Goal: Task Accomplishment & Management: Manage account settings

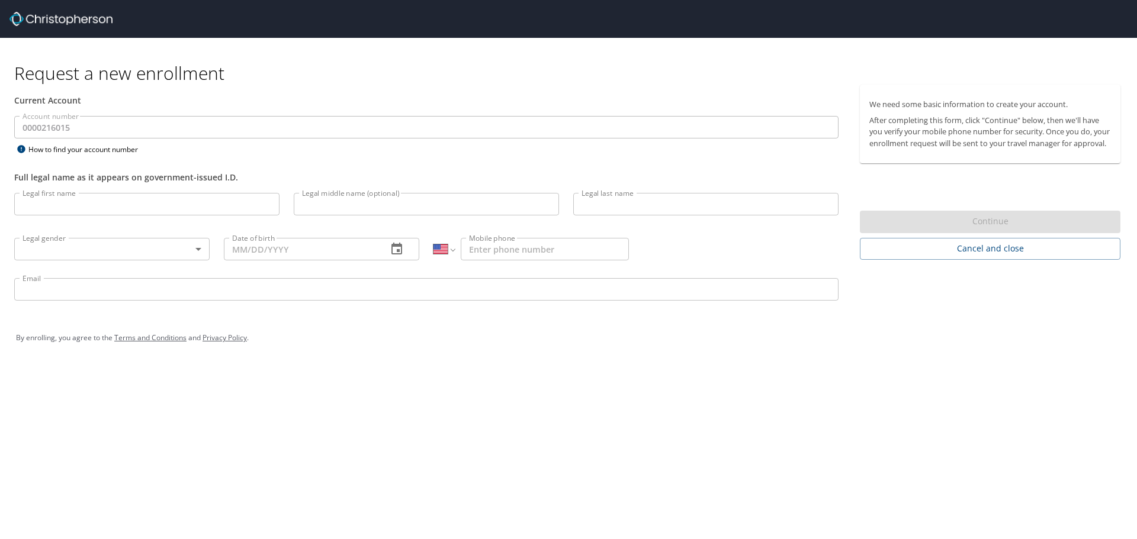
select select "US"
click at [127, 207] on input "Legal first name" at bounding box center [146, 204] width 265 height 22
type input "[PERSON_NAME]"
type input "Edtl"
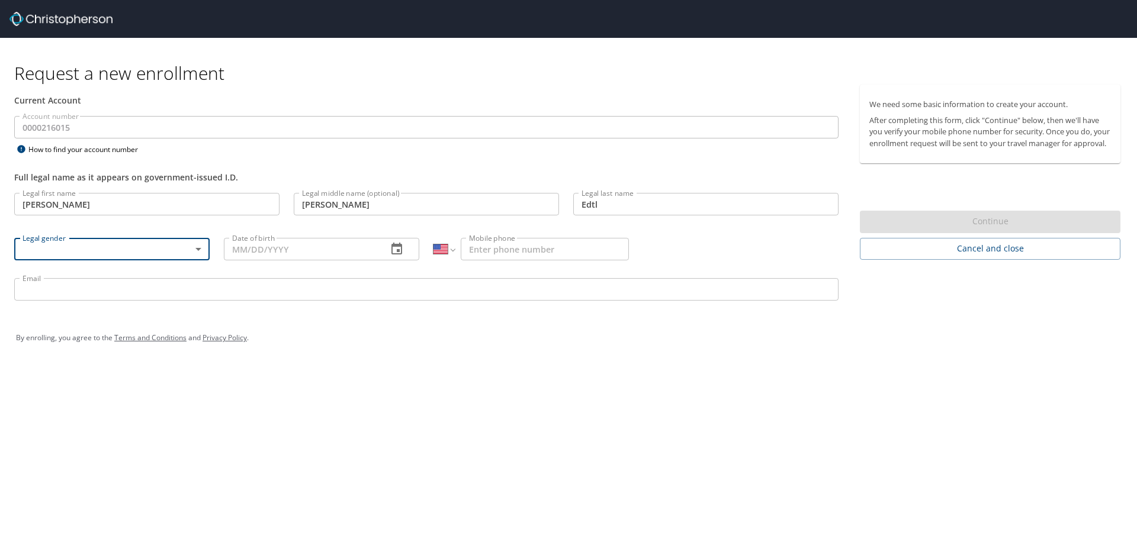
click at [141, 246] on body "Request a new enrollment Current Account Account number 0000216015 Account numb…" at bounding box center [568, 269] width 1137 height 539
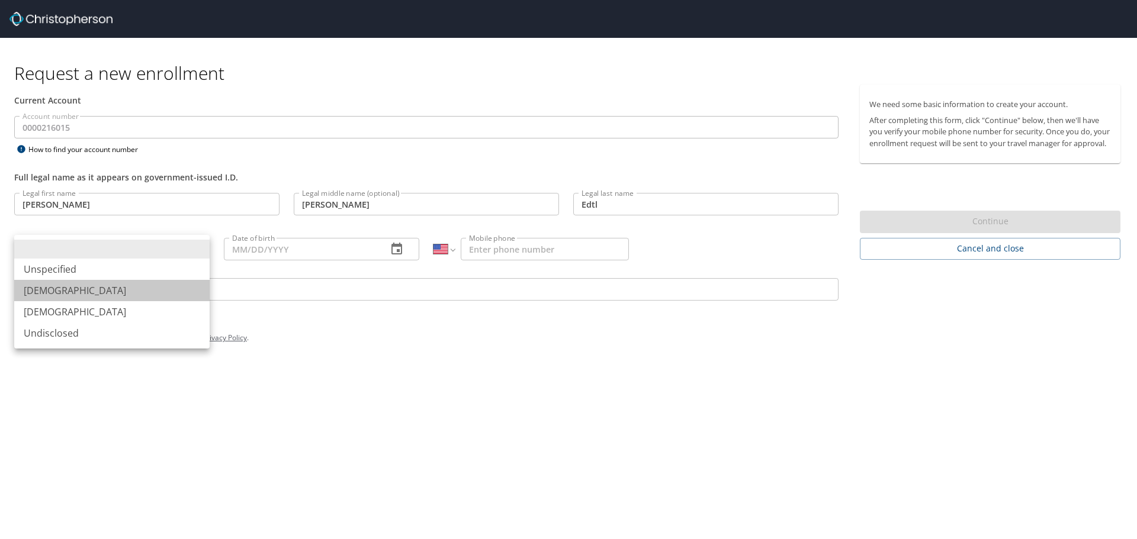
click at [117, 289] on li "[DEMOGRAPHIC_DATA]" at bounding box center [111, 290] width 195 height 21
type input "[DEMOGRAPHIC_DATA]"
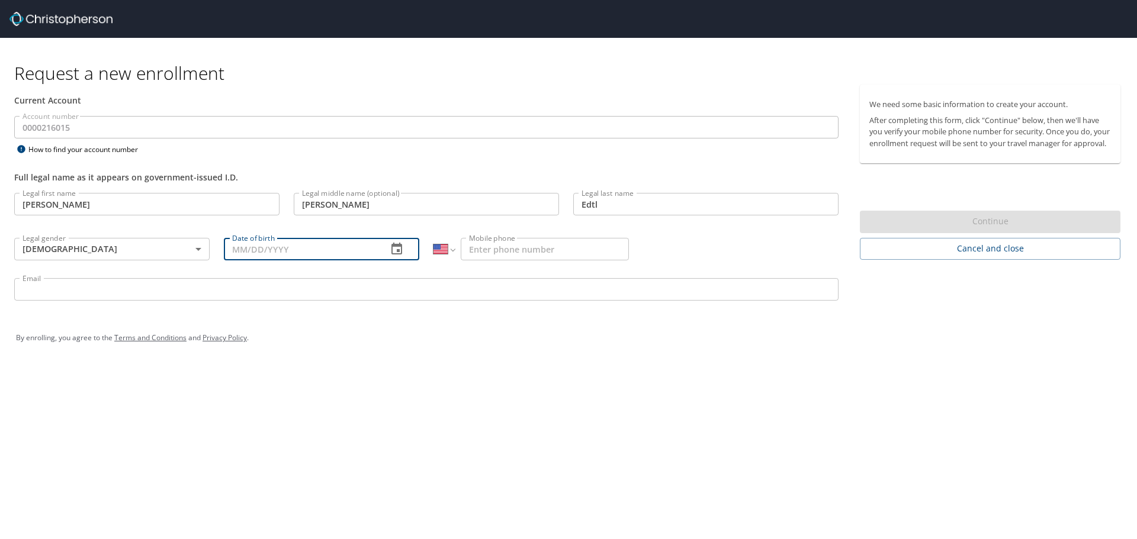
drag, startPoint x: 273, startPoint y: 249, endPoint x: 310, endPoint y: 252, distance: 36.8
click at [274, 249] on input "Date of birth" at bounding box center [301, 249] width 154 height 22
type input "02/22/1987"
click at [498, 256] on input "Mobile phone" at bounding box center [545, 249] width 168 height 22
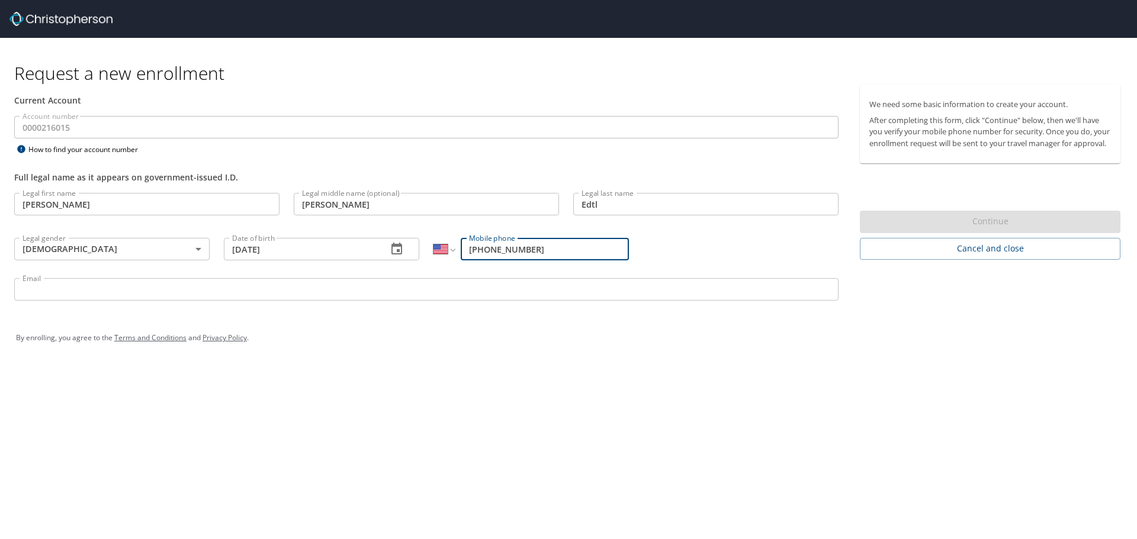
type input "(719) 440-1712"
click at [411, 276] on div "Email Email" at bounding box center [426, 291] width 838 height 40
click at [411, 282] on input "Email" at bounding box center [426, 289] width 824 height 22
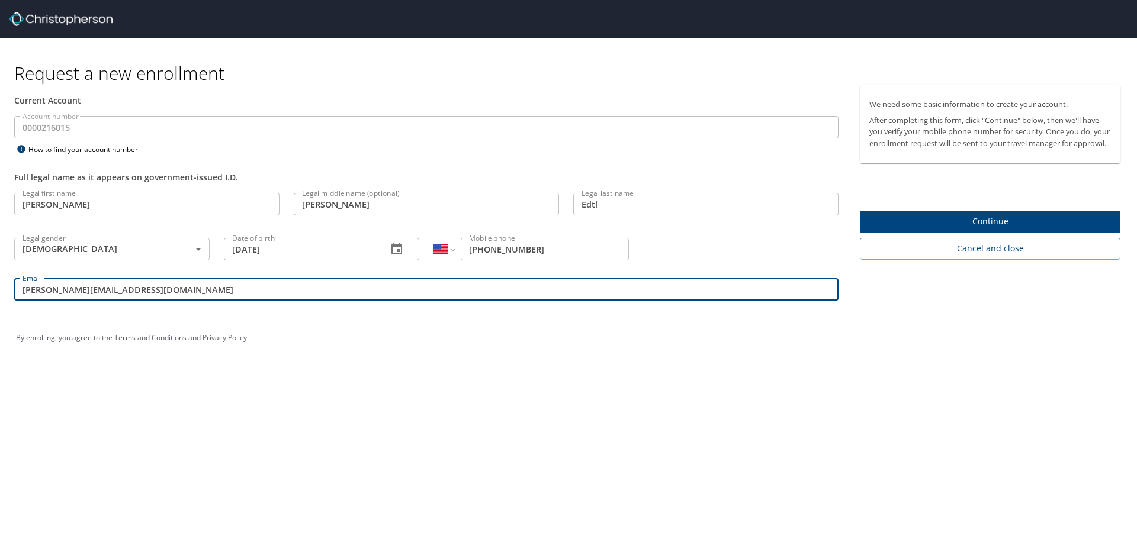
type input "andrew.edtl@canyonsdistrict.org"
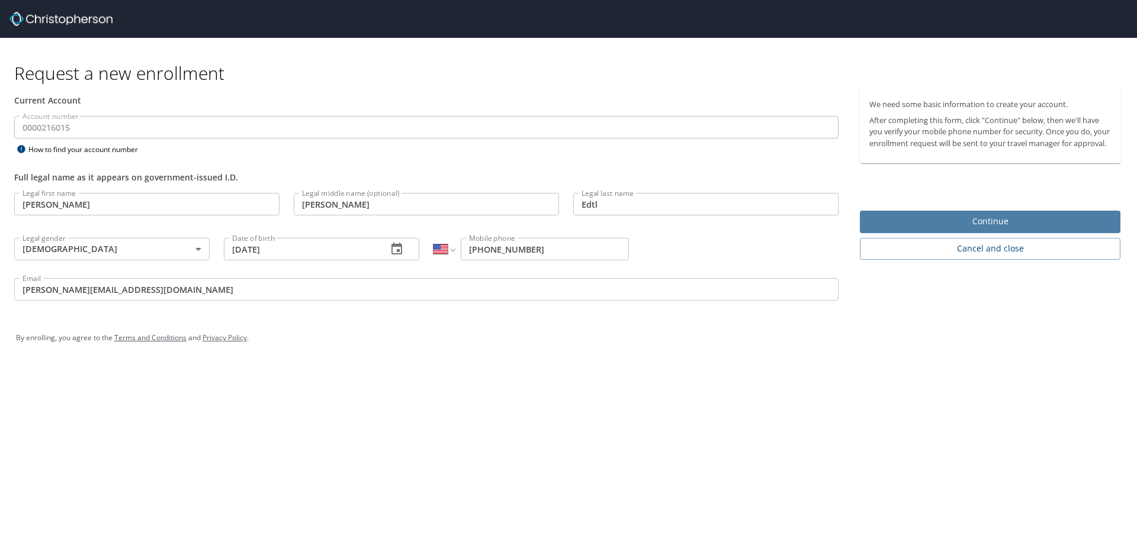
click at [935, 227] on span "Continue" at bounding box center [990, 221] width 242 height 15
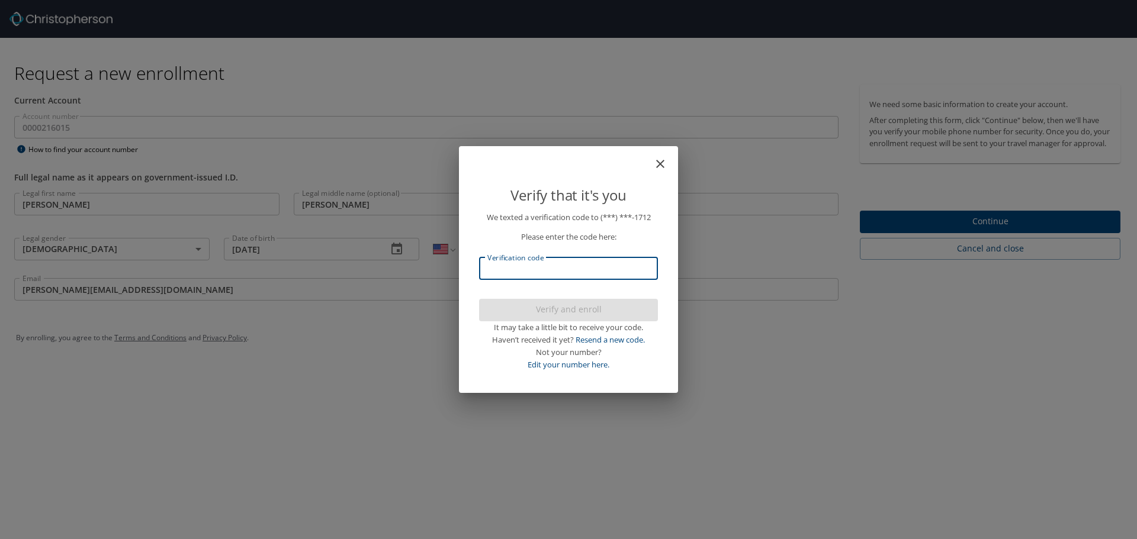
click at [594, 273] on input "Verification code" at bounding box center [568, 269] width 179 height 22
type input "870071"
click at [580, 311] on span "Verify and enroll" at bounding box center [568, 309] width 160 height 15
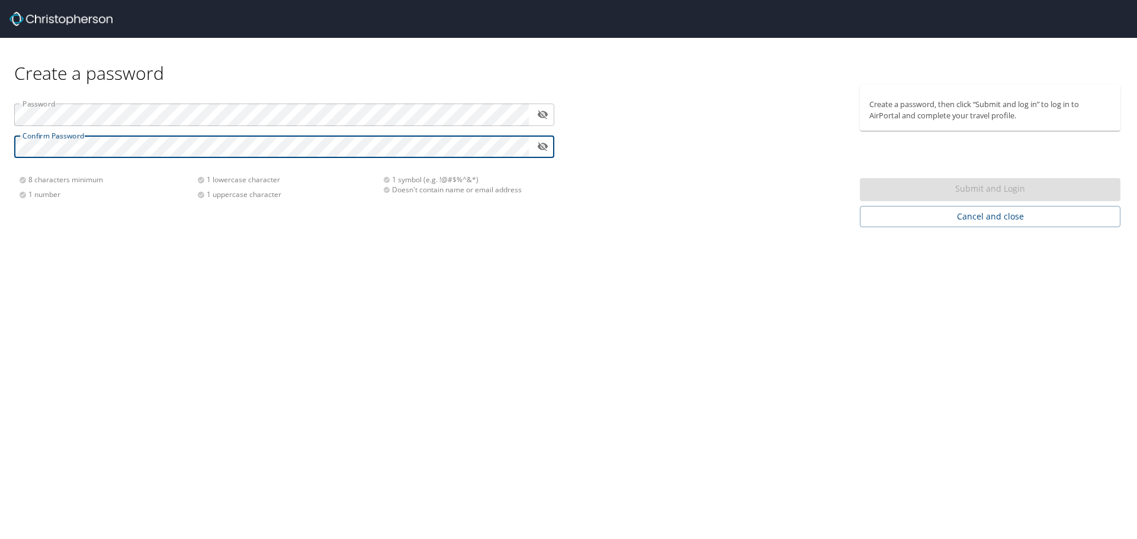
click at [529, 115] on div at bounding box center [529, 115] width 0 height 0
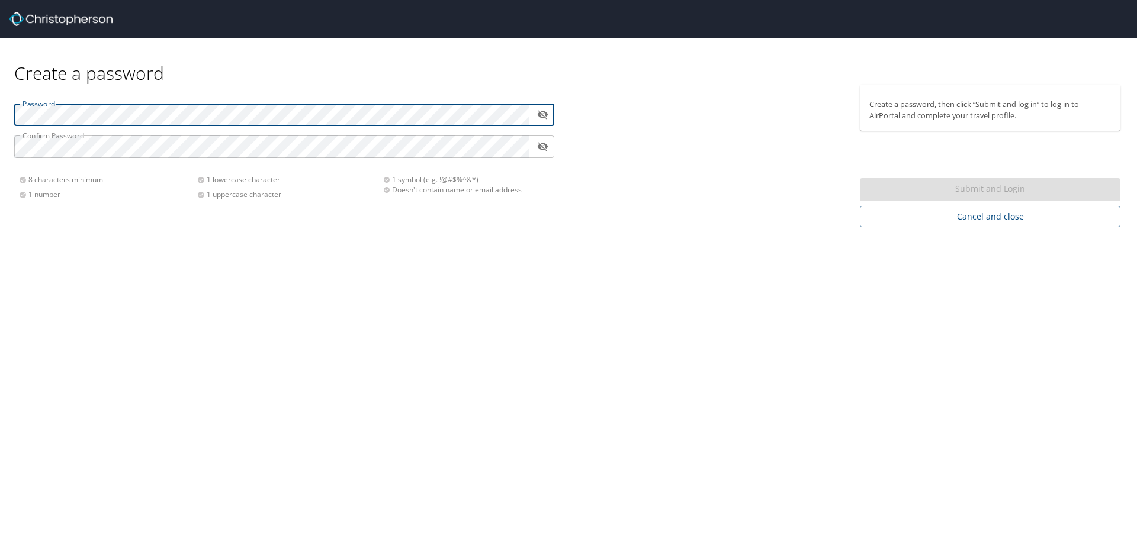
click at [230, 239] on div "Create a password Password ​ Confirm Password ​ 8 characters minimum 1 number 1…" at bounding box center [568, 269] width 1137 height 539
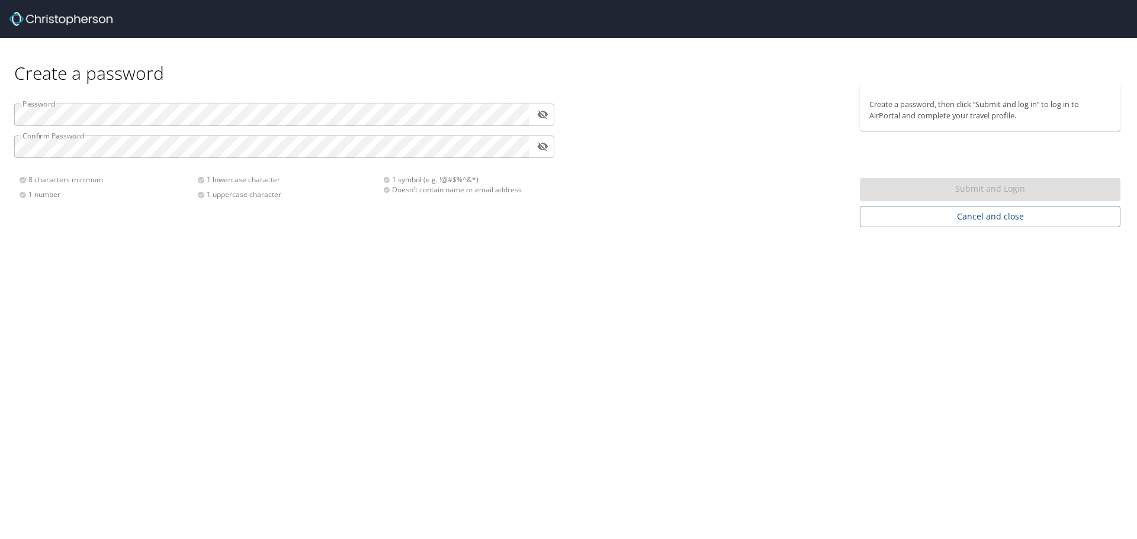
click at [529, 115] on div at bounding box center [529, 115] width 0 height 0
click at [598, 150] on div at bounding box center [710, 156] width 284 height 143
drag, startPoint x: 500, startPoint y: 234, endPoint x: 439, endPoint y: 176, distance: 83.7
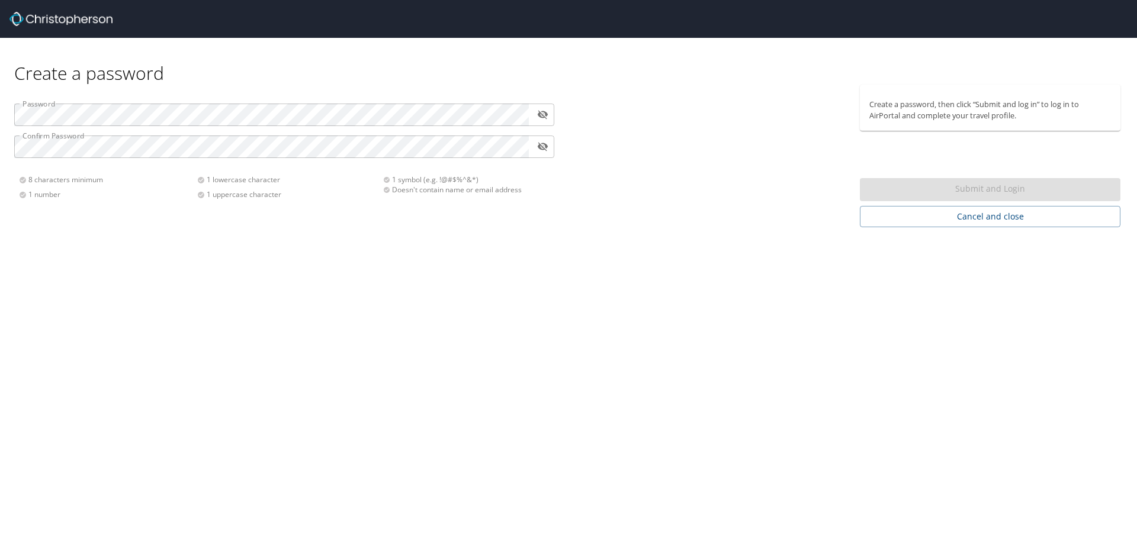
click at [500, 234] on div "Create a password Password ​ Confirm Password ​ 8 characters minimum 1 number 1…" at bounding box center [568, 269] width 1137 height 539
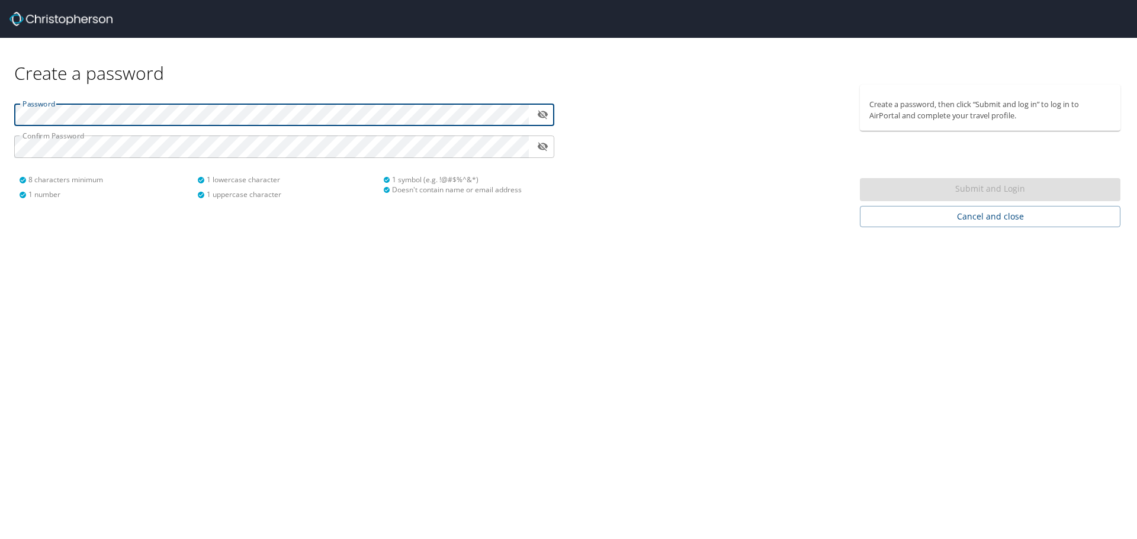
click at [400, 127] on div "Password ​ Confirm Password ​ 8 characters minimum 1 number 1 lowercase charact…" at bounding box center [284, 147] width 554 height 124
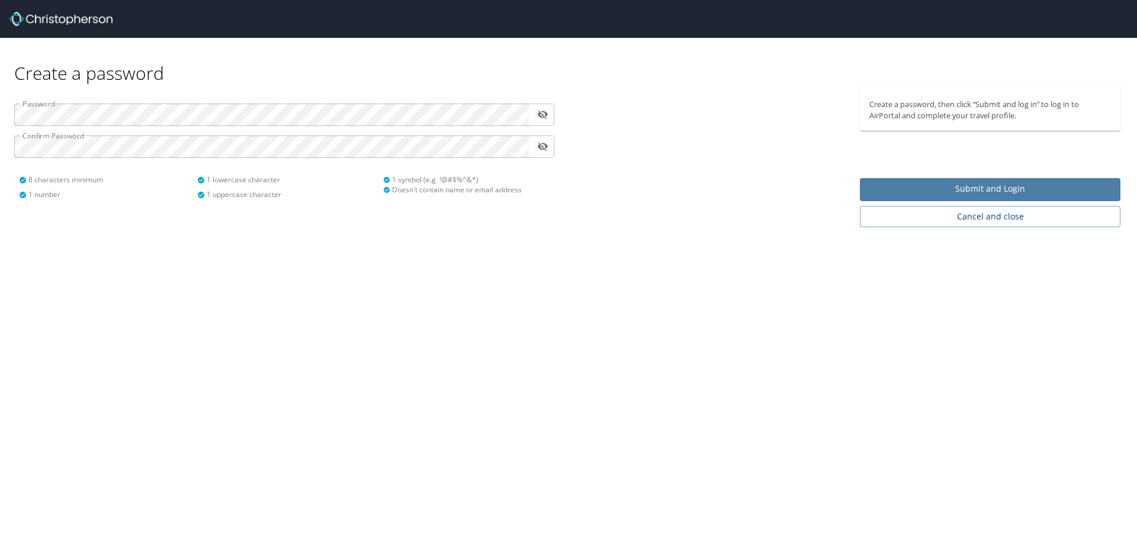
click at [964, 186] on span "Submit and Login" at bounding box center [990, 189] width 242 height 15
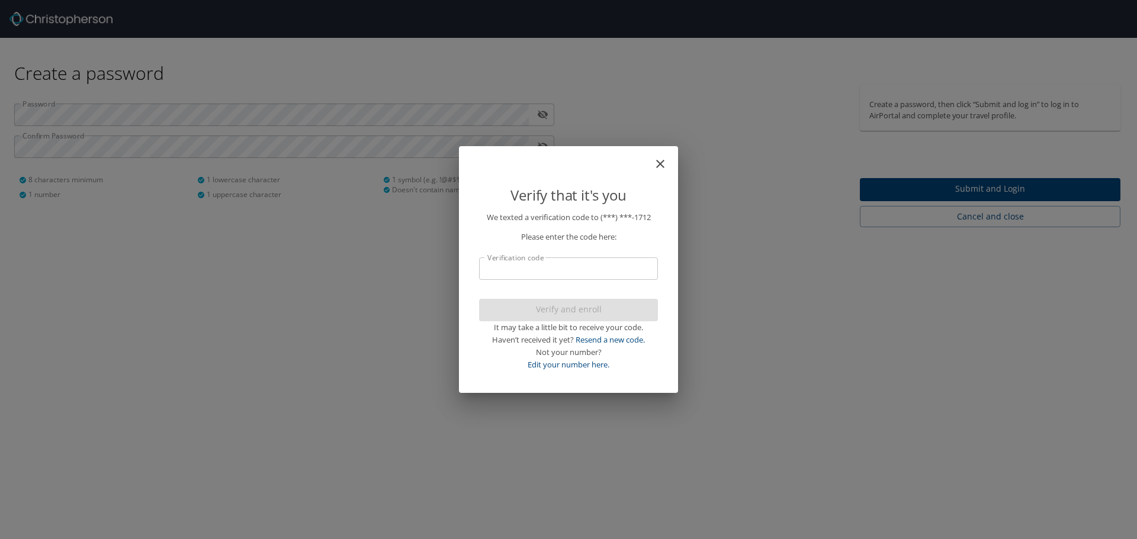
click at [590, 273] on input "Verification code" at bounding box center [568, 269] width 179 height 22
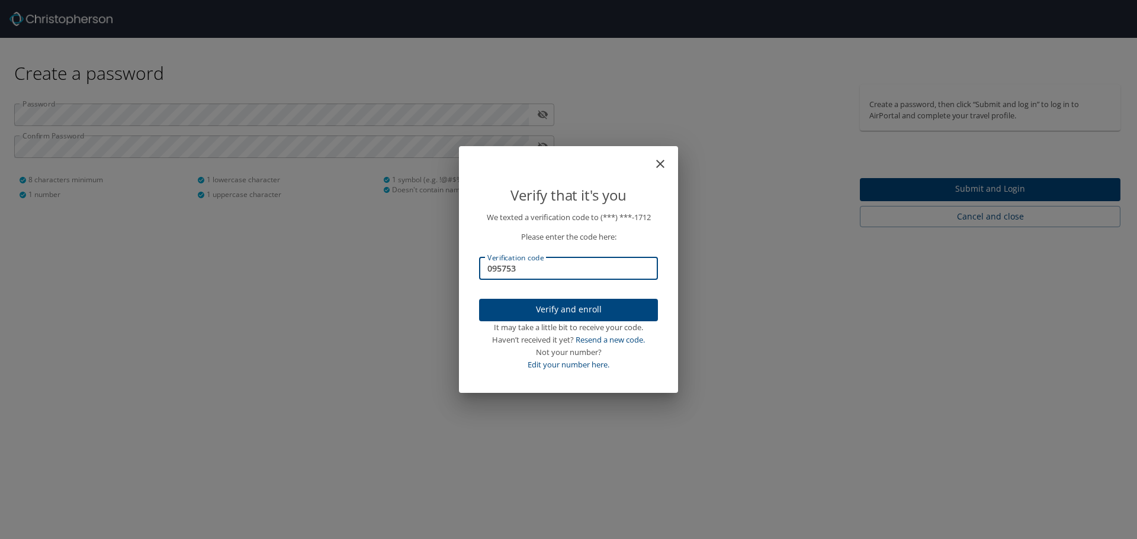
type input "095753"
click at [589, 307] on span "Verify and enroll" at bounding box center [568, 309] width 160 height 15
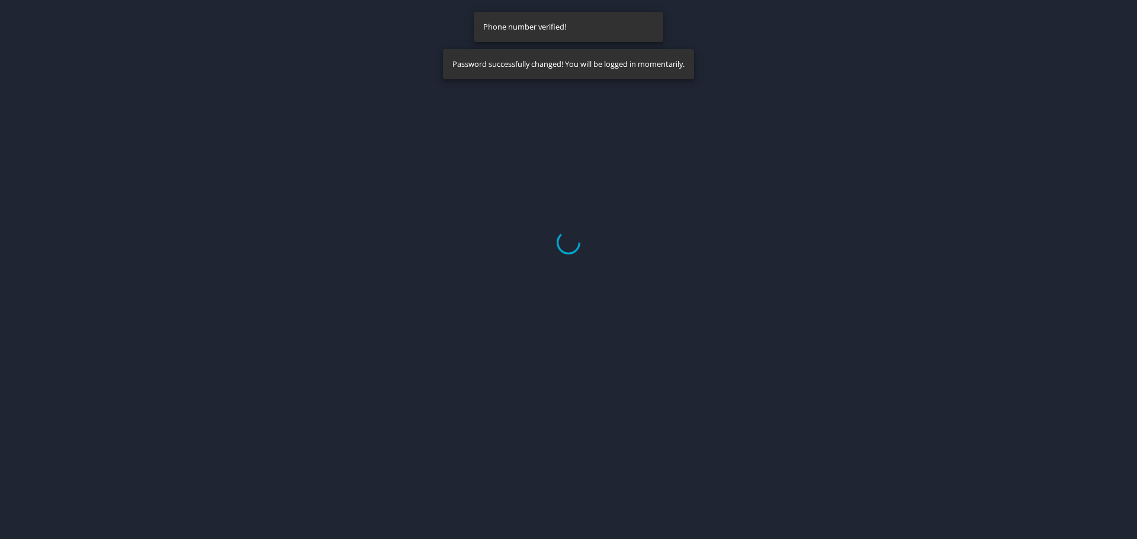
select select "US"
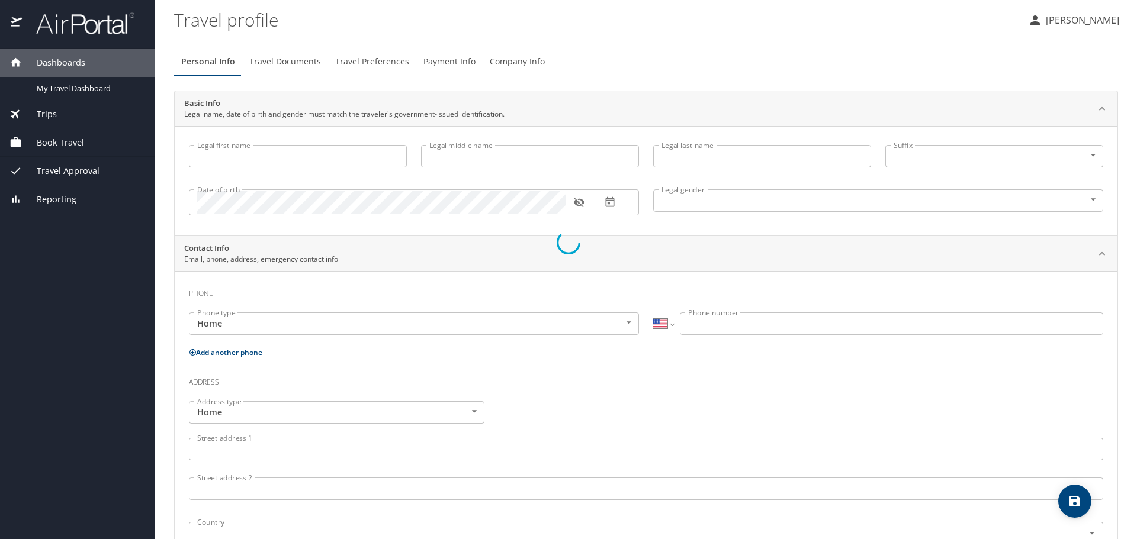
type input "[PERSON_NAME]"
type input "Edtl"
type input "[DEMOGRAPHIC_DATA]"
select select "US"
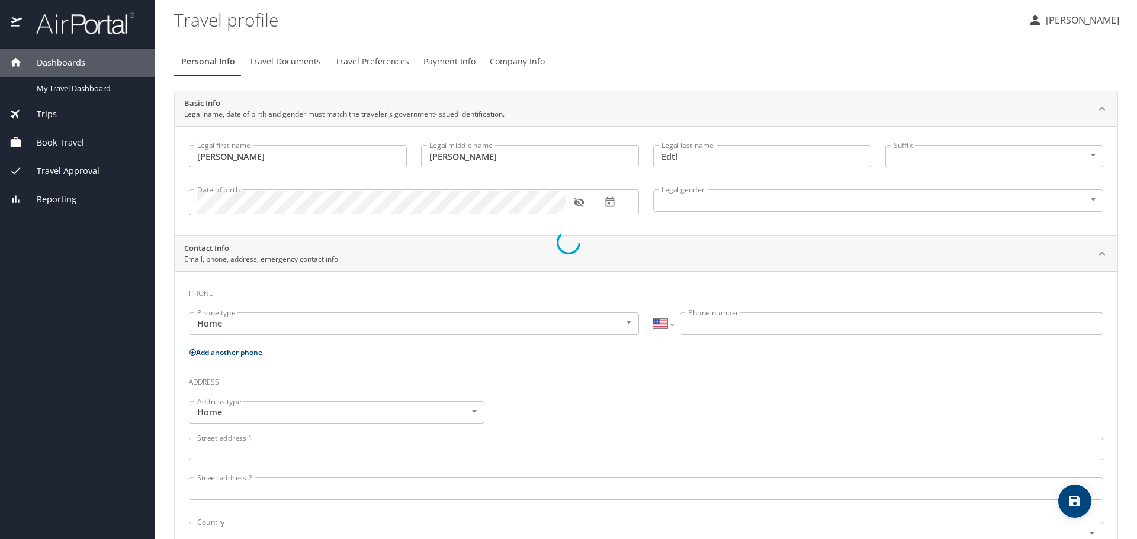
select select "US"
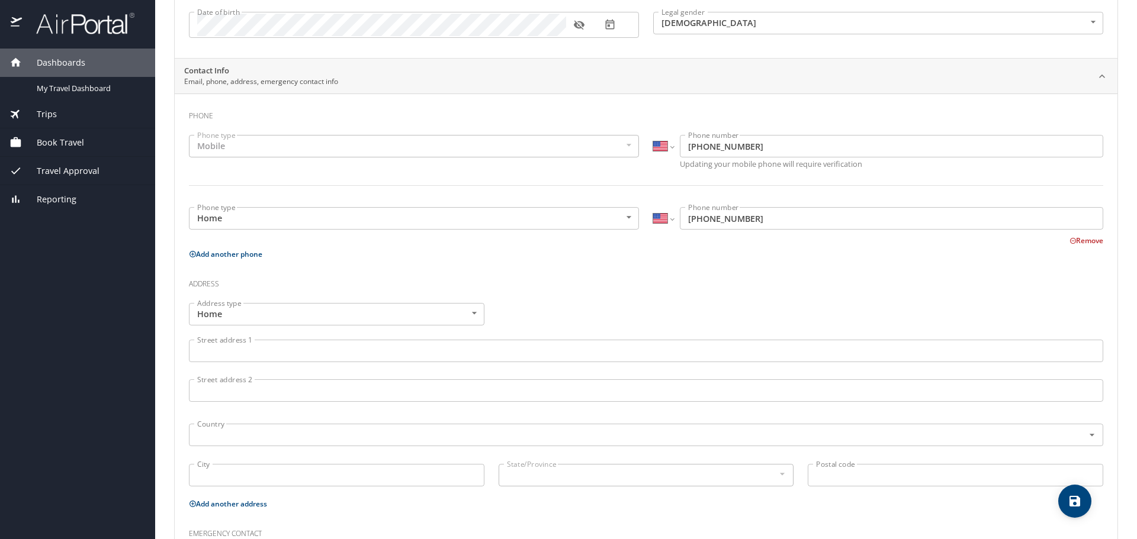
scroll to position [293, 0]
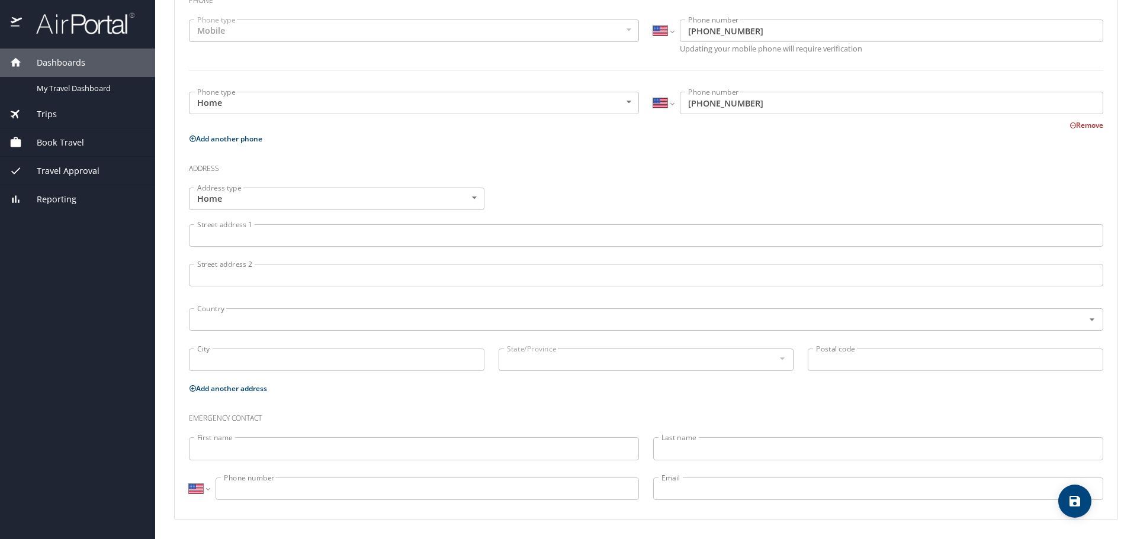
click at [300, 243] on input "Street address 1" at bounding box center [646, 235] width 914 height 22
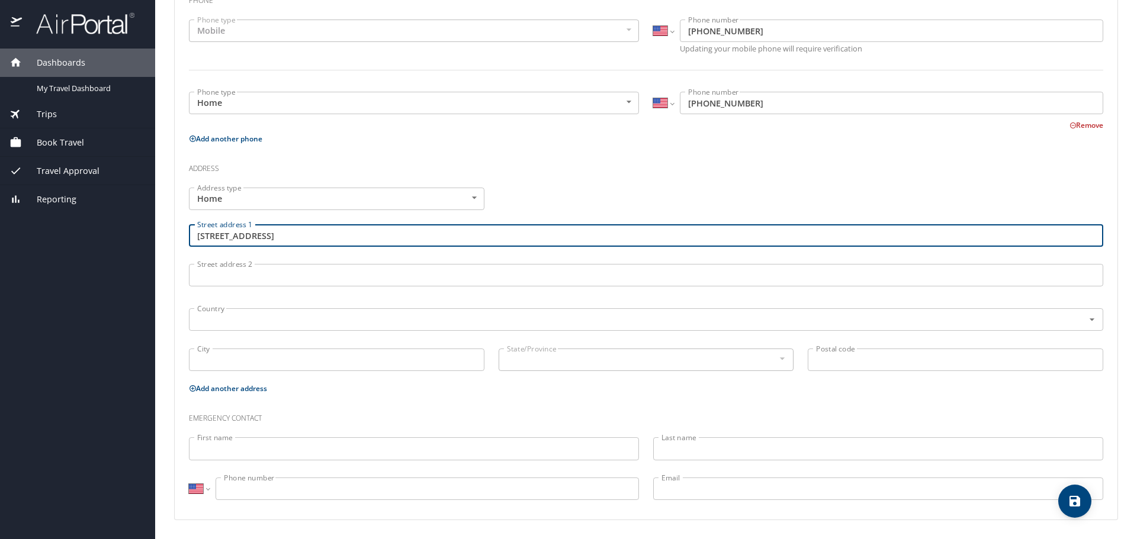
type input "[STREET_ADDRESS]"
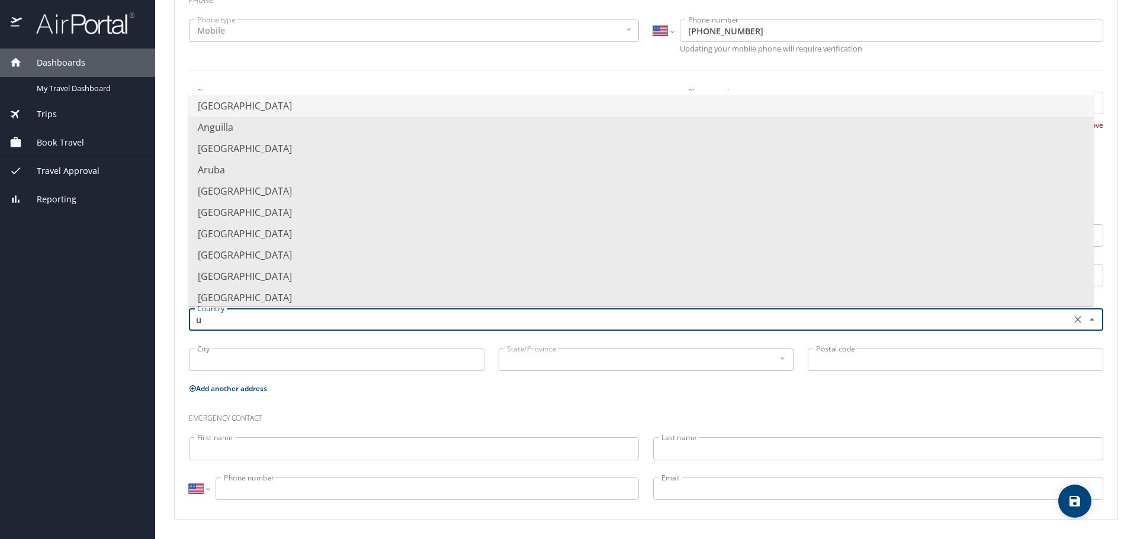
click at [280, 108] on li "[GEOGRAPHIC_DATA]" at bounding box center [640, 105] width 905 height 21
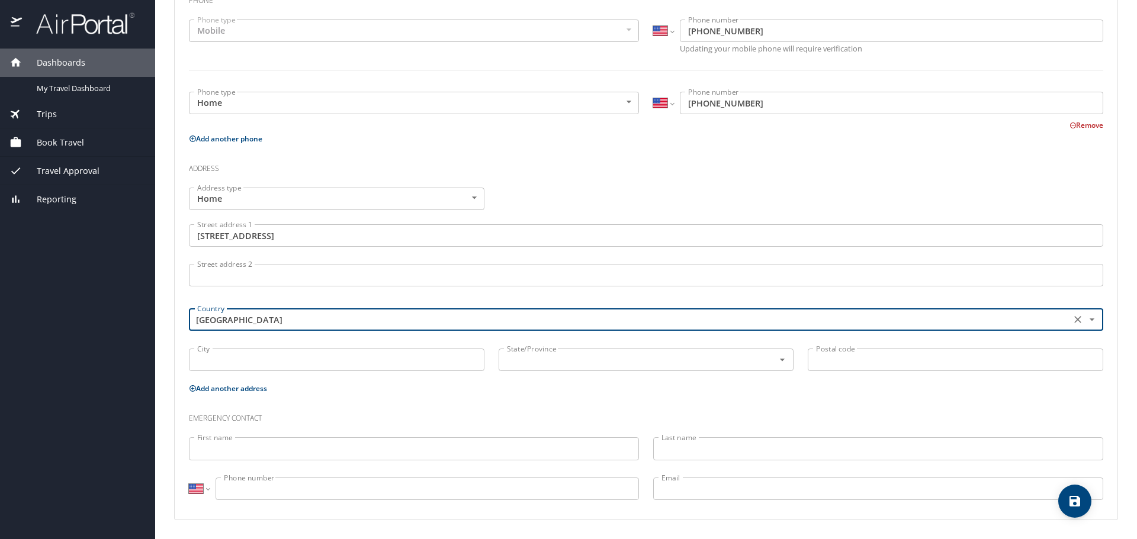
type input "[GEOGRAPHIC_DATA]"
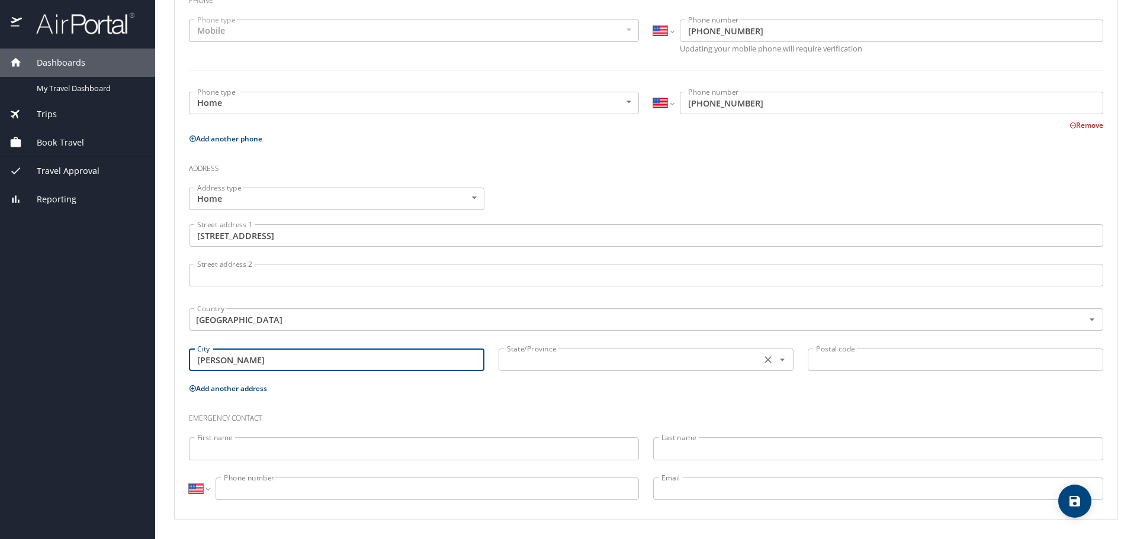
type input "[PERSON_NAME]"
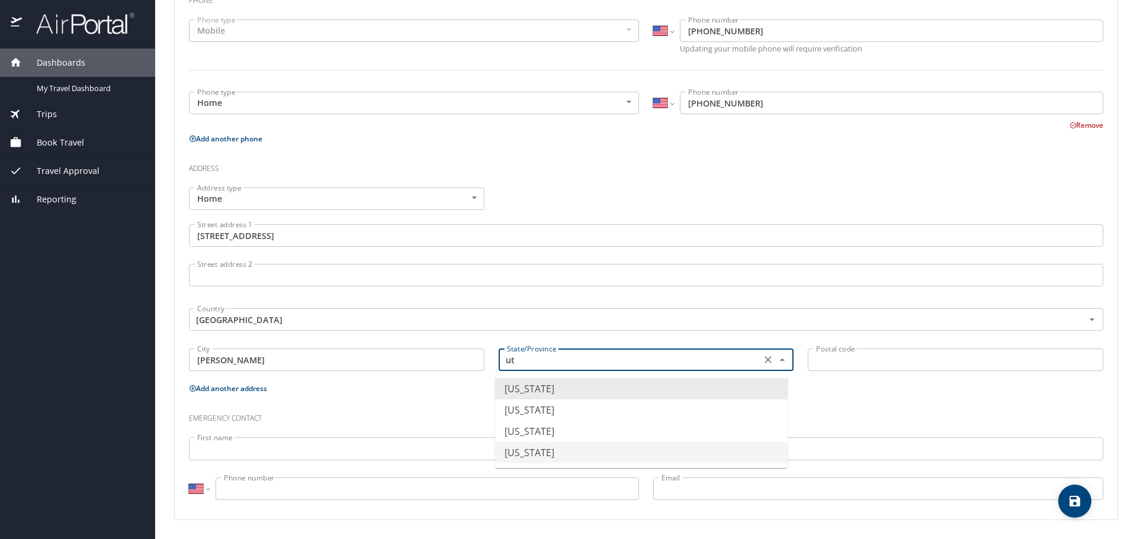
click at [579, 452] on li "[US_STATE]" at bounding box center [641, 452] width 292 height 21
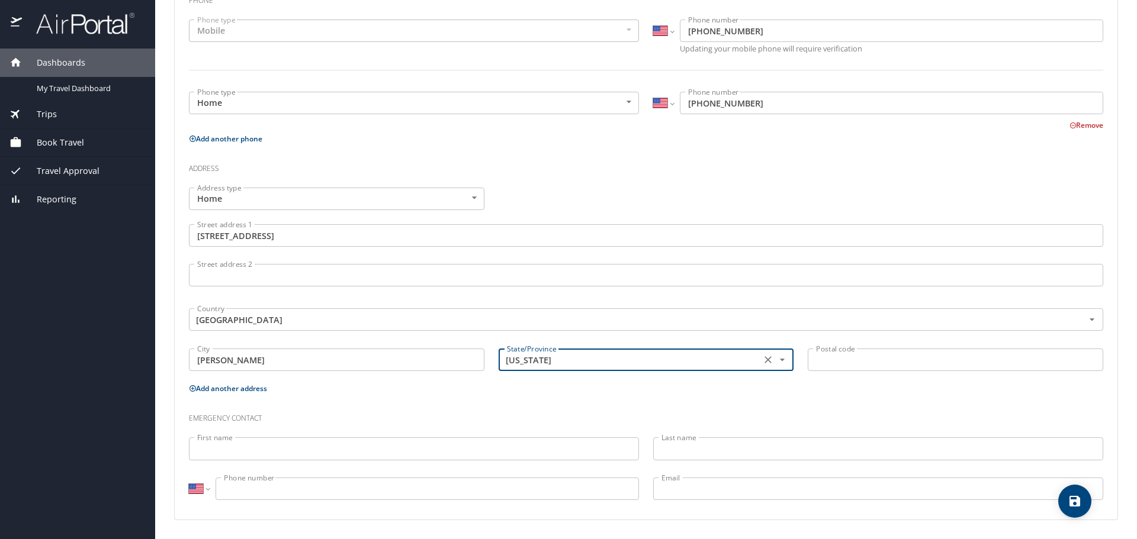
type input "[US_STATE]"
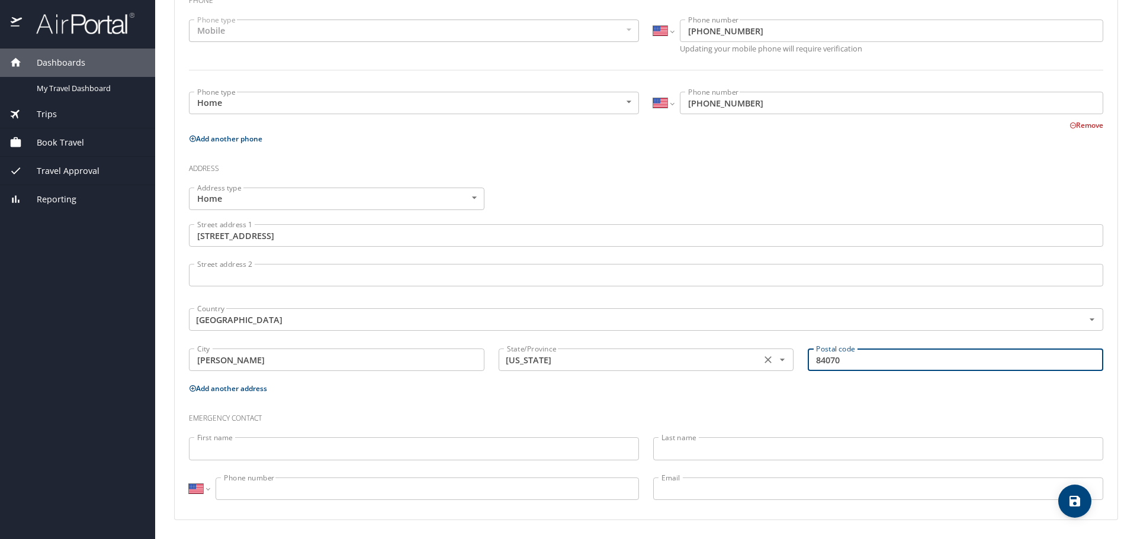
type input "84070"
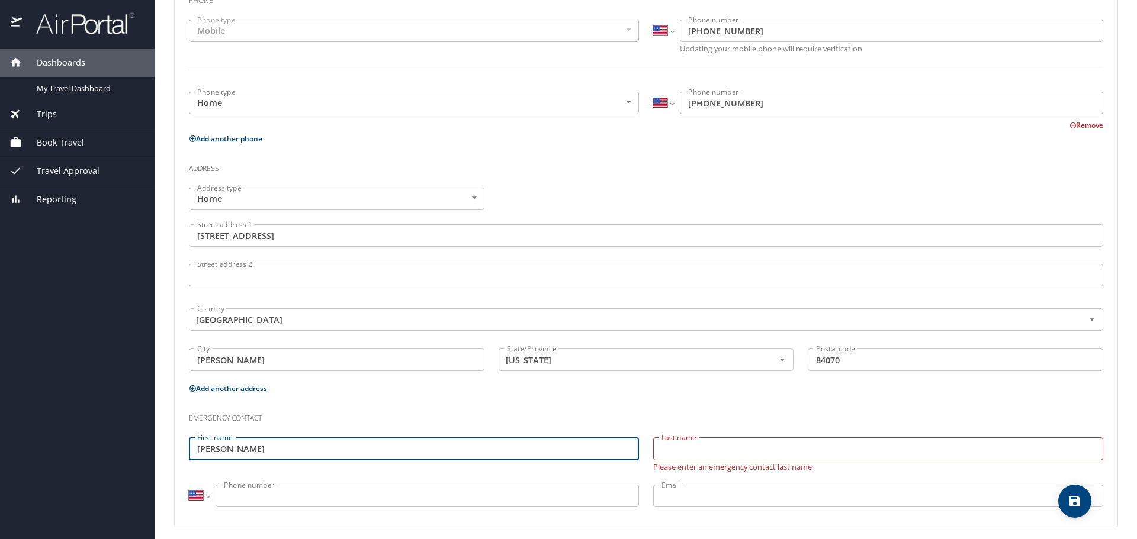
type input "[PERSON_NAME]"
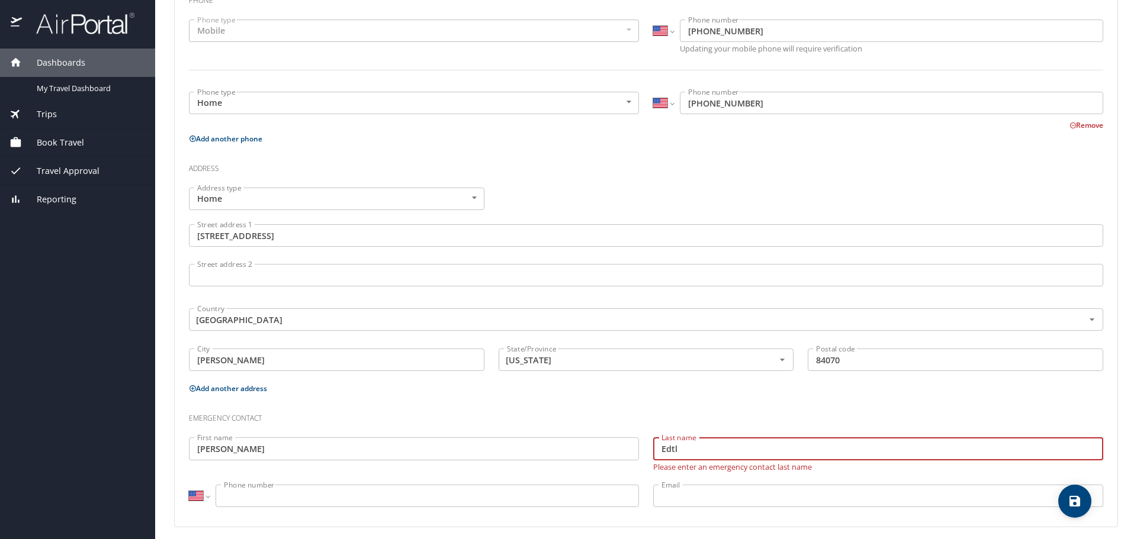
type input "Edtl"
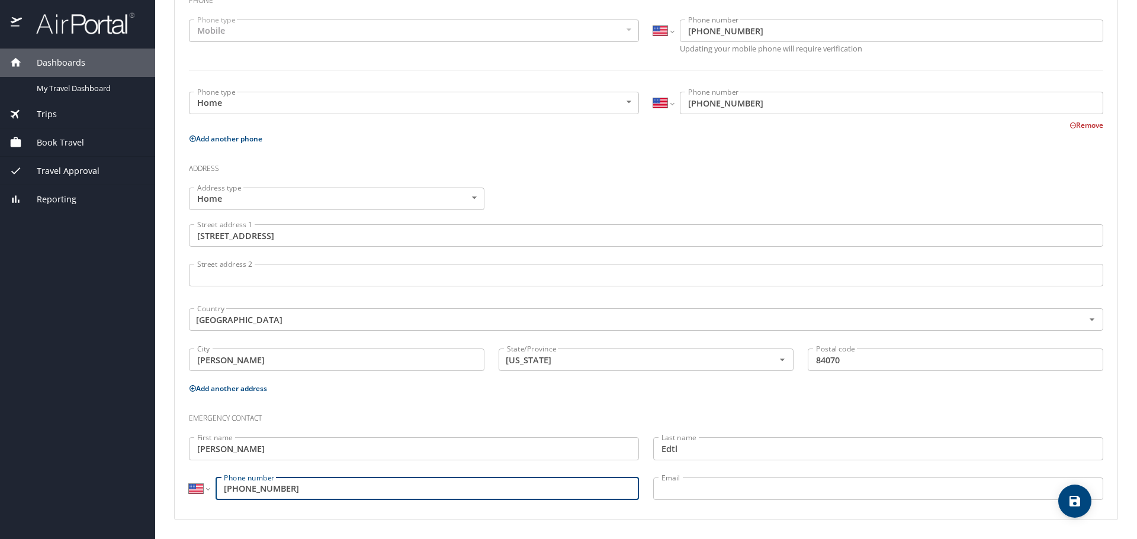
type input "[PHONE_NUMBER]"
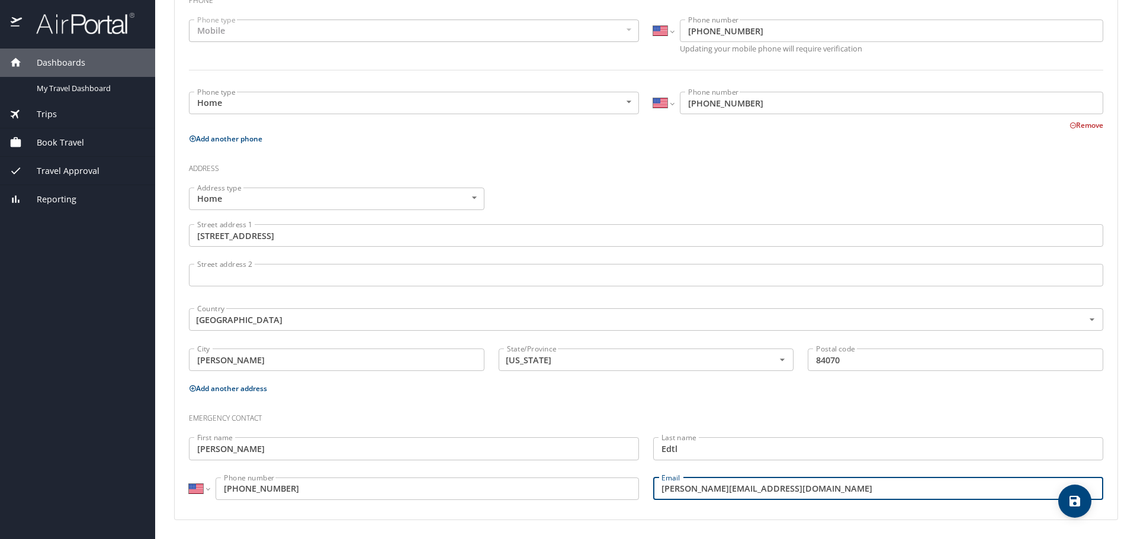
type input "[PERSON_NAME][EMAIL_ADDRESS][DOMAIN_NAME]"
click at [1080, 498] on icon "save" at bounding box center [1074, 501] width 14 height 14
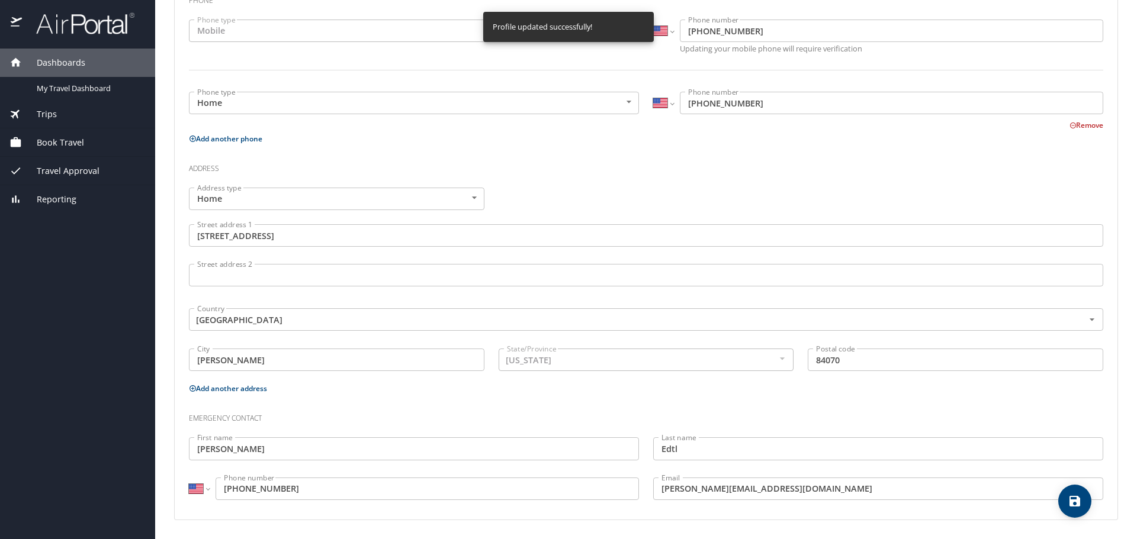
select select "US"
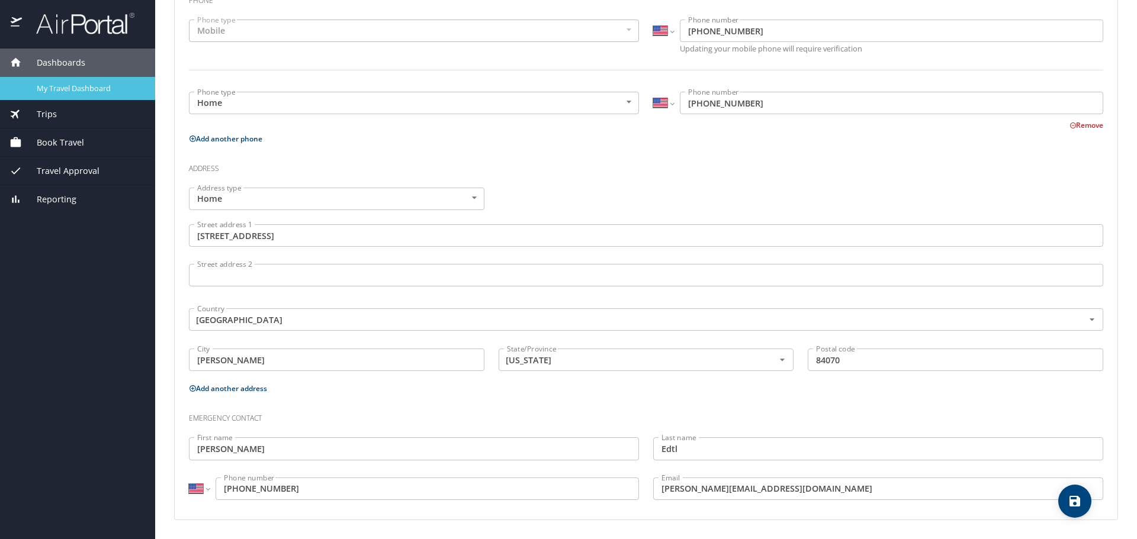
click at [118, 87] on span "My Travel Dashboard" at bounding box center [89, 88] width 104 height 11
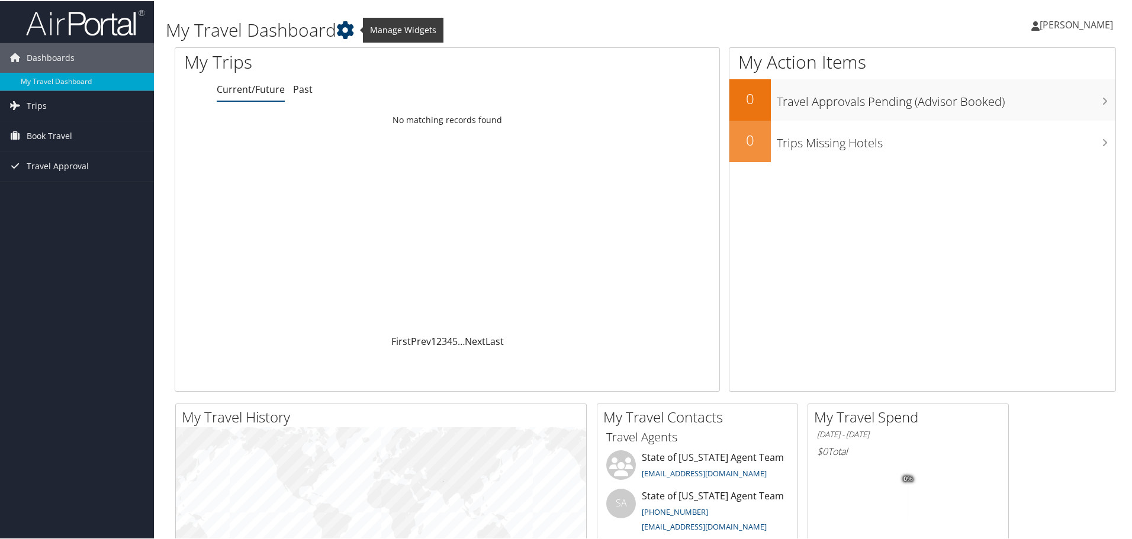
click at [349, 29] on icon at bounding box center [345, 29] width 18 height 18
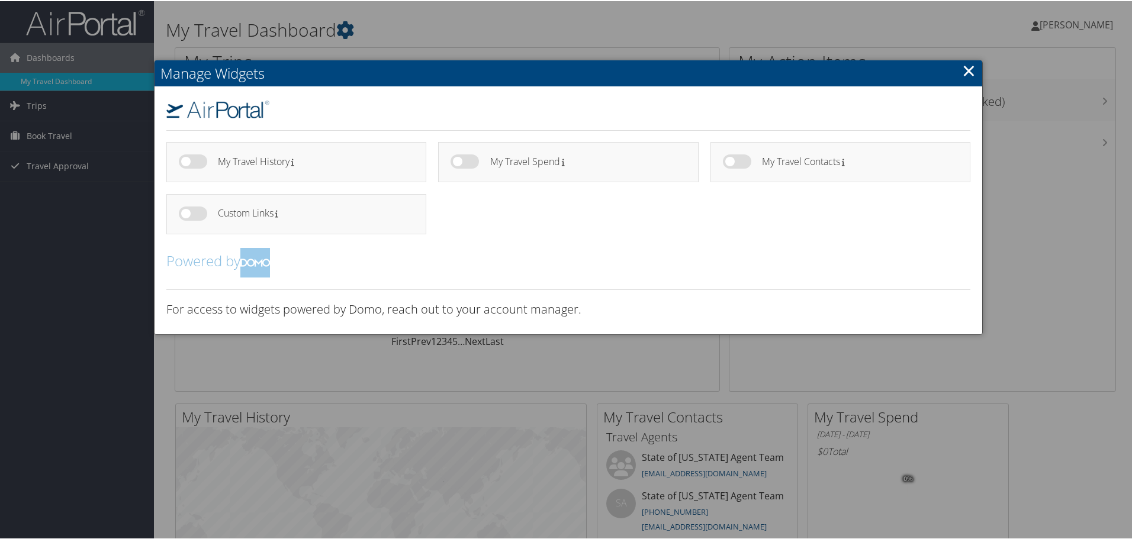
click at [966, 72] on link "×" at bounding box center [969, 69] width 14 height 24
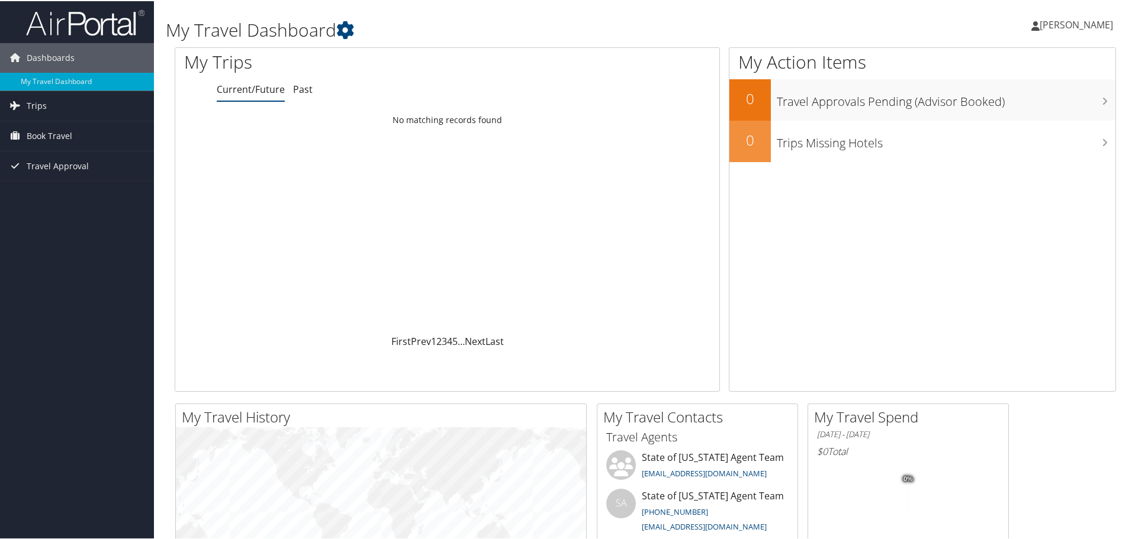
click at [1069, 27] on span "[PERSON_NAME]" at bounding box center [1075, 23] width 73 height 13
click at [1047, 63] on link "My Settings" at bounding box center [1045, 65] width 132 height 20
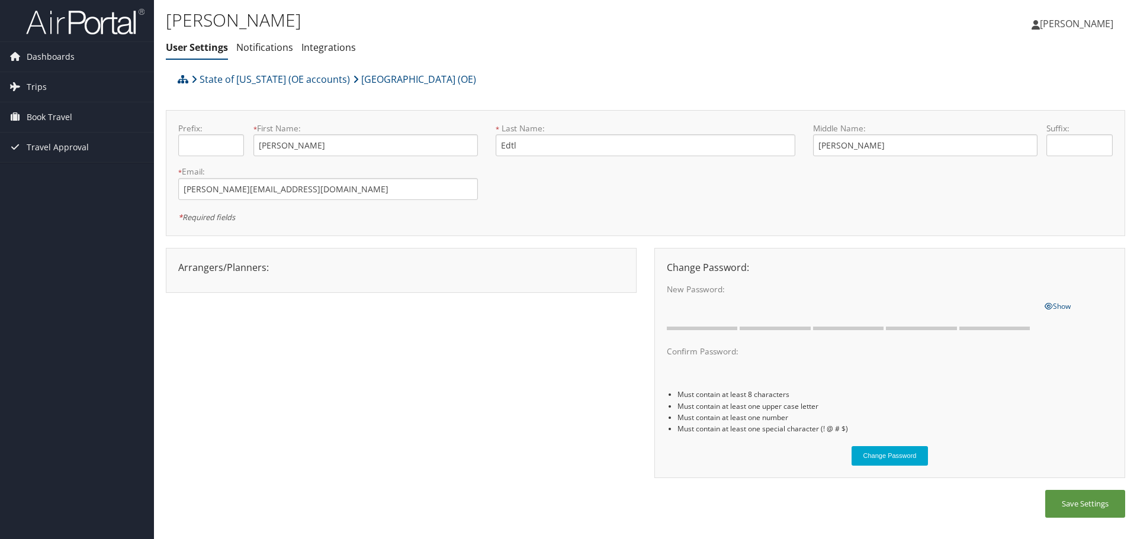
click at [1091, 24] on span "[PERSON_NAME]" at bounding box center [1075, 23] width 73 height 13
click at [1037, 109] on link "View Travel Profile" at bounding box center [1046, 105] width 132 height 20
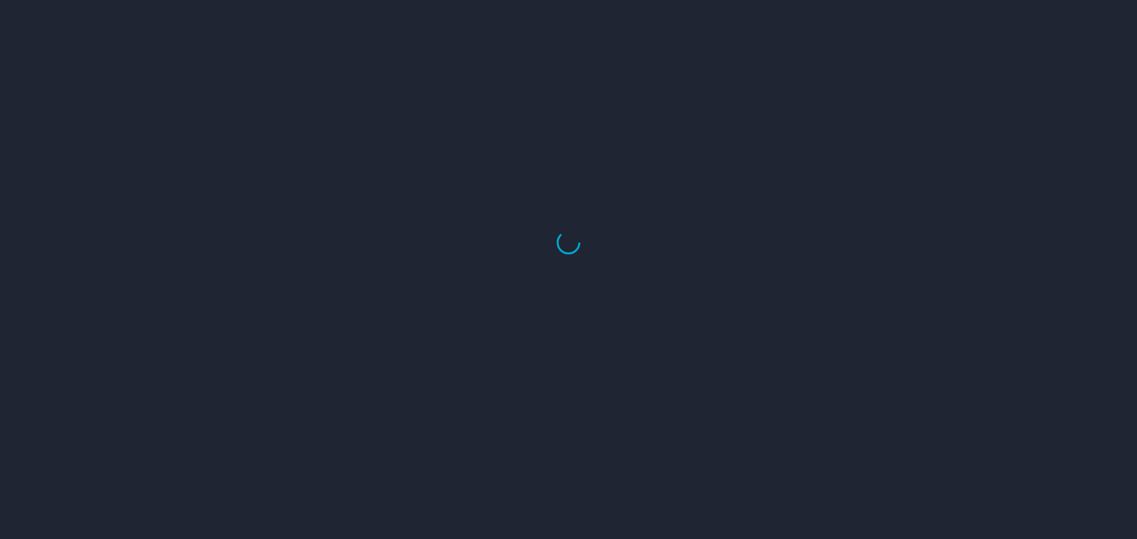
select select "US"
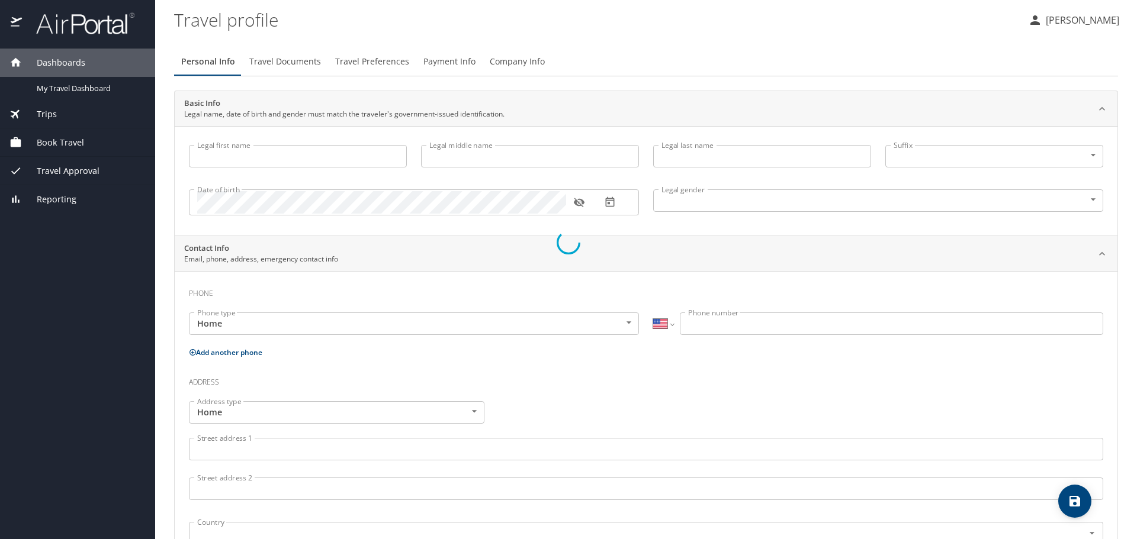
type input "[PERSON_NAME]"
type input "Edtl"
type input "[DEMOGRAPHIC_DATA]"
type input "[PERSON_NAME]"
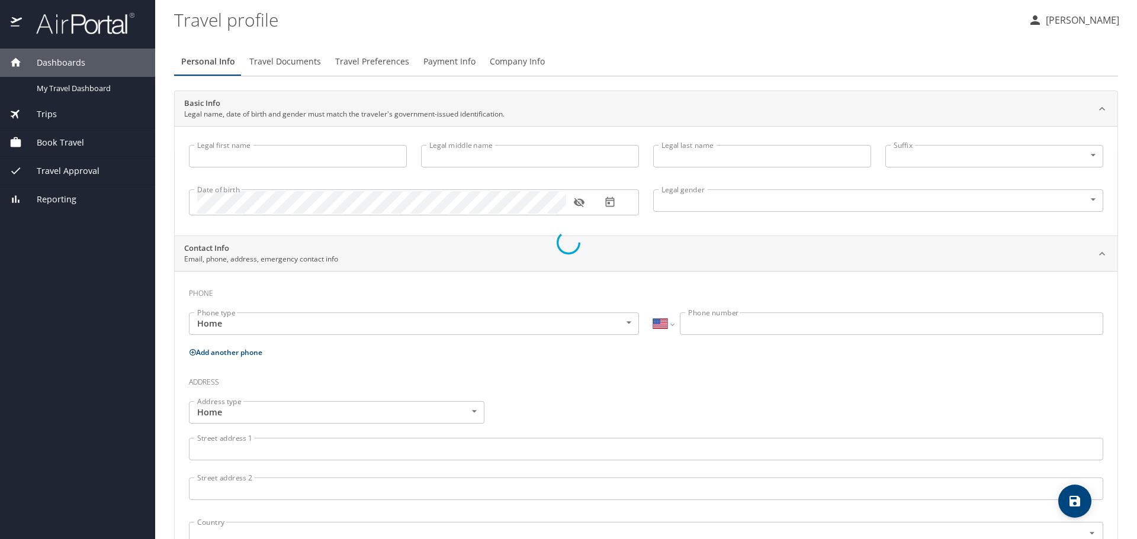
type input "Edtl"
type input "[PHONE_NUMBER]"
type input "[PERSON_NAME][EMAIL_ADDRESS][DOMAIN_NAME]"
select select "US"
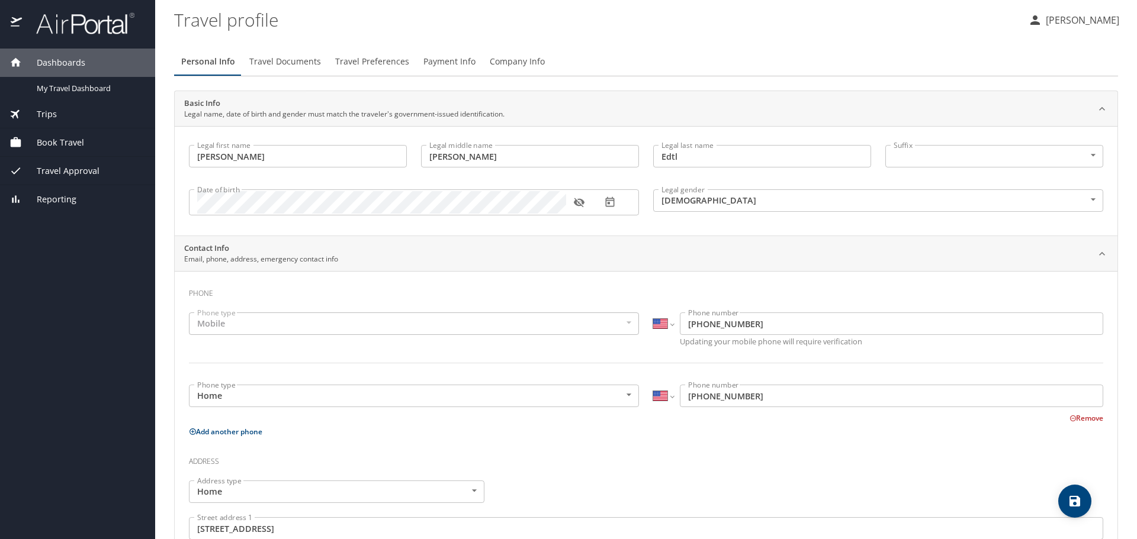
click at [279, 60] on span "Travel Documents" at bounding box center [285, 61] width 72 height 15
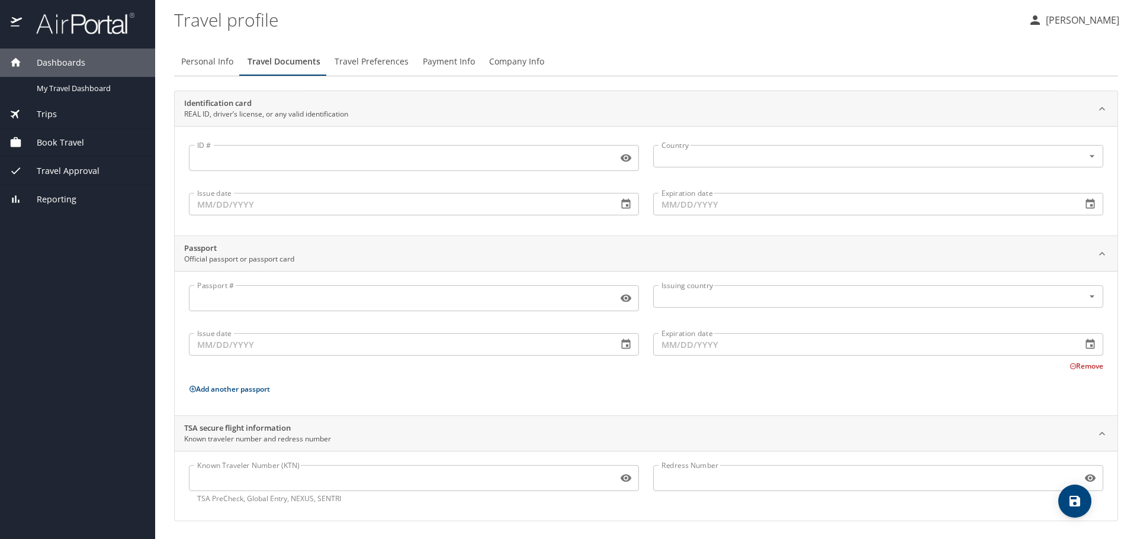
click at [891, 50] on div "Personal Info Travel Documents Travel Preferences Payment Info Company Info" at bounding box center [646, 61] width 944 height 28
click at [278, 169] on input "ID #" at bounding box center [401, 158] width 424 height 22
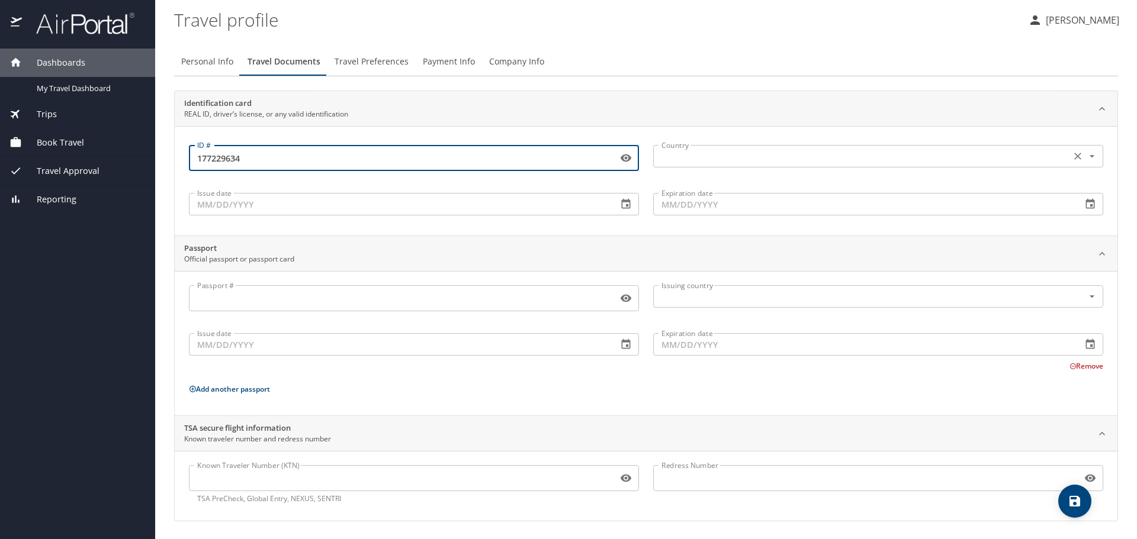
type input "177229634"
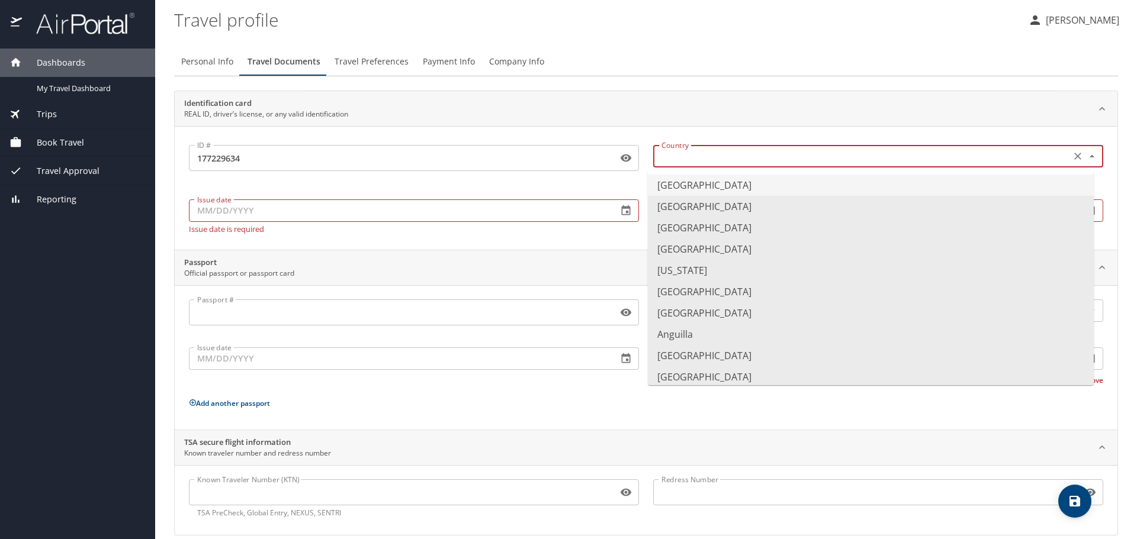
click at [701, 160] on input "text" at bounding box center [860, 156] width 408 height 15
click at [740, 178] on li "[GEOGRAPHIC_DATA]" at bounding box center [871, 185] width 446 height 21
type input "[GEOGRAPHIC_DATA]"
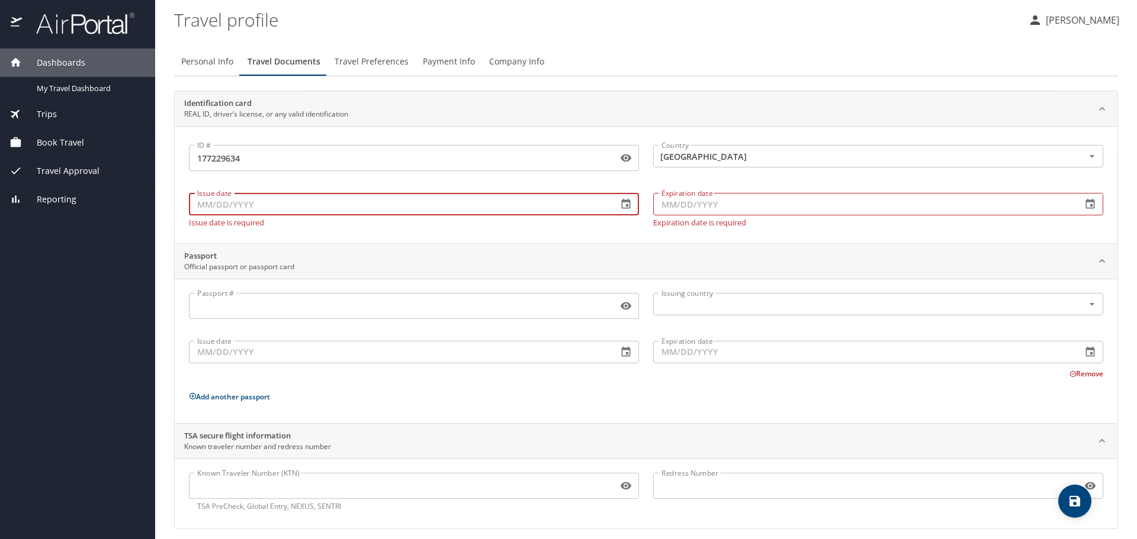
click at [418, 198] on input "Issue date" at bounding box center [398, 204] width 419 height 22
type input "[DATE]"
click at [688, 209] on input "Expiration date" at bounding box center [862, 204] width 419 height 22
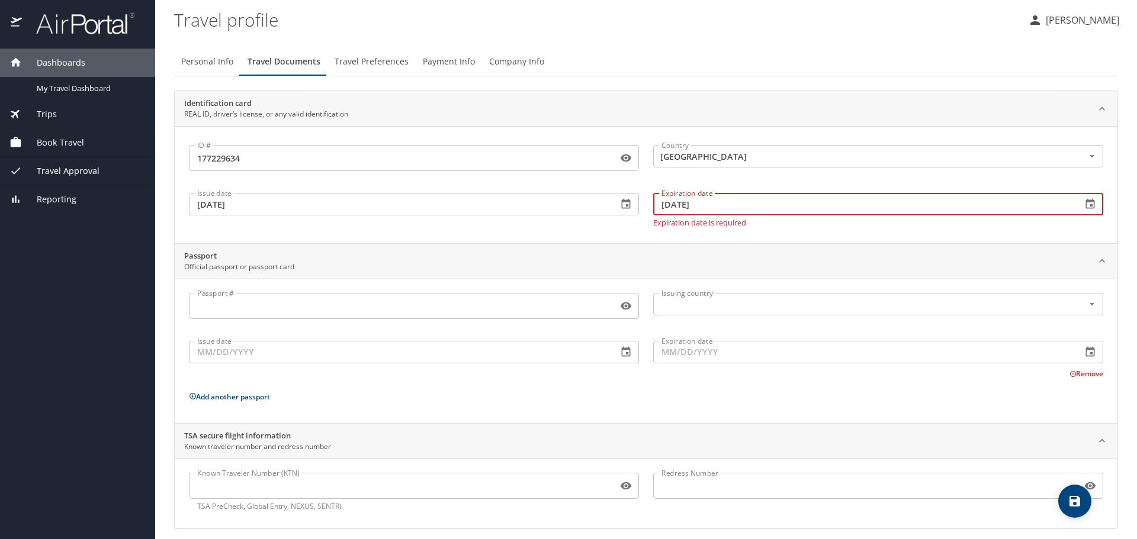
type input "[DATE]"
click at [431, 317] on div "Passport # Passport #" at bounding box center [414, 307] width 464 height 43
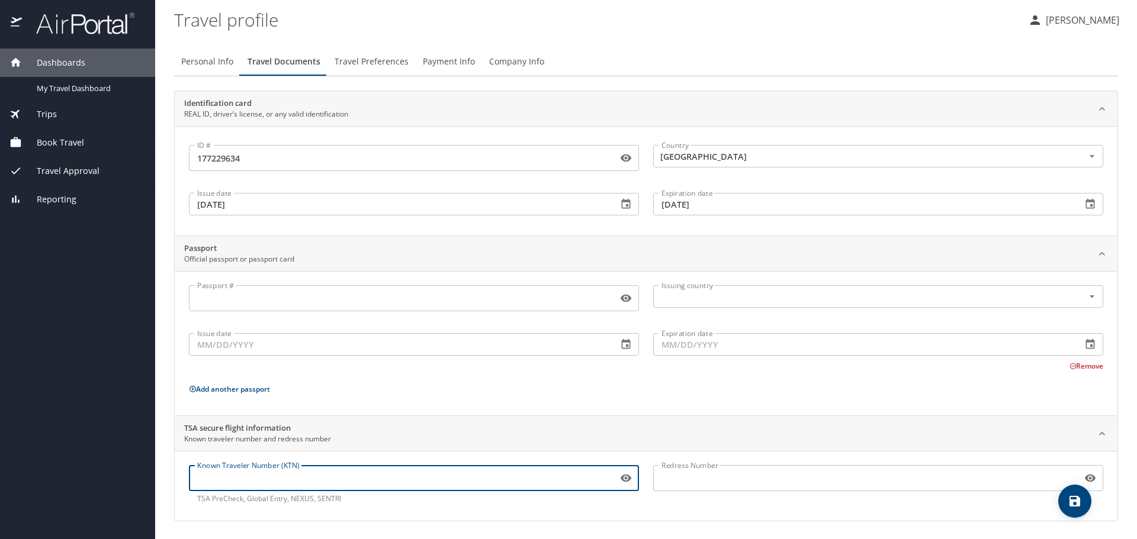
click at [269, 473] on input "Known Traveler Number (KTN)" at bounding box center [401, 478] width 424 height 22
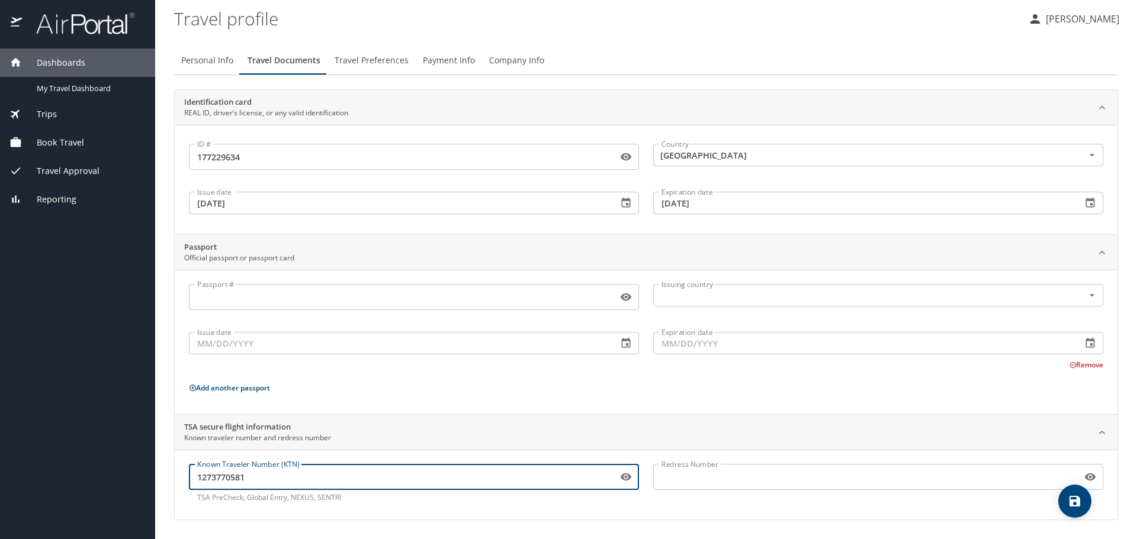
type input "1273770581"
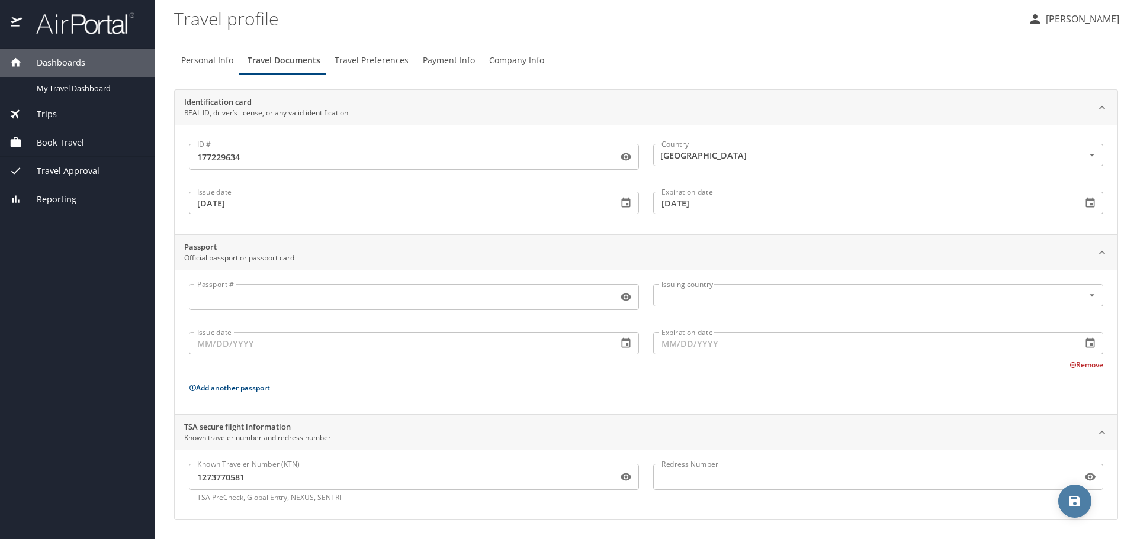
click at [1080, 496] on icon "save" at bounding box center [1074, 501] width 14 height 14
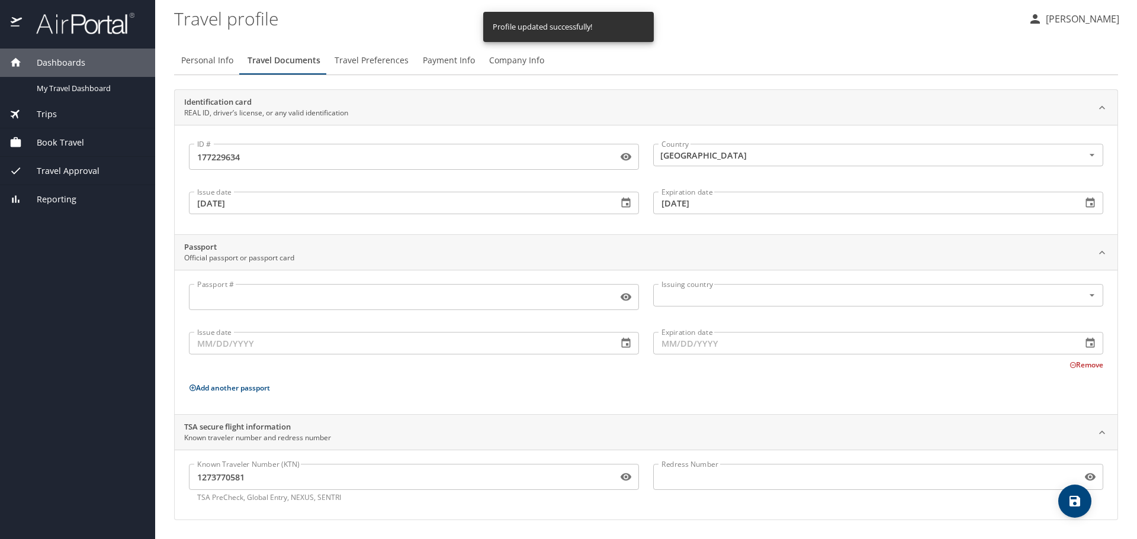
click at [365, 62] on span "Travel Preferences" at bounding box center [371, 60] width 74 height 15
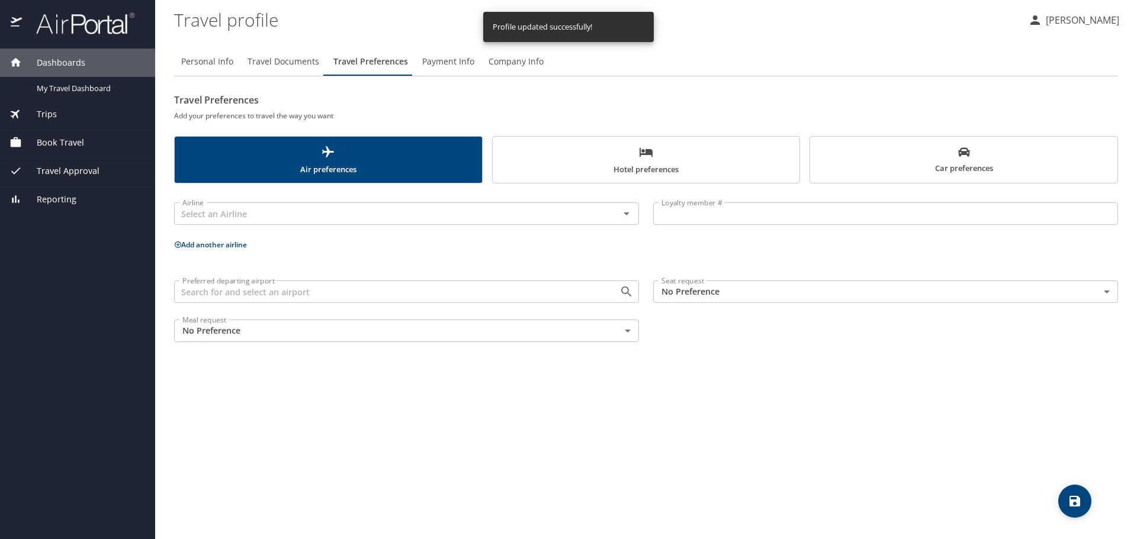
scroll to position [0, 0]
click at [378, 209] on input "text" at bounding box center [389, 213] width 423 height 15
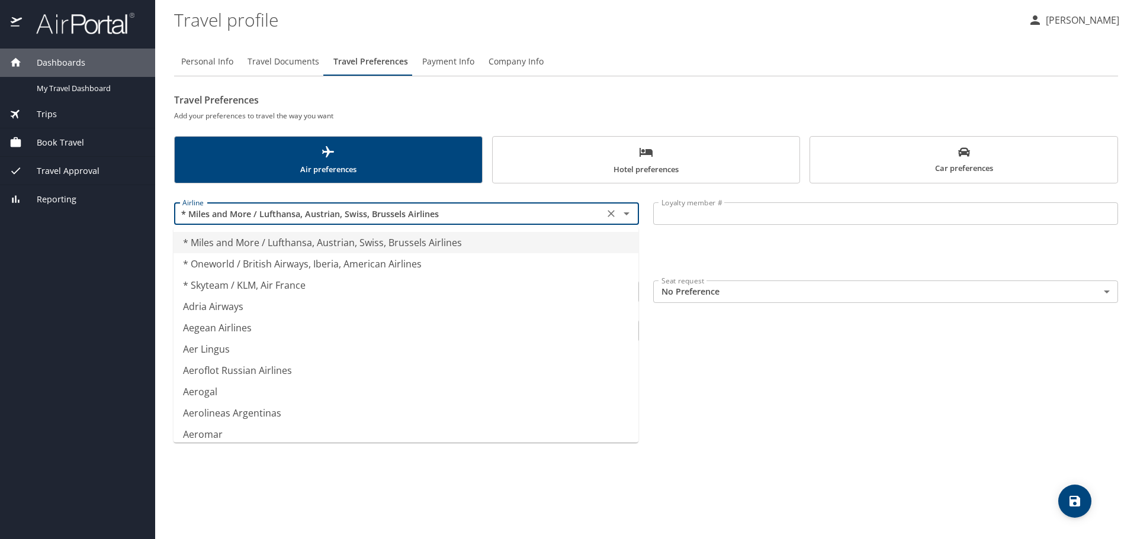
click at [237, 193] on div "Airline * Miles and More / Lufthansa, Austrian, Swiss, Brussels Airlines Airline" at bounding box center [406, 214] width 479 height 47
click at [341, 220] on input "* Miles and More / Lufthansa, Austrian, Swiss, Brussels Airlines" at bounding box center [389, 213] width 423 height 15
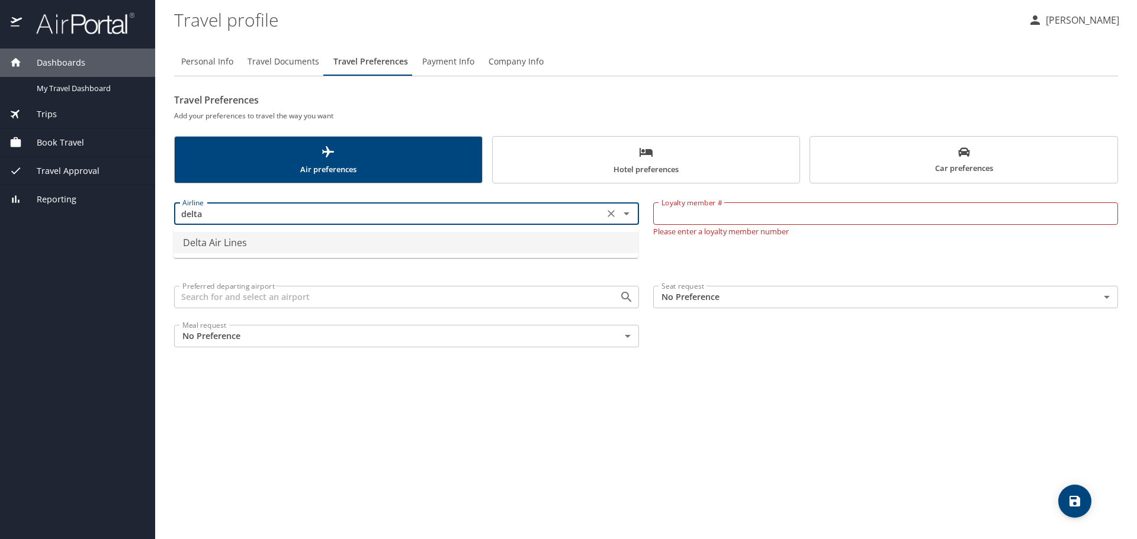
click at [249, 241] on li "Delta Air Lines" at bounding box center [405, 242] width 465 height 21
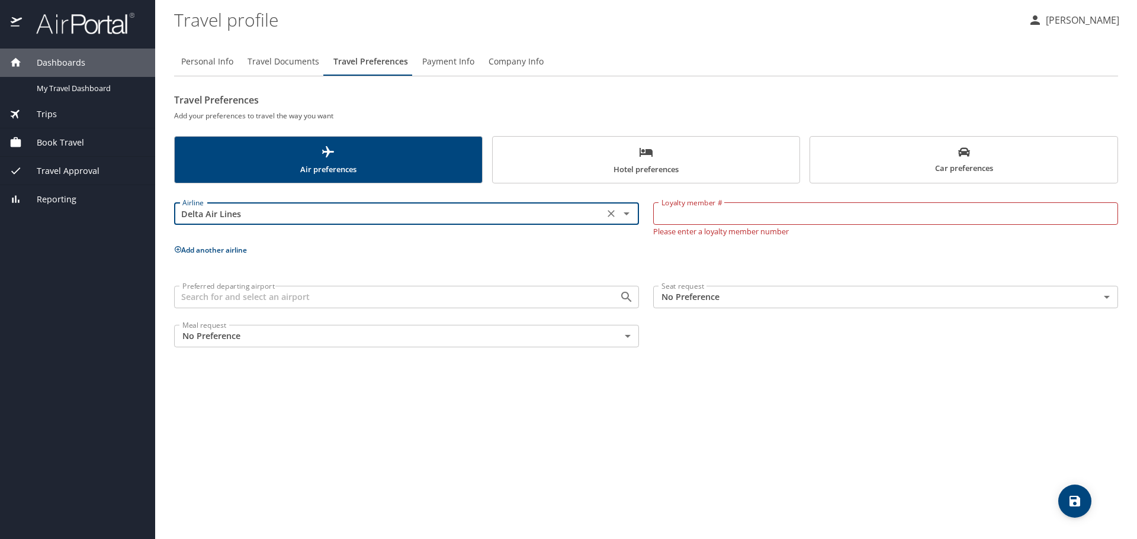
type input "Delta Air Lines"
drag, startPoint x: 632, startPoint y: 230, endPoint x: 651, endPoint y: 227, distance: 18.6
click at [638, 229] on p at bounding box center [406, 228] width 465 height 3
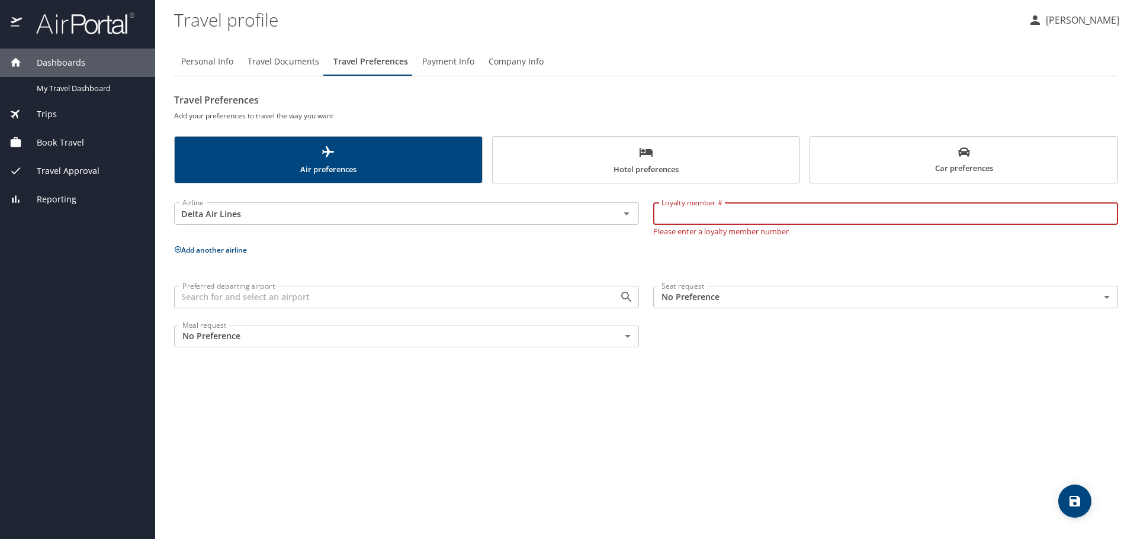
click at [665, 223] on input "Loyalty member #" at bounding box center [885, 213] width 465 height 22
type input "9457498245"
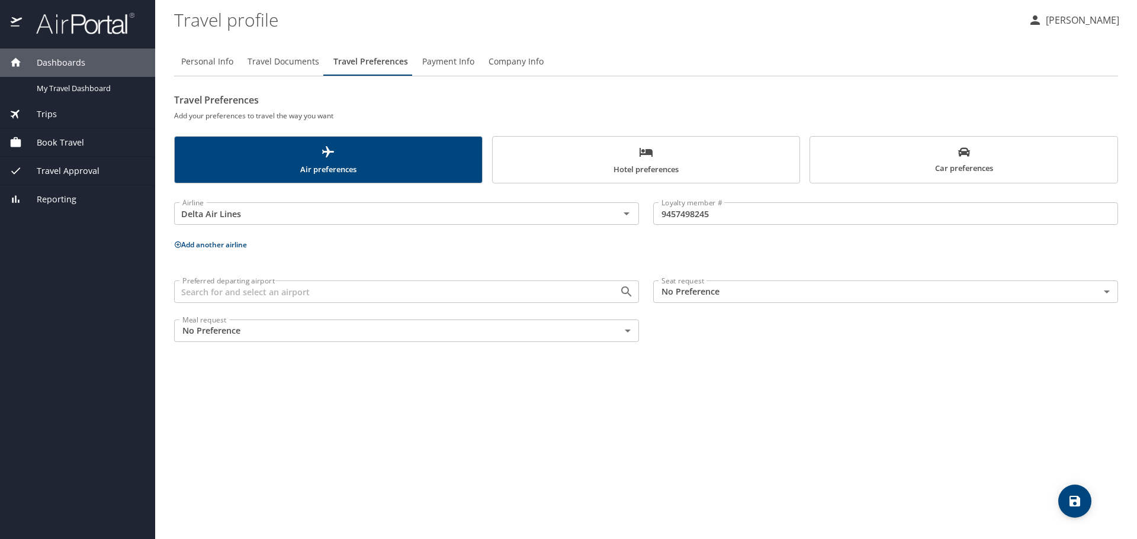
click at [236, 246] on button "Add another airline" at bounding box center [210, 245] width 73 height 10
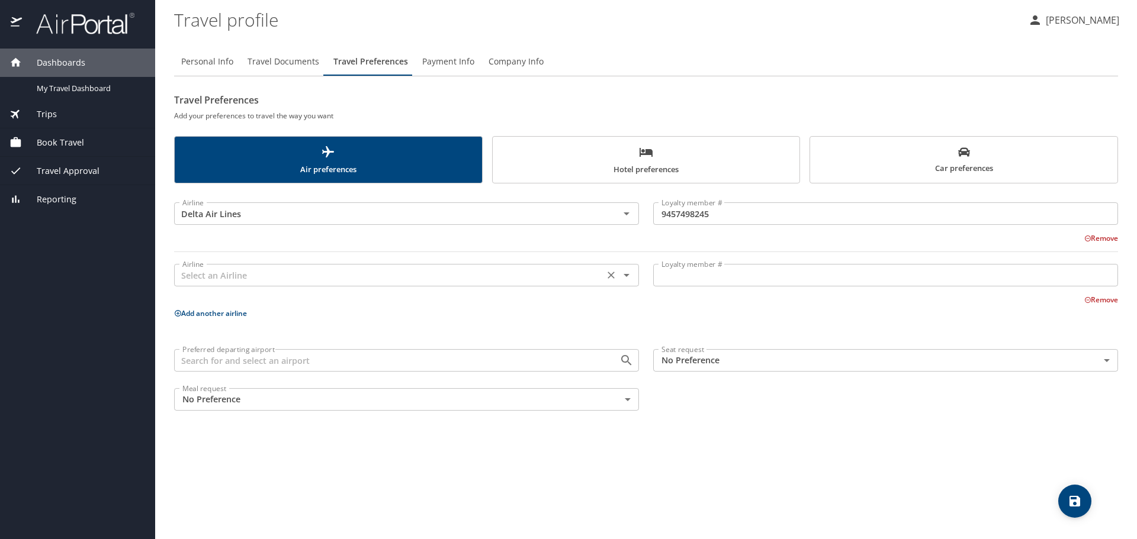
click at [240, 273] on input "text" at bounding box center [389, 275] width 423 height 15
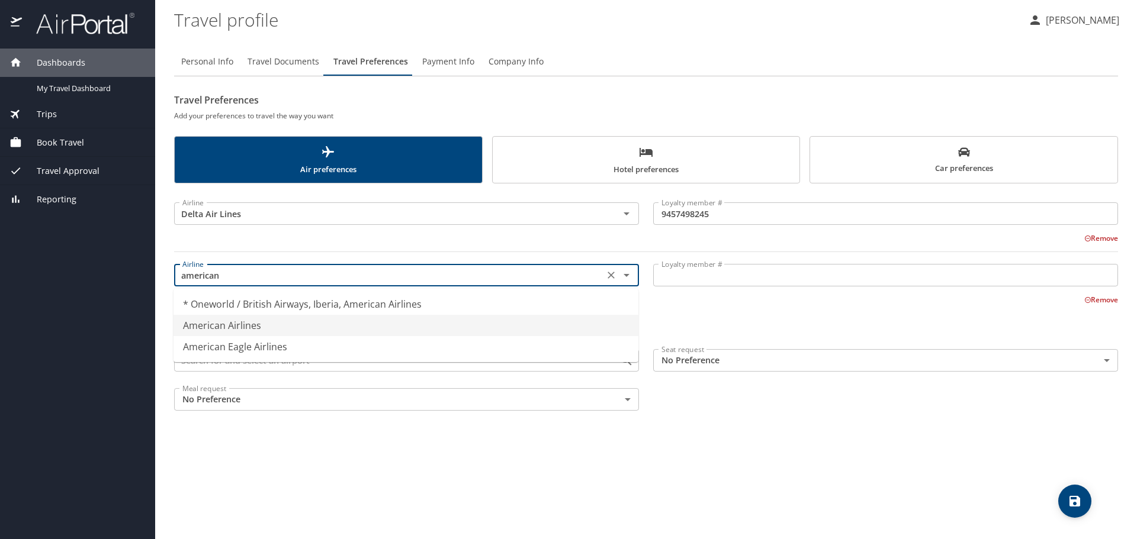
click at [271, 322] on li "American Airlines" at bounding box center [405, 325] width 465 height 21
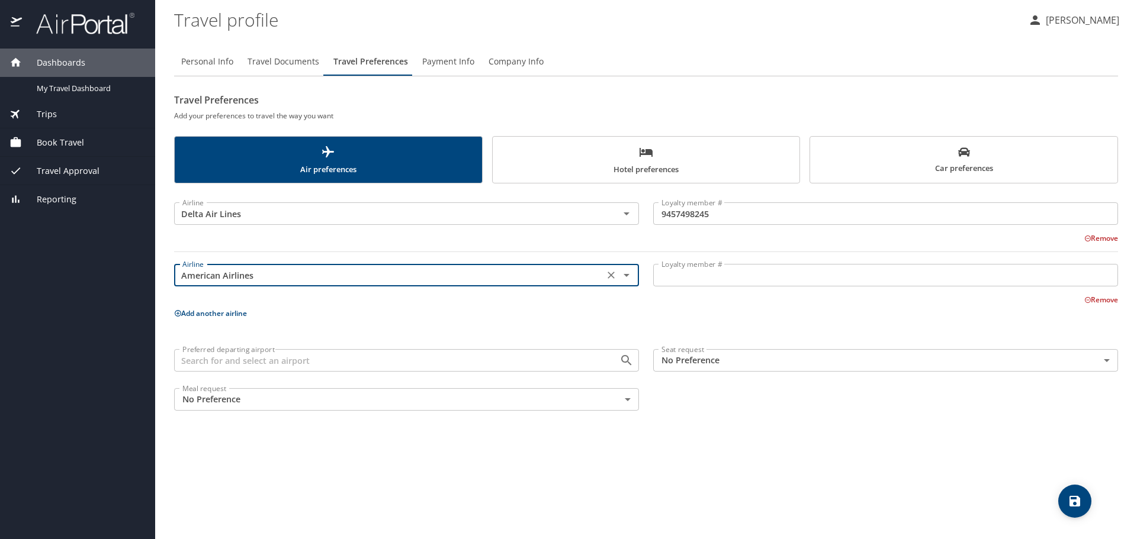
type input "American Airlines"
click at [704, 273] on input "Loyalty member #" at bounding box center [885, 275] width 465 height 22
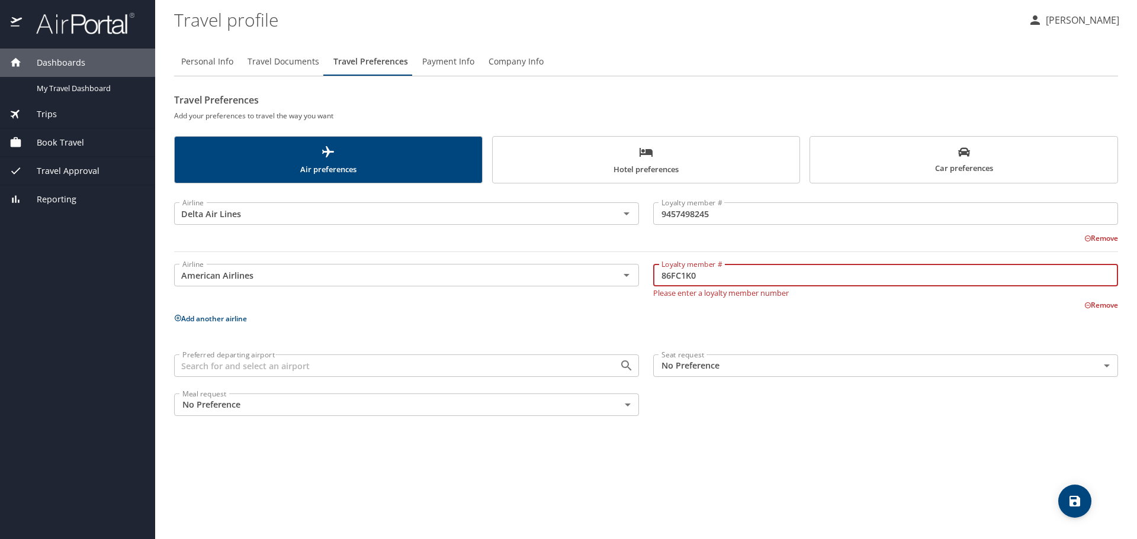
type input "86FC1K0"
click at [689, 318] on p "Add another airline" at bounding box center [646, 318] width 944 height 15
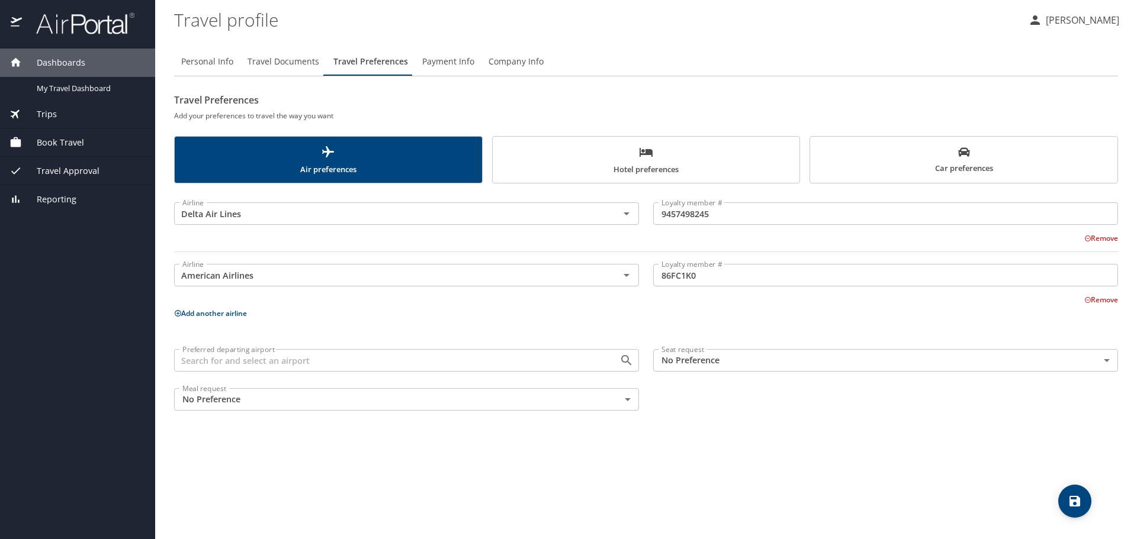
click at [215, 311] on button "Add another airline" at bounding box center [210, 313] width 73 height 10
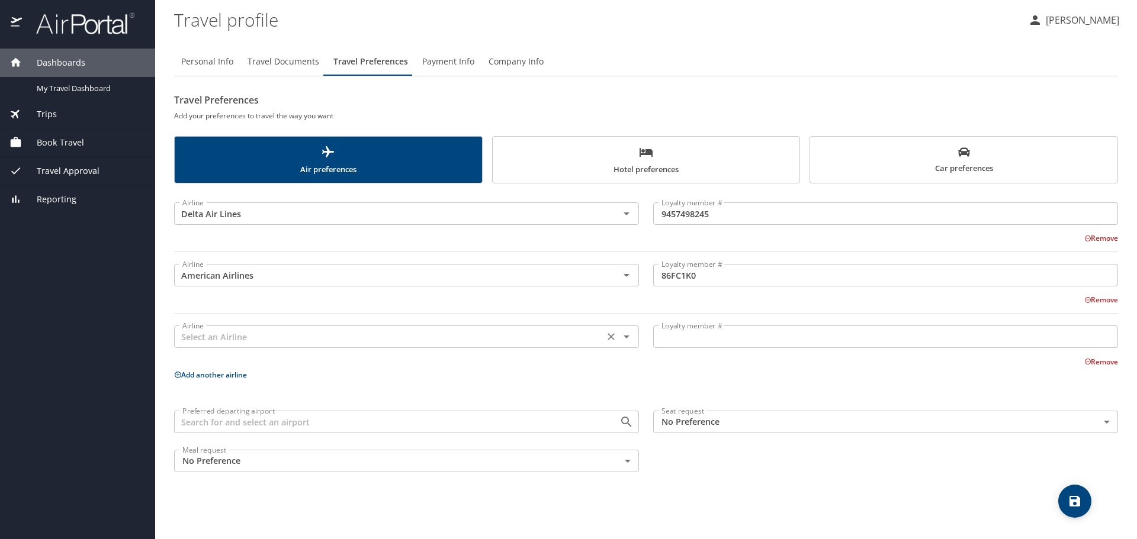
click at [227, 331] on input "text" at bounding box center [389, 336] width 423 height 15
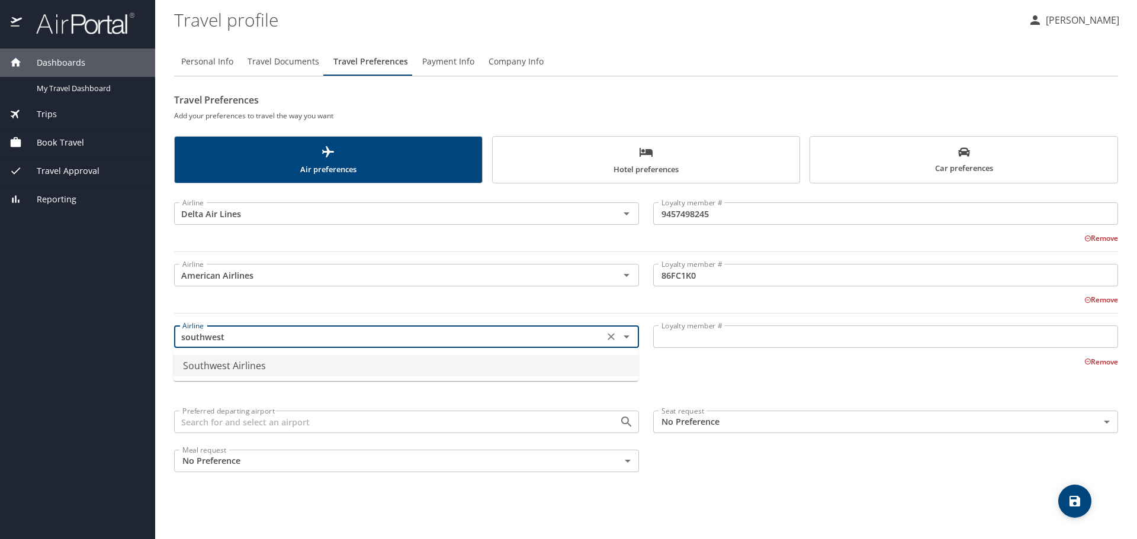
drag, startPoint x: 241, startPoint y: 358, endPoint x: 497, endPoint y: 361, distance: 255.7
click at [241, 359] on li "Southwest Airlines" at bounding box center [405, 365] width 465 height 21
type input "Southwest Airlines"
click at [679, 338] on input "Loyalty member #" at bounding box center [885, 337] width 465 height 22
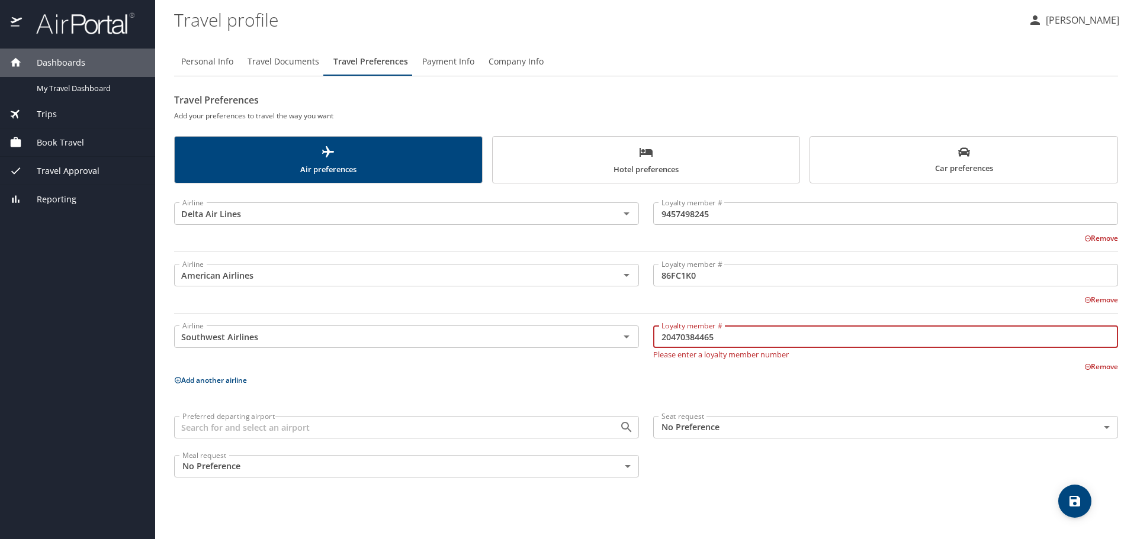
type input "20470384465"
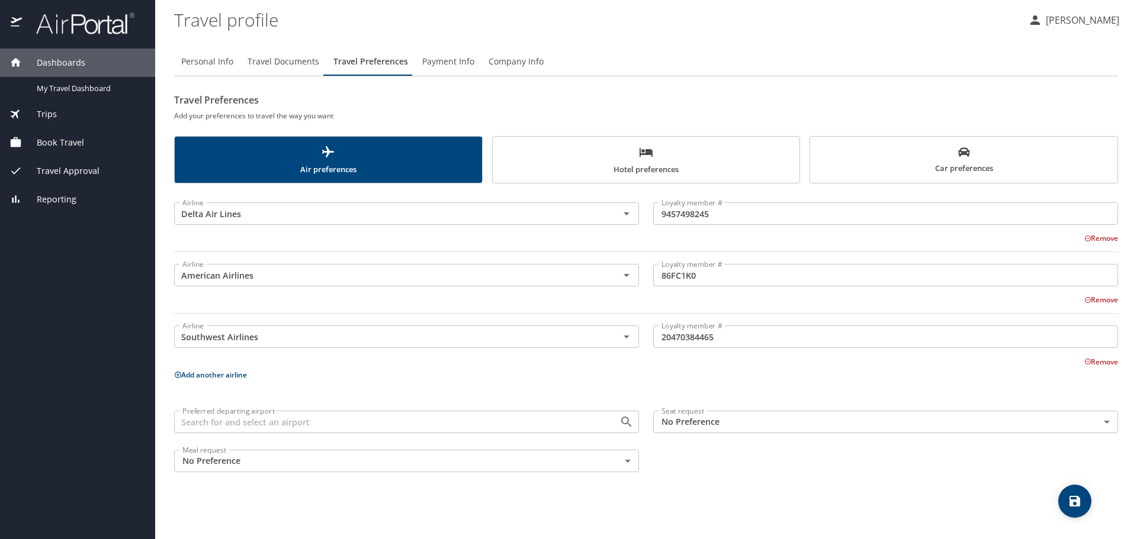
click at [211, 372] on p "Add another airline" at bounding box center [646, 375] width 944 height 15
click at [215, 375] on button "Add another airline" at bounding box center [210, 375] width 73 height 10
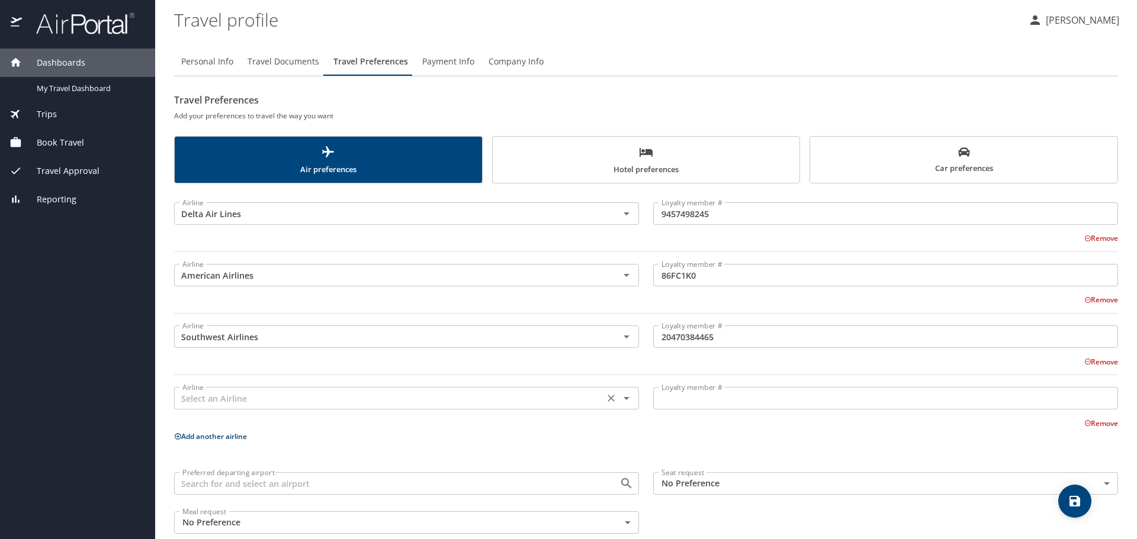
click at [253, 388] on div "Airline" at bounding box center [406, 398] width 465 height 22
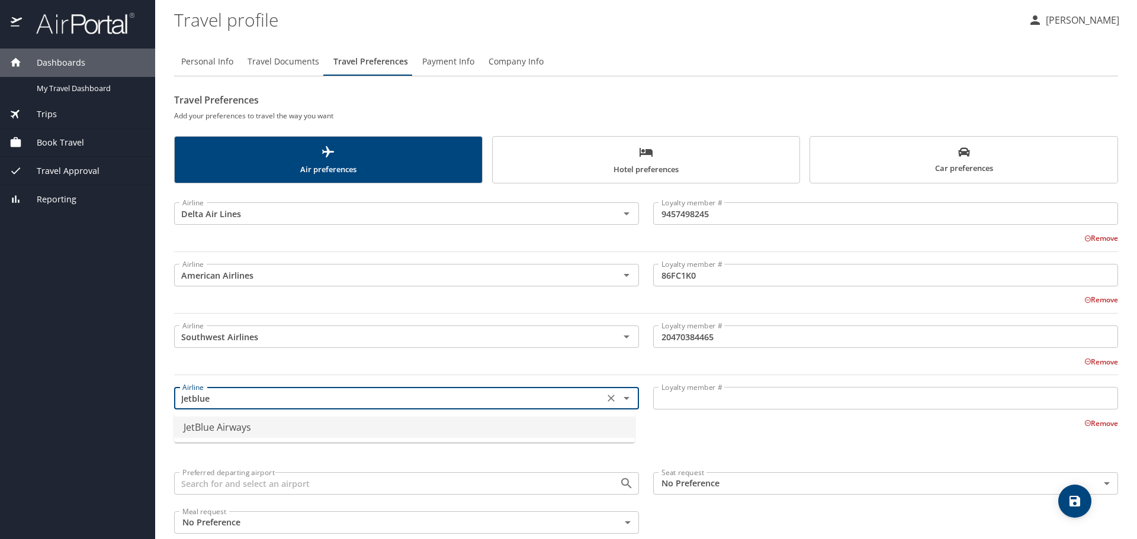
click at [247, 425] on li "JetBlue Airways" at bounding box center [404, 427] width 461 height 21
type input "JetBlue Airways"
click at [664, 392] on input "Loyalty member #" at bounding box center [885, 398] width 465 height 22
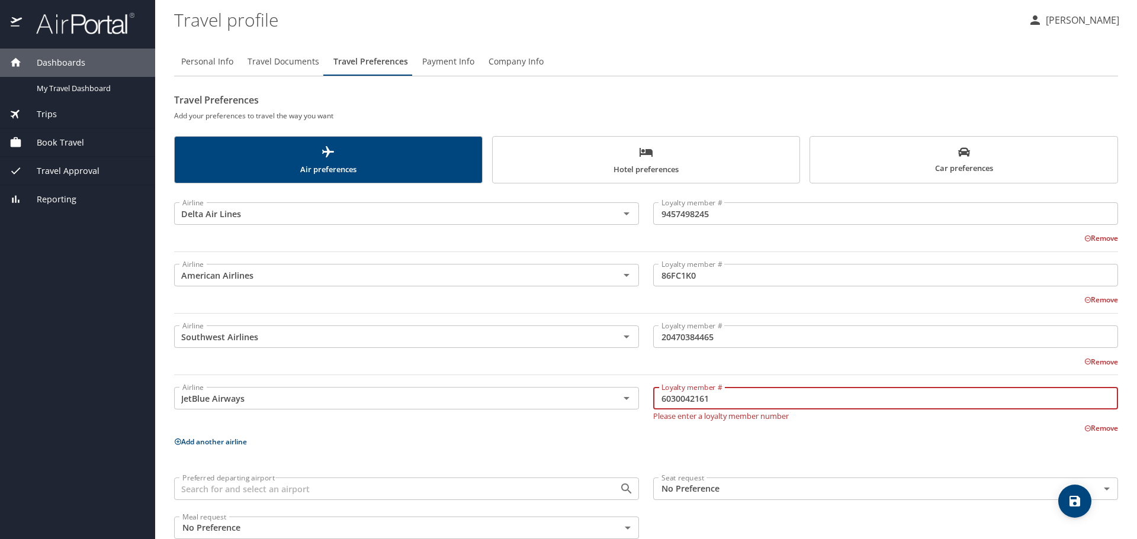
type input "6030042161"
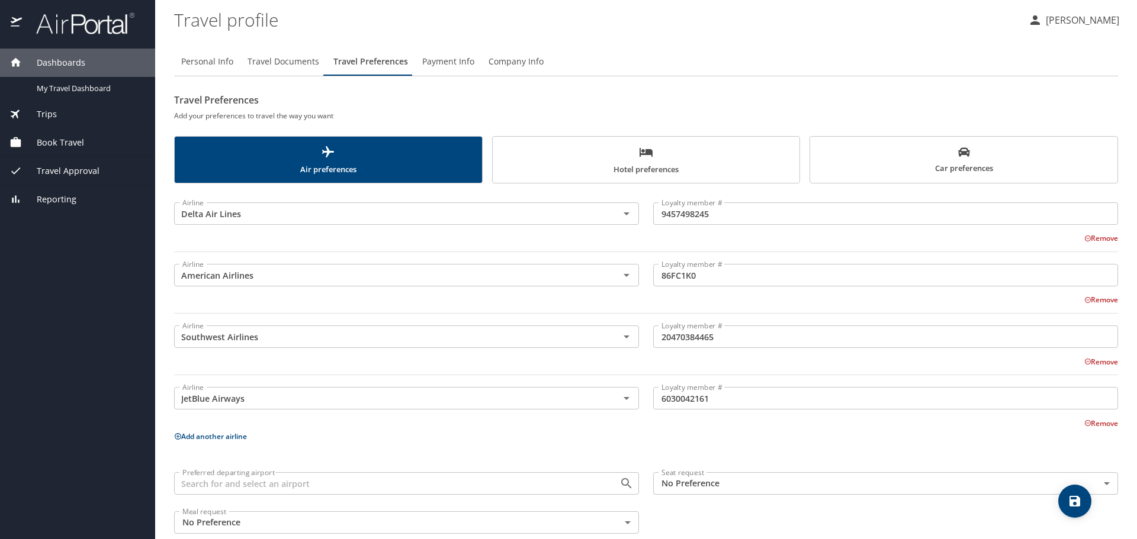
click at [700, 514] on div "Preferred departing airport Preferred departing airport Seat request No Prefere…" at bounding box center [646, 503] width 958 height 76
click at [228, 438] on button "Add another airline" at bounding box center [210, 437] width 73 height 10
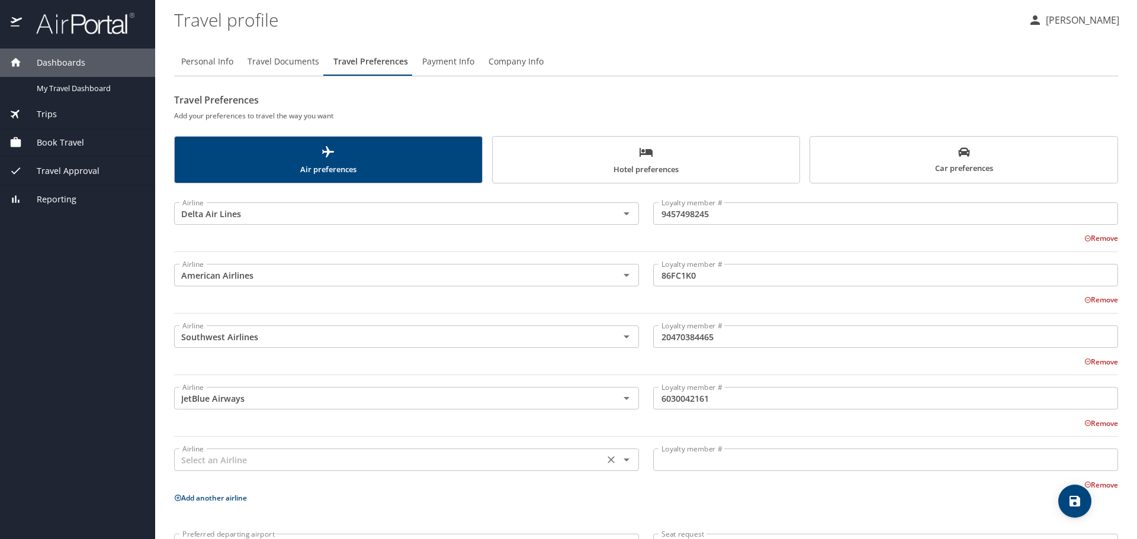
click at [241, 458] on input "text" at bounding box center [389, 459] width 423 height 15
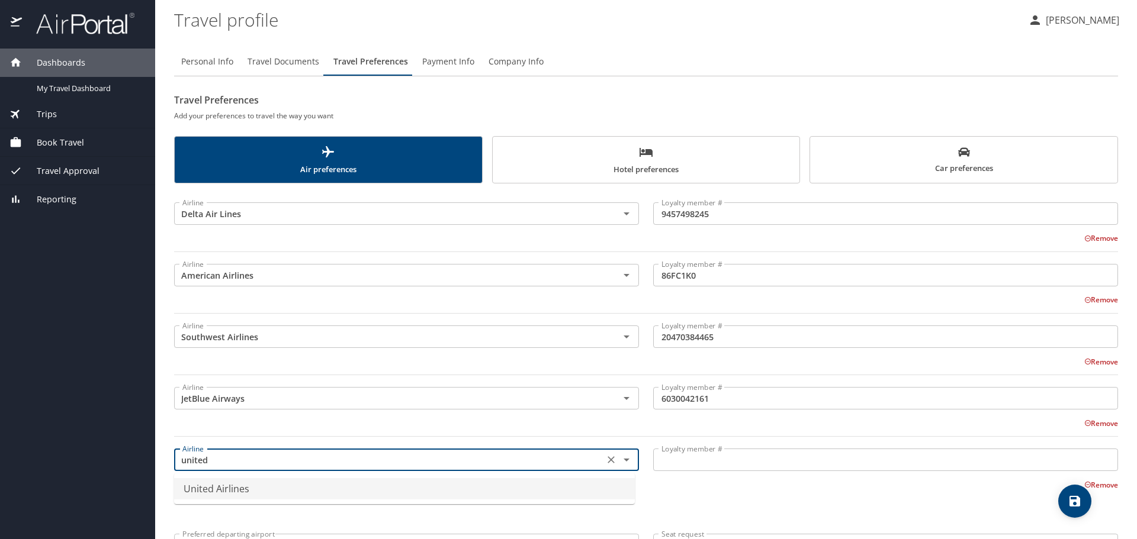
click at [284, 486] on li "United Airlines" at bounding box center [404, 488] width 461 height 21
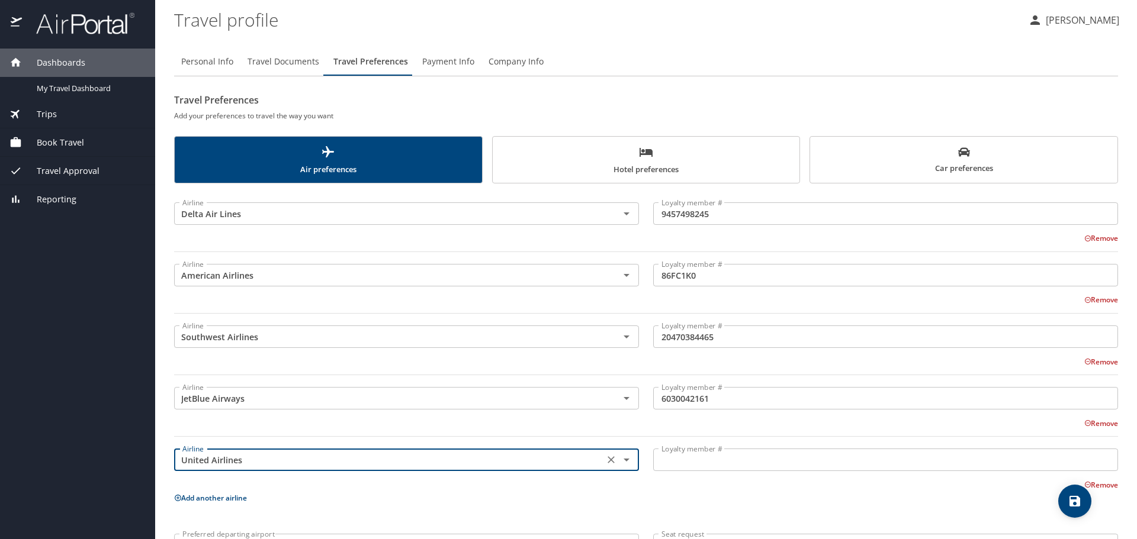
type input "United Airlines"
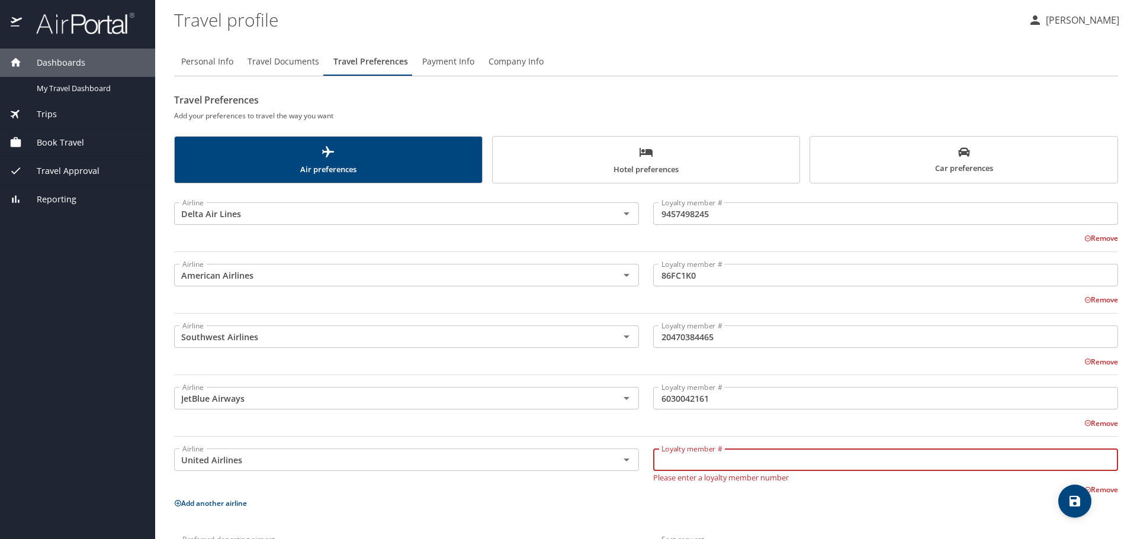
click at [696, 459] on input "Loyalty member #" at bounding box center [885, 460] width 465 height 22
paste input "XH693182"
type input "XH693182"
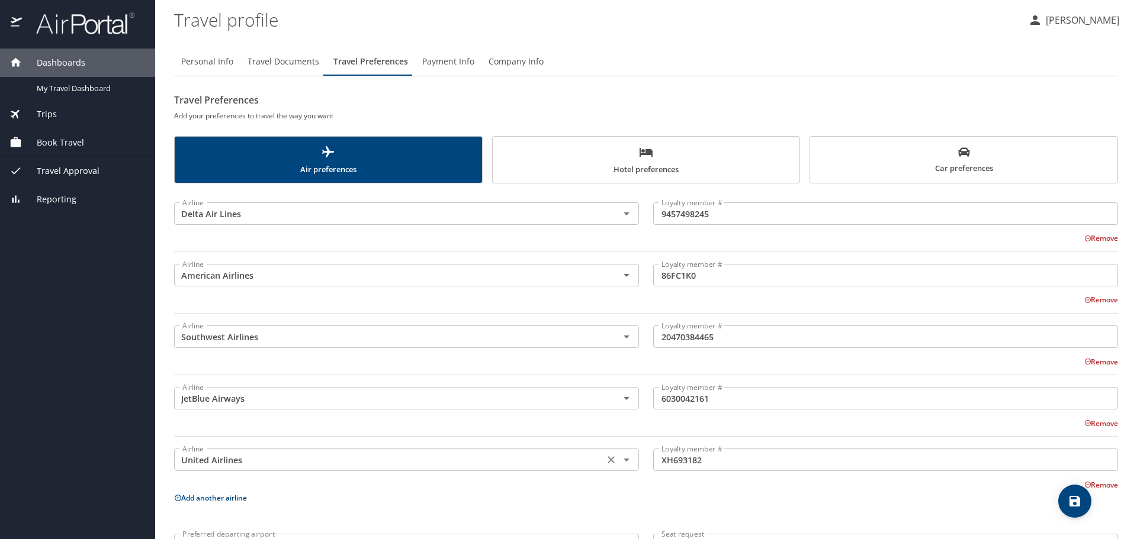
scroll to position [83, 0]
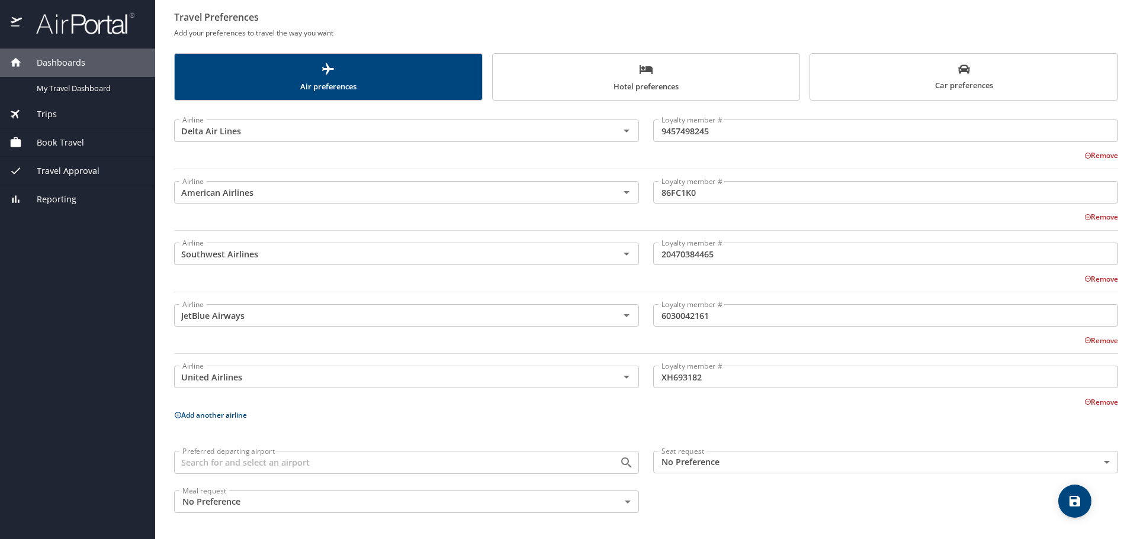
click at [240, 414] on button "Add another airline" at bounding box center [210, 415] width 73 height 10
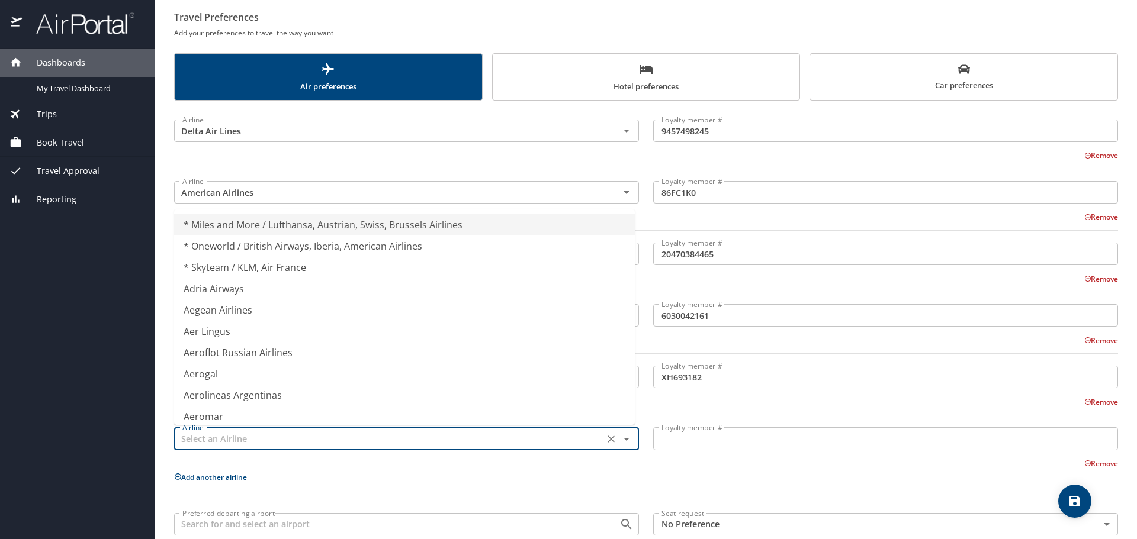
drag, startPoint x: 236, startPoint y: 444, endPoint x: 231, endPoint y: 437, distance: 8.1
click at [232, 438] on input "text" at bounding box center [389, 438] width 423 height 15
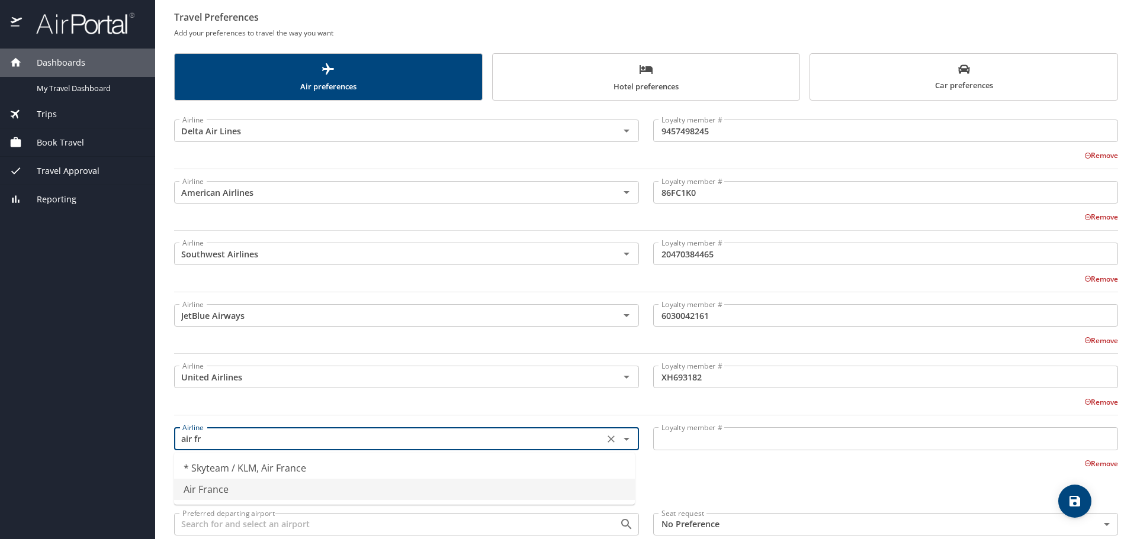
click at [228, 489] on li "Air France" at bounding box center [404, 489] width 461 height 21
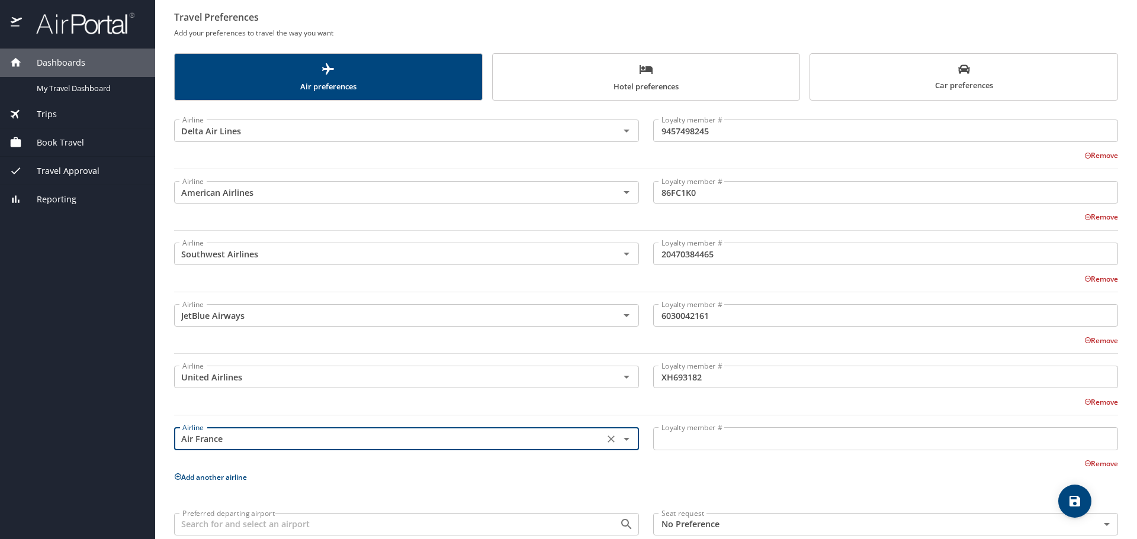
type input "Air France"
click at [784, 443] on input "Loyalty member #" at bounding box center [885, 438] width 465 height 22
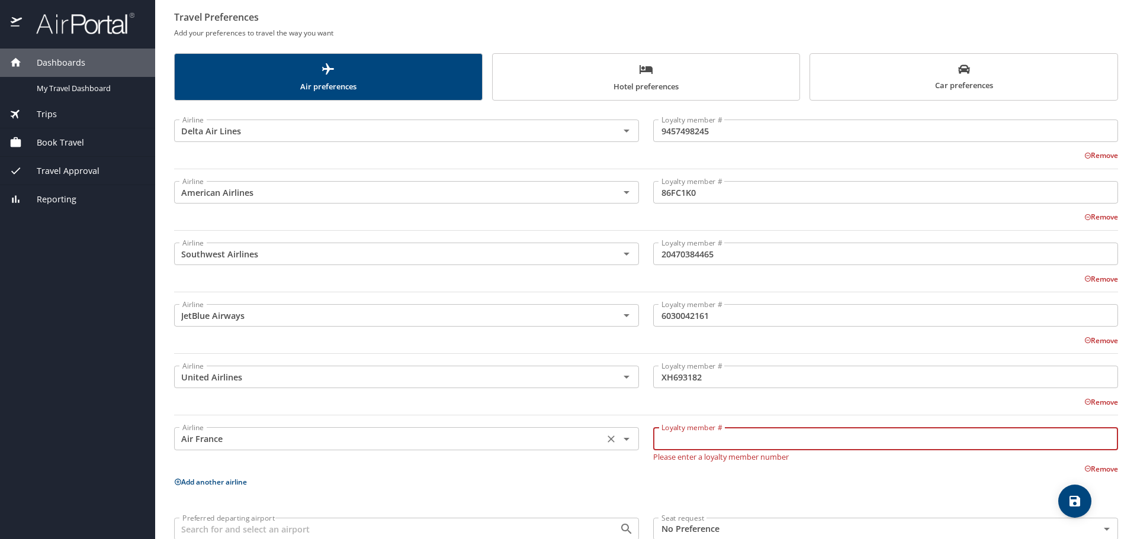
paste input "5217444922"
type input "5217444922"
click at [218, 478] on button "Add another airline" at bounding box center [210, 482] width 73 height 10
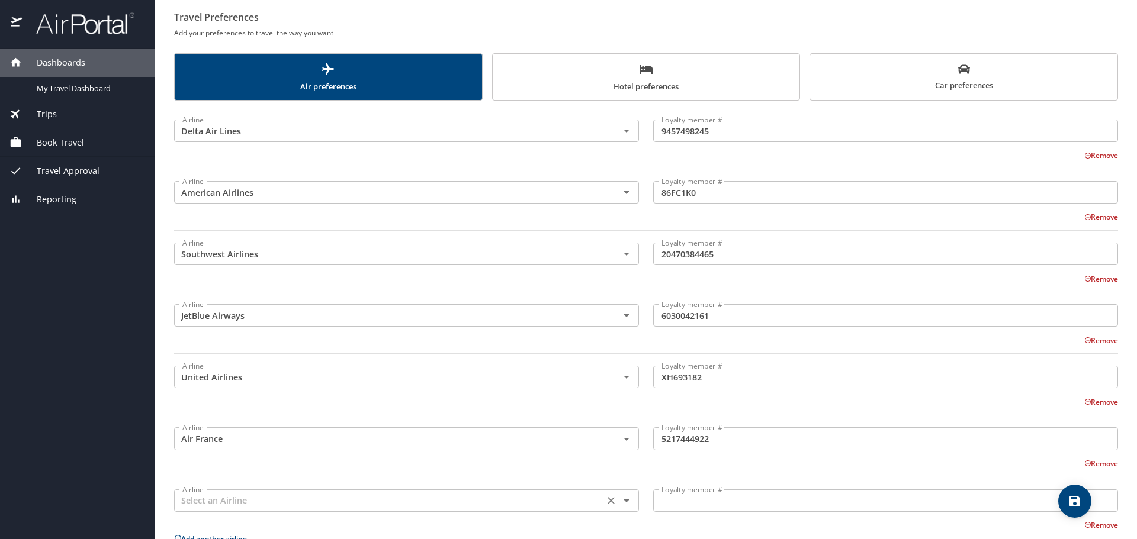
click at [242, 491] on div "Airline" at bounding box center [406, 501] width 465 height 22
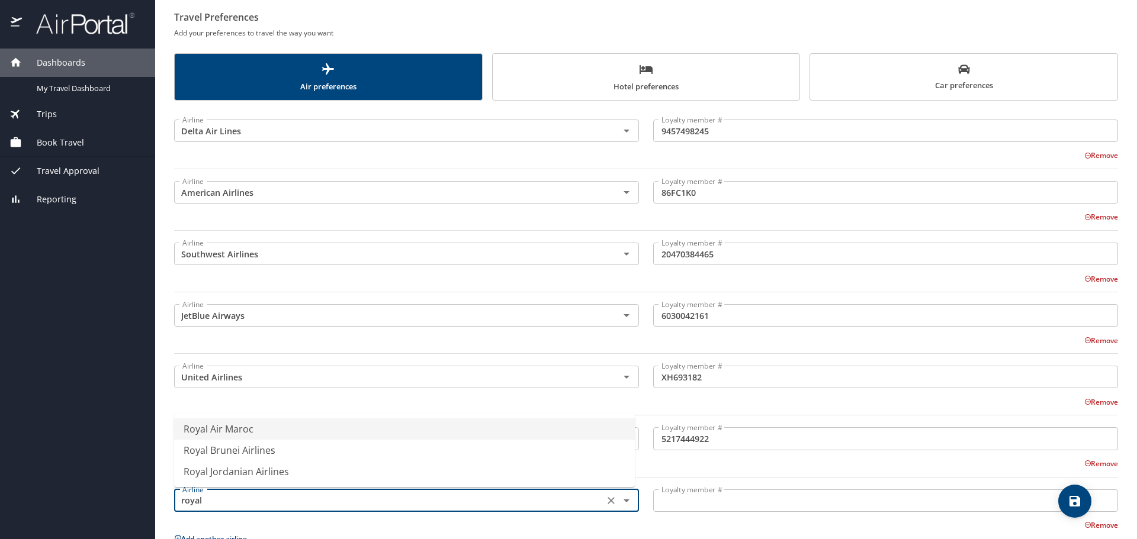
click at [260, 435] on li "Royal Air Maroc" at bounding box center [404, 429] width 461 height 21
type input "Royal Air Maroc"
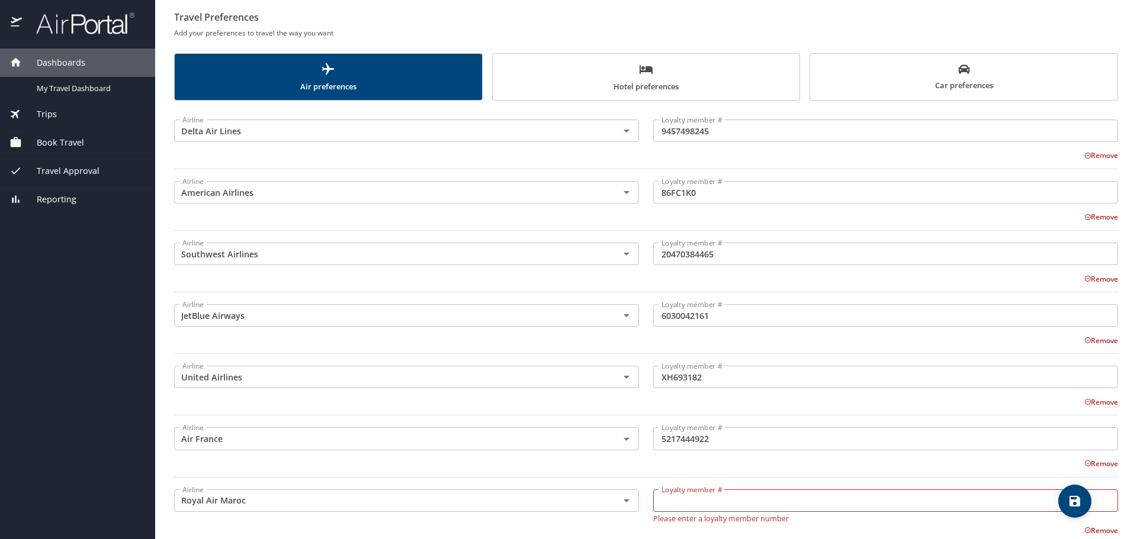
click at [736, 503] on input "Loyalty member #" at bounding box center [885, 501] width 465 height 22
paste input "877778440"
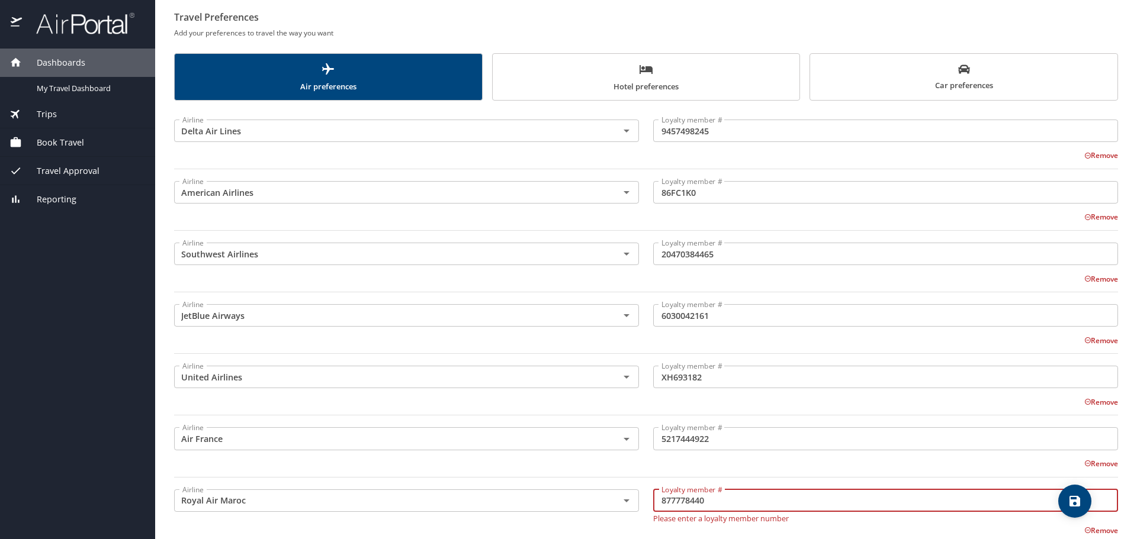
type input "877778440"
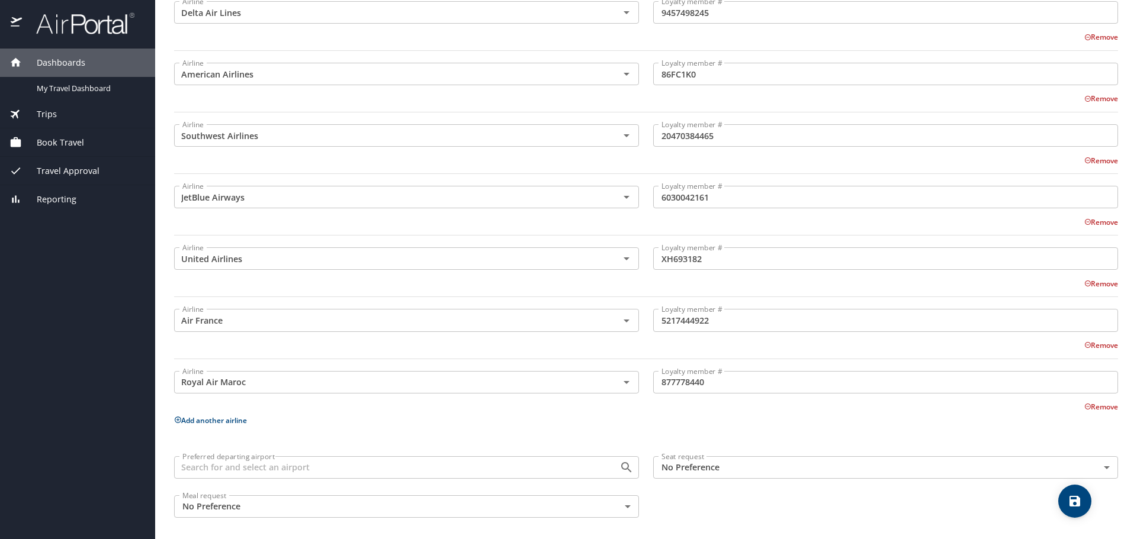
scroll to position [206, 0]
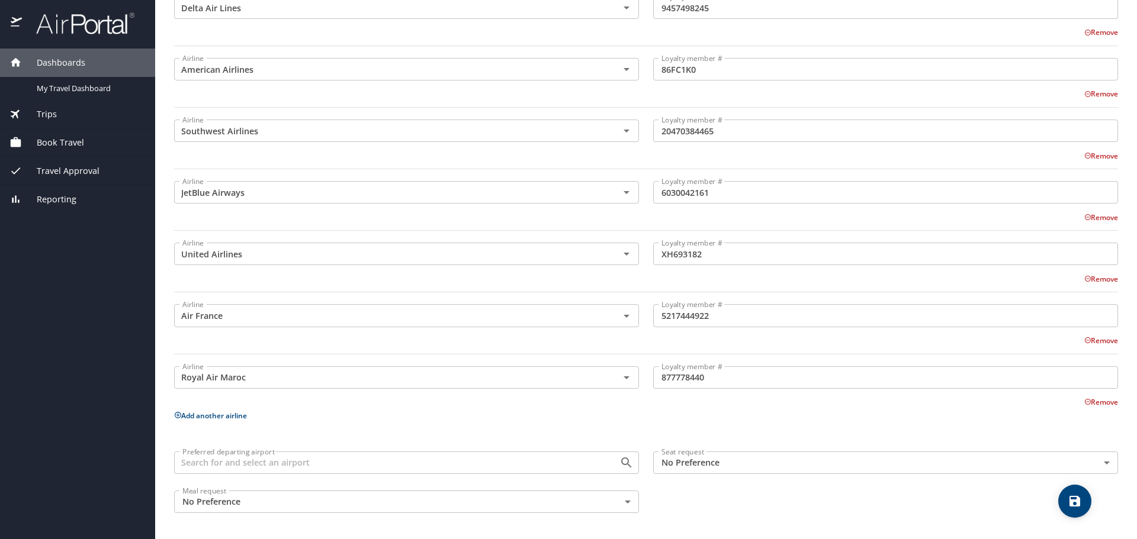
click at [217, 407] on div "Remove" at bounding box center [639, 401] width 958 height 14
click at [219, 414] on button "Add another airline" at bounding box center [210, 416] width 73 height 10
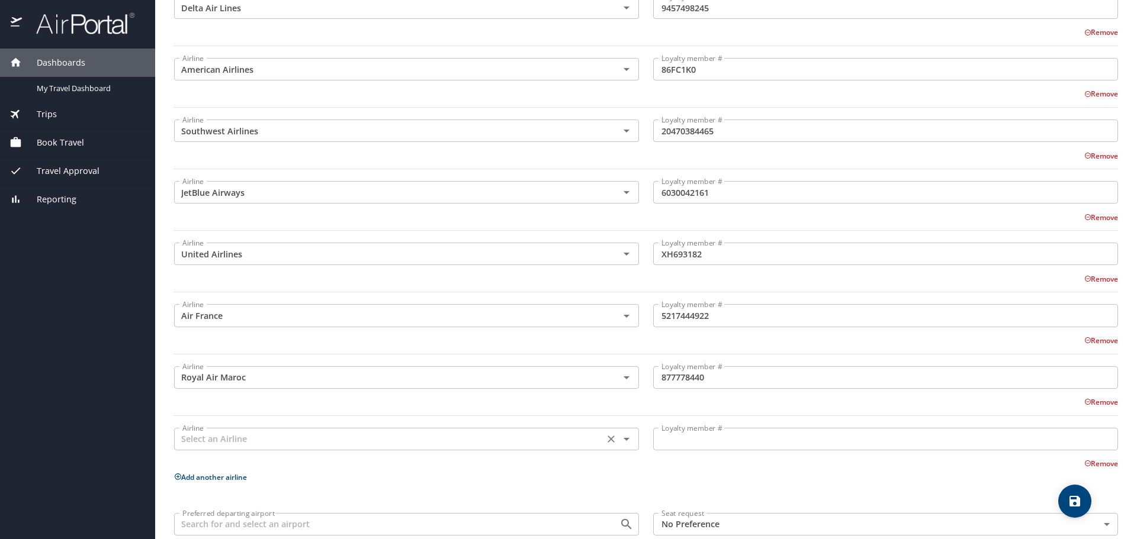
click at [232, 439] on input "text" at bounding box center [389, 439] width 423 height 15
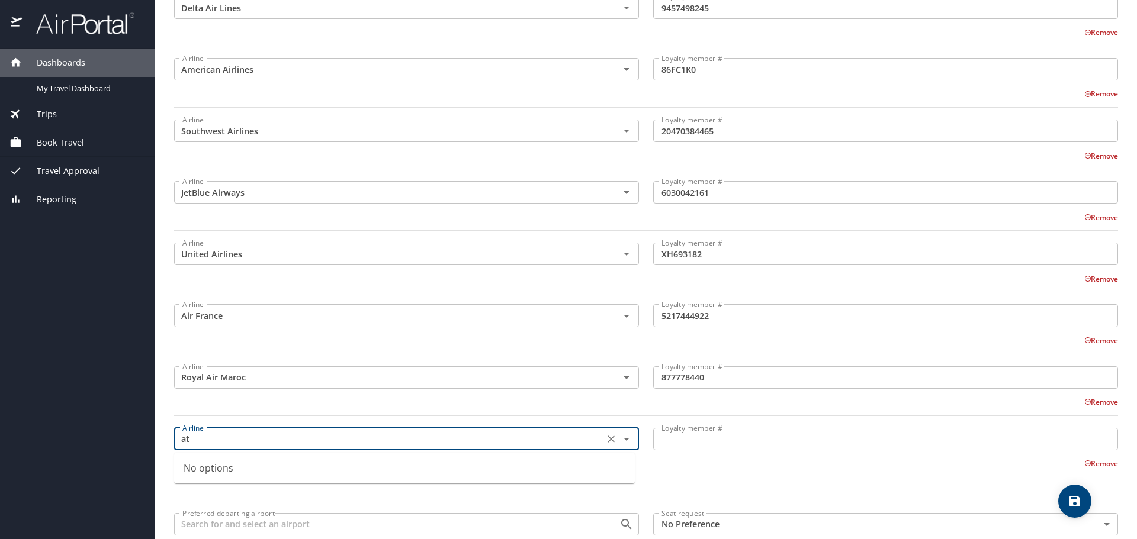
type input "a"
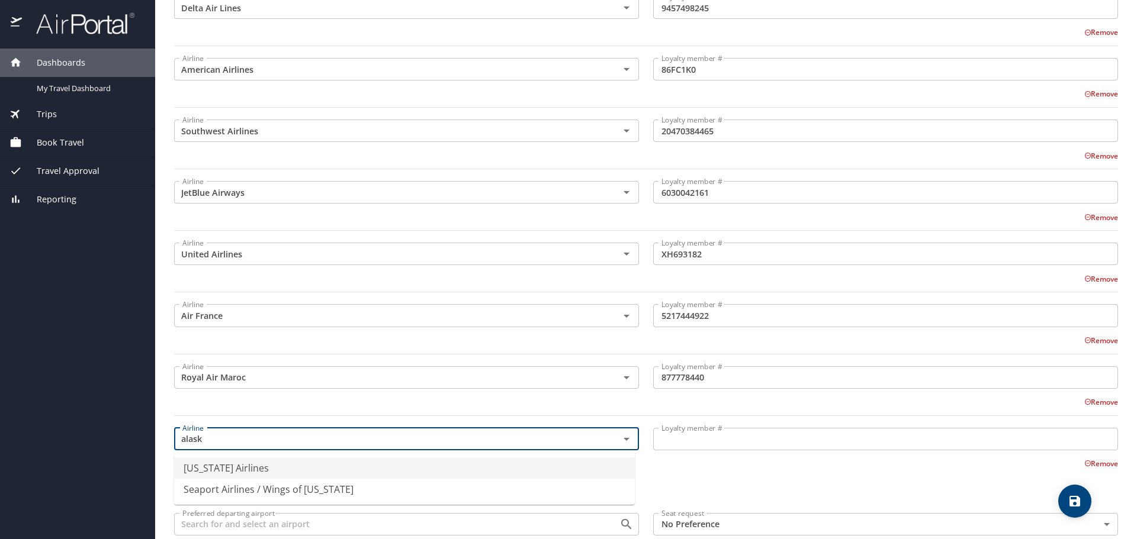
click at [265, 461] on li "[US_STATE] Airlines" at bounding box center [404, 468] width 461 height 21
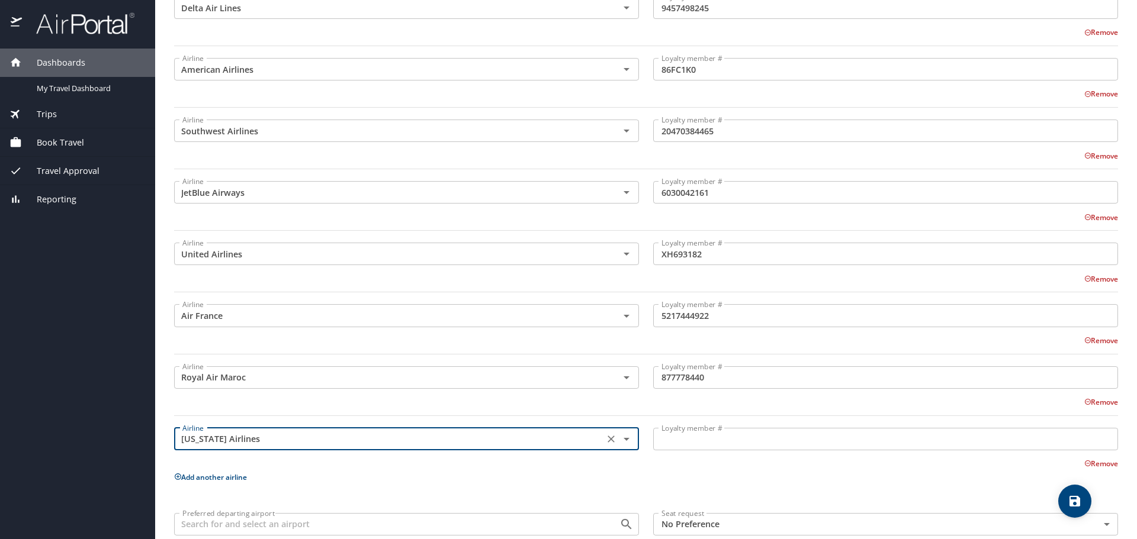
type input "[US_STATE] Airlines"
click at [759, 437] on input "Loyalty member #" at bounding box center [885, 439] width 465 height 22
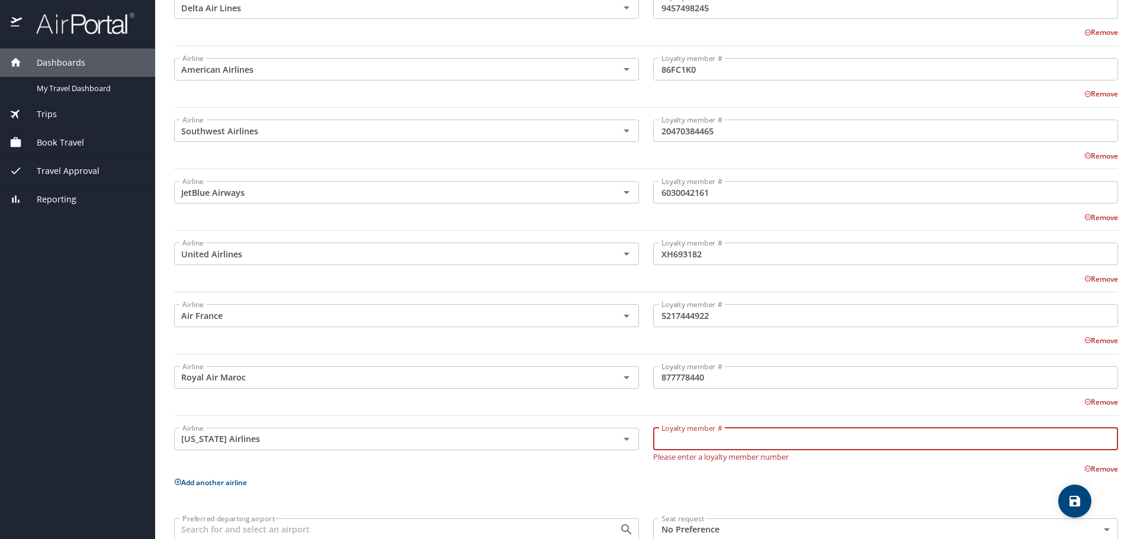
paste input "314956062"
type input "314956062"
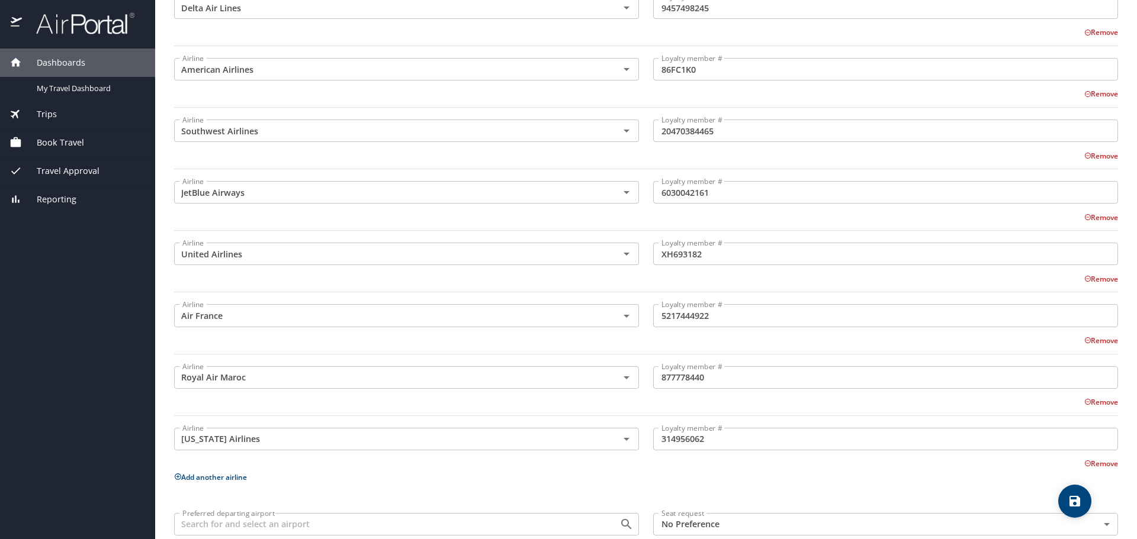
click at [708, 474] on div "Airline Delta Air Lines Airline Loyalty member # 9457498245 Loyalty member # Re…" at bounding box center [646, 283] width 944 height 597
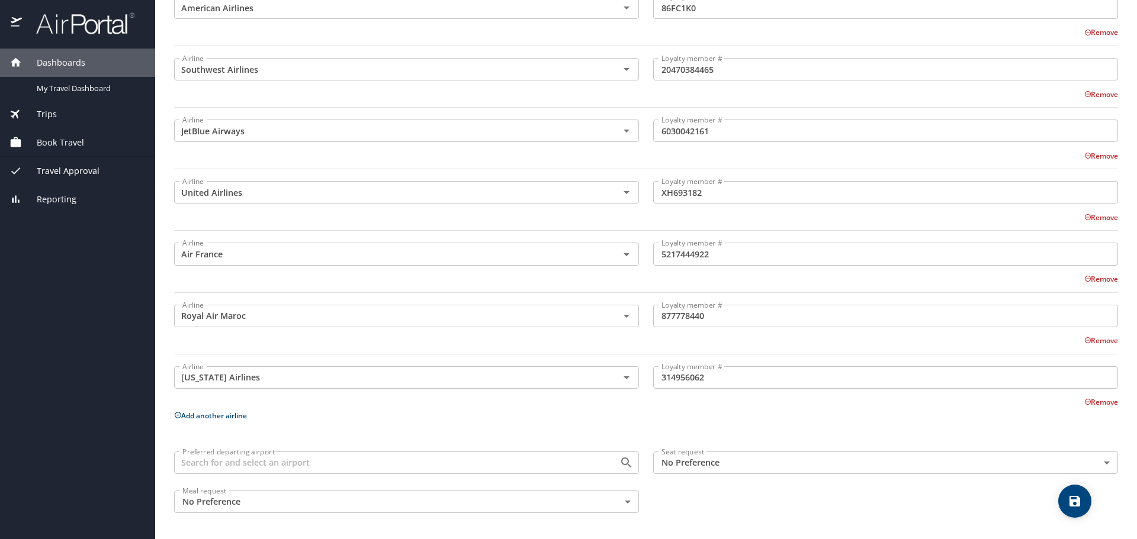
click at [436, 460] on input "Preferred departing airport" at bounding box center [389, 462] width 423 height 15
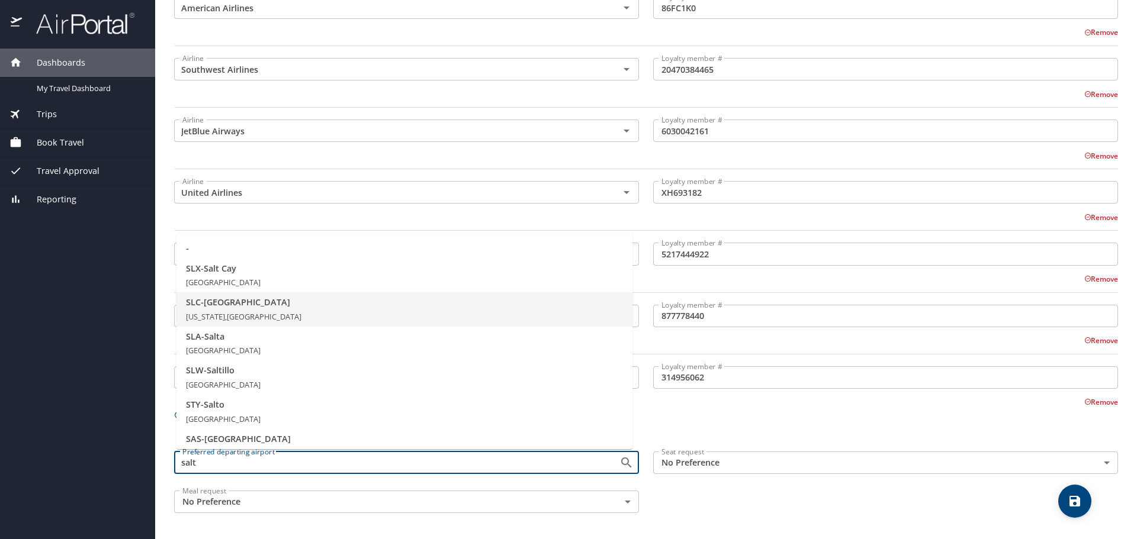
click at [280, 314] on span "[US_STATE], [GEOGRAPHIC_DATA]" at bounding box center [243, 316] width 115 height 11
type input "SLC - [GEOGRAPHIC_DATA]"
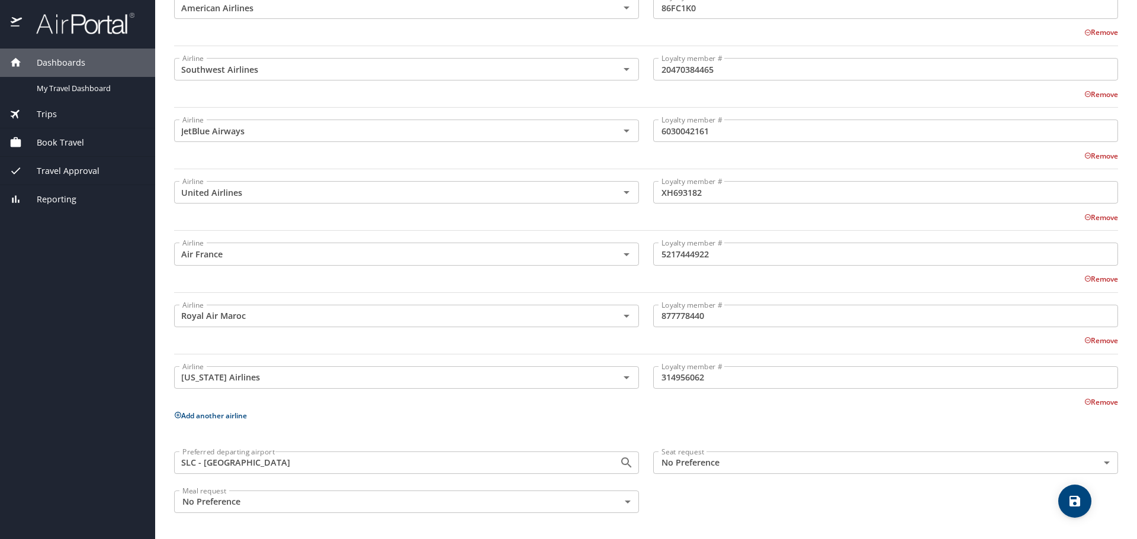
click at [692, 464] on body "Dashboards My Travel Dashboard Trips Current / Future Trips Past Trips Trips Mi…" at bounding box center [568, 269] width 1137 height 539
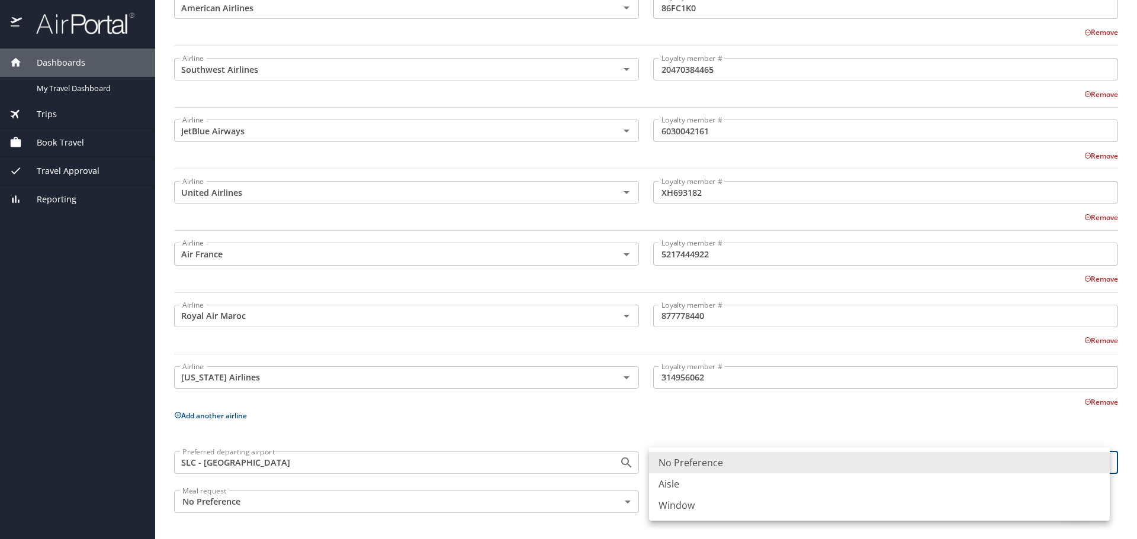
click at [713, 484] on li "Aisle" at bounding box center [879, 484] width 461 height 21
type input "Aisle"
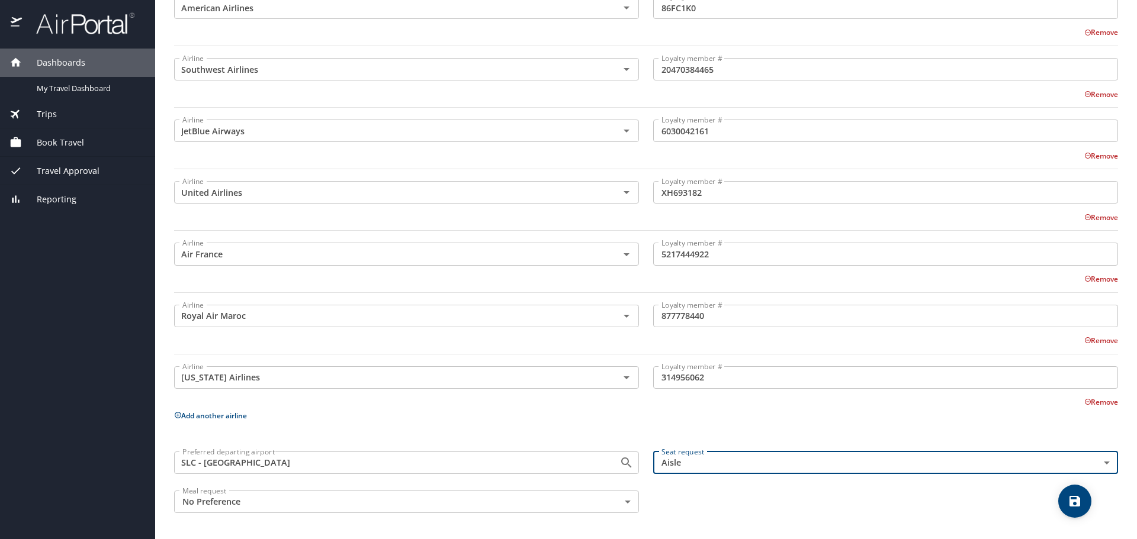
click at [485, 509] on body "Dashboards My Travel Dashboard Trips Current / Future Trips Past Trips Trips Mi…" at bounding box center [568, 269] width 1137 height 539
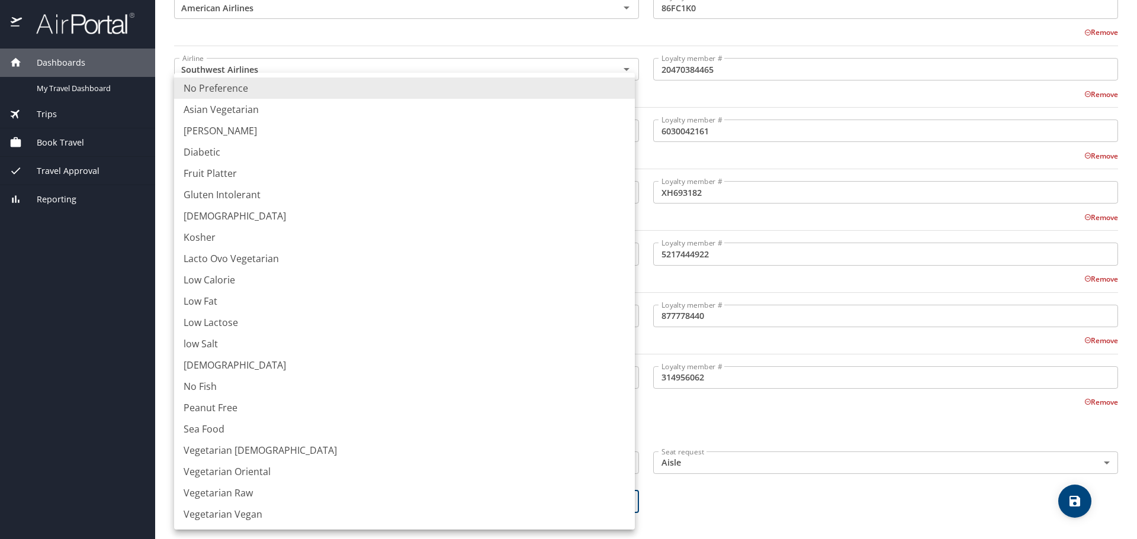
click at [802, 484] on div at bounding box center [568, 269] width 1137 height 539
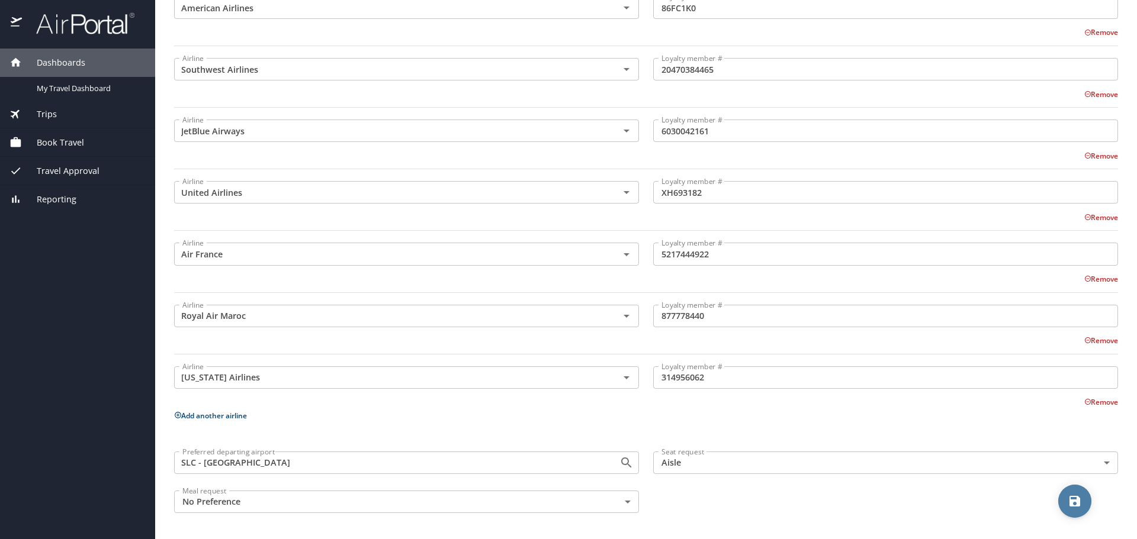
click at [1071, 498] on icon "save" at bounding box center [1074, 501] width 14 height 14
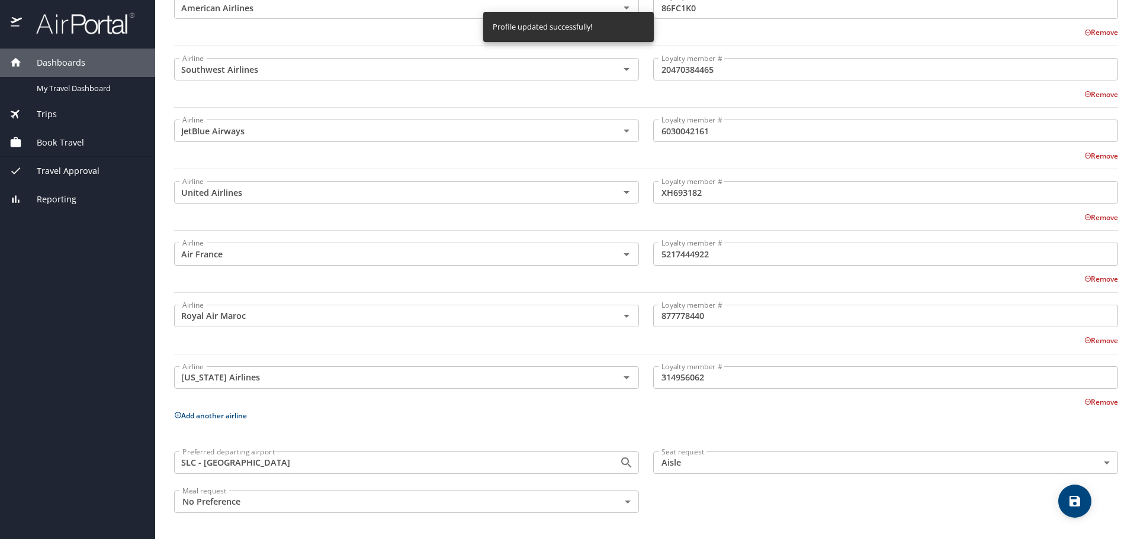
scroll to position [0, 0]
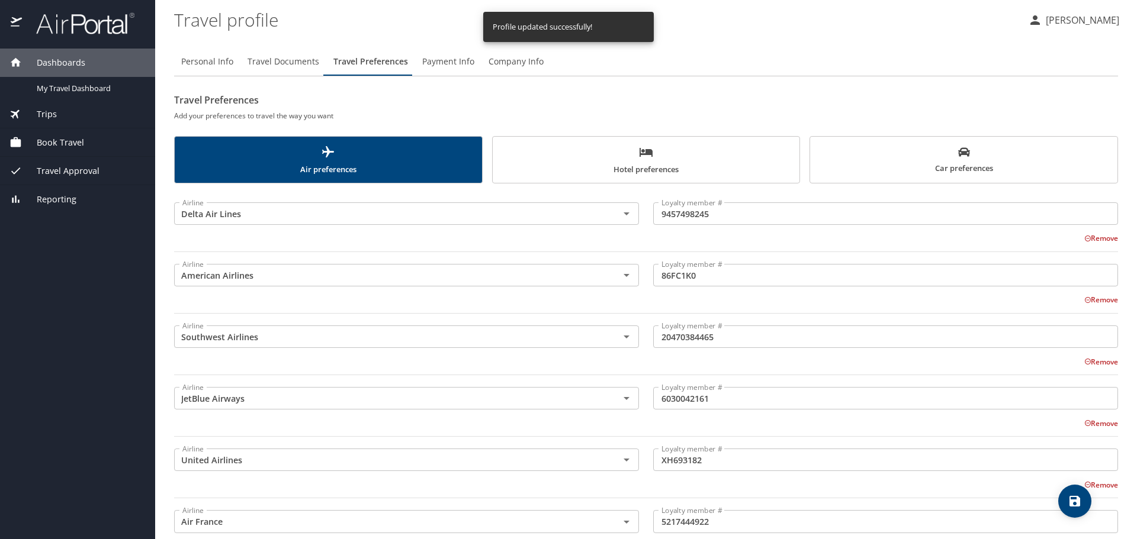
click at [659, 165] on span "Hotel preferences" at bounding box center [646, 160] width 293 height 31
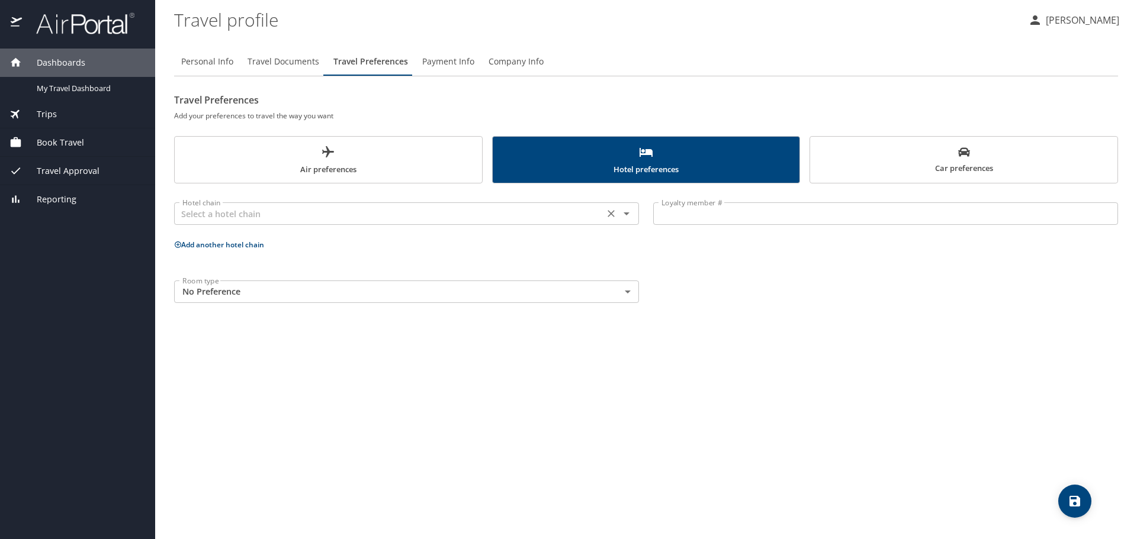
click at [258, 213] on input "text" at bounding box center [389, 213] width 423 height 15
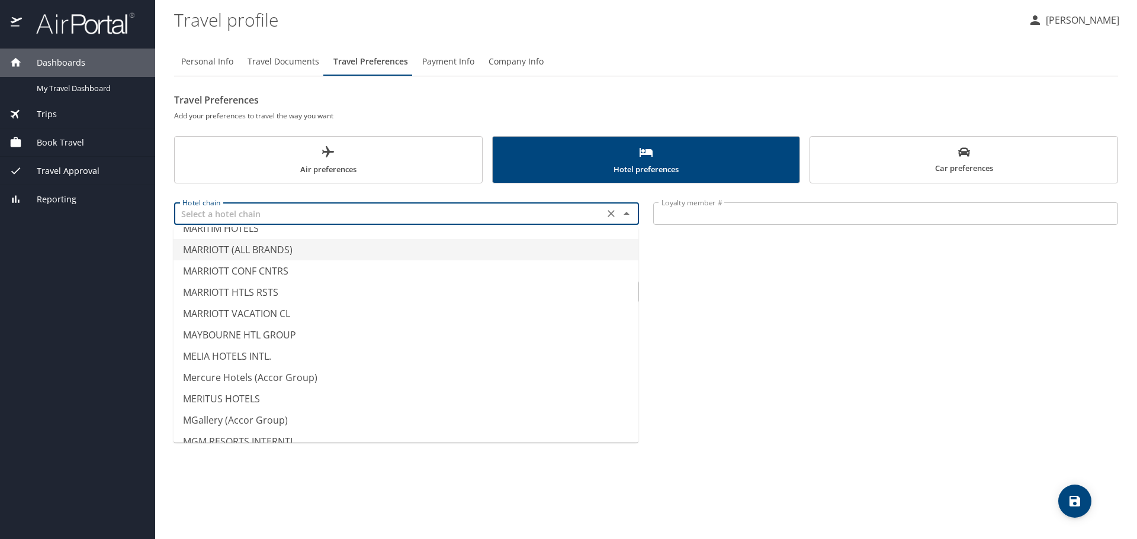
scroll to position [4381, 0]
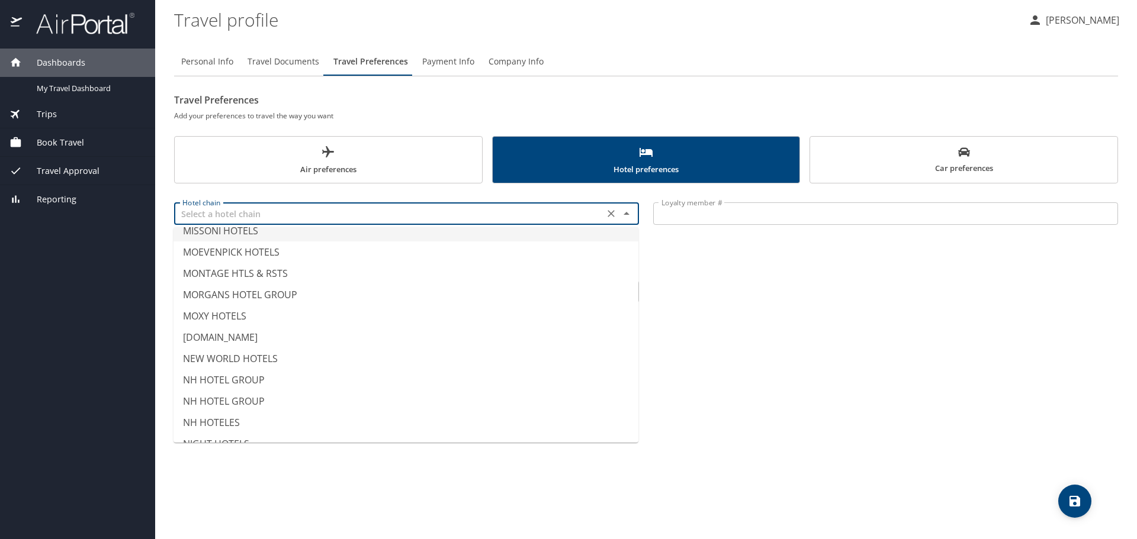
type input "MISSONI HOTELS"
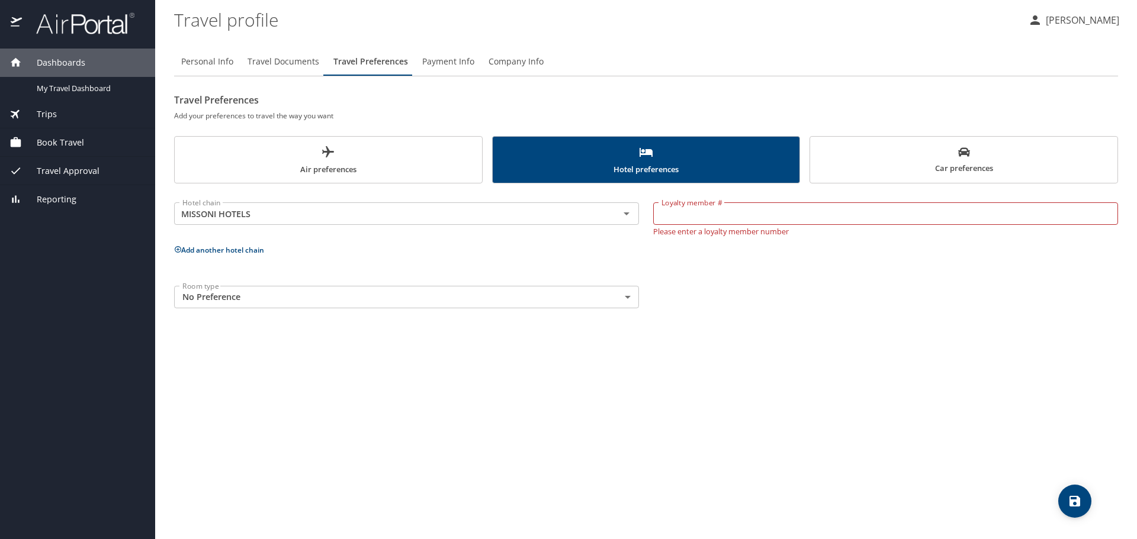
click at [47, 340] on div "Dashboards My Travel Dashboard Trips Current / Future Trips Past Trips Trips Mi…" at bounding box center [77, 294] width 155 height 491
click at [869, 169] on span "Car preferences" at bounding box center [963, 160] width 293 height 29
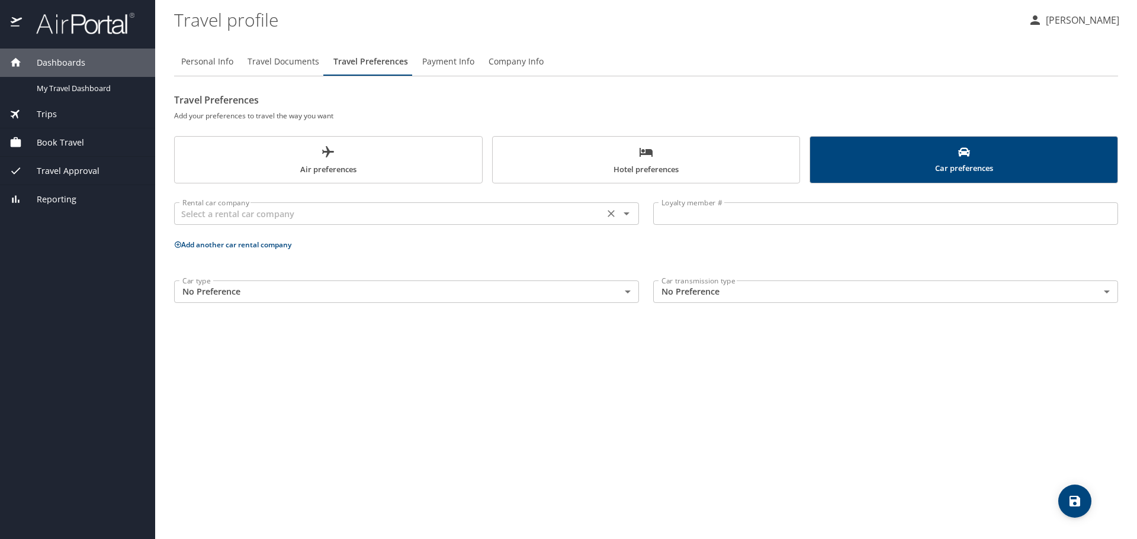
click at [347, 209] on input "text" at bounding box center [389, 213] width 423 height 15
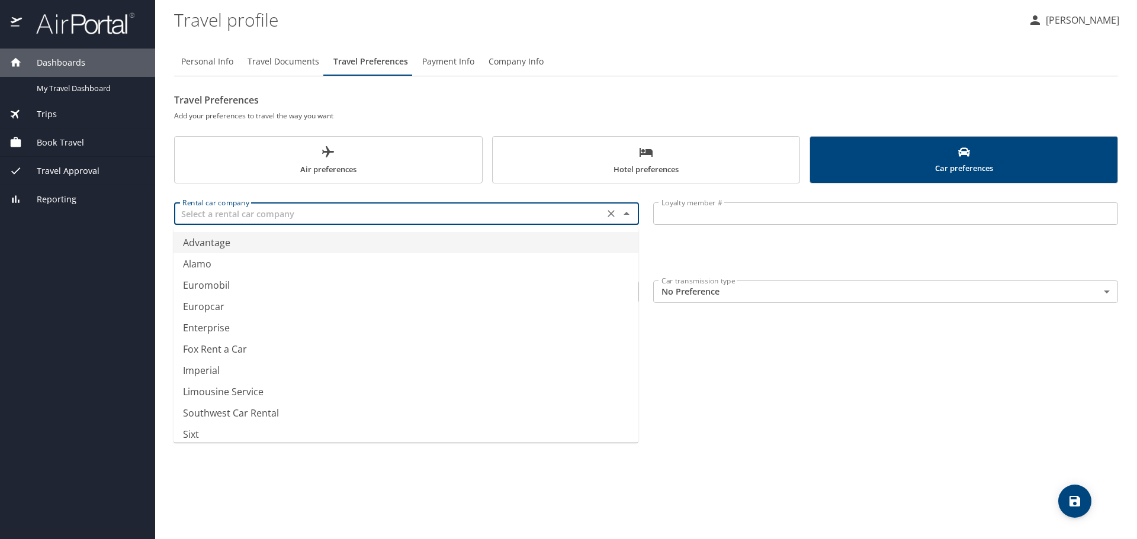
click at [367, 202] on div "Rental car company" at bounding box center [406, 213] width 465 height 22
type input "Advantage"
click at [411, 96] on h2 "Travel Preferences" at bounding box center [646, 100] width 944 height 19
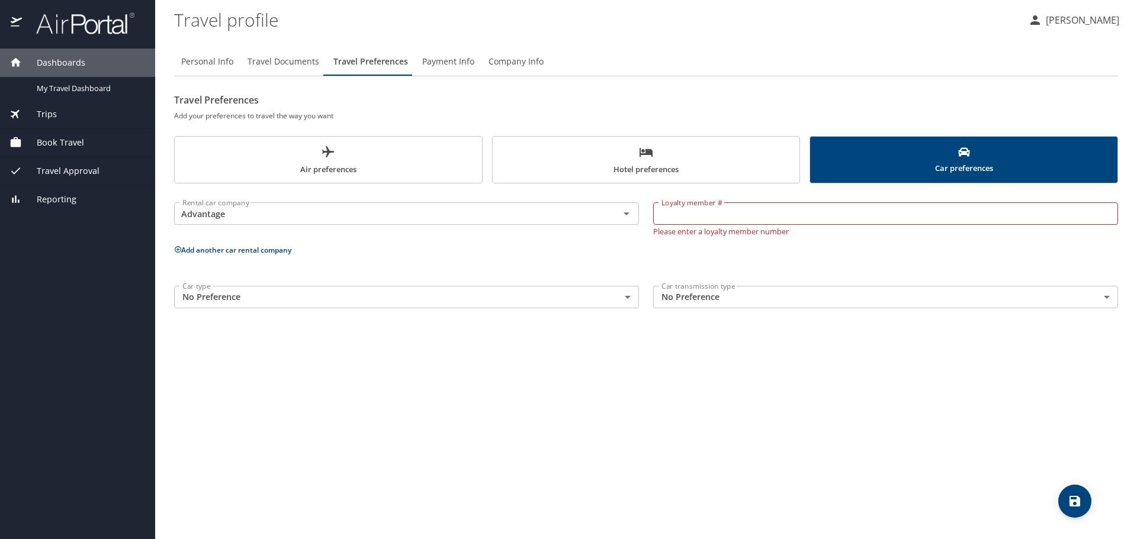
click at [437, 66] on span "Payment Info" at bounding box center [448, 61] width 52 height 15
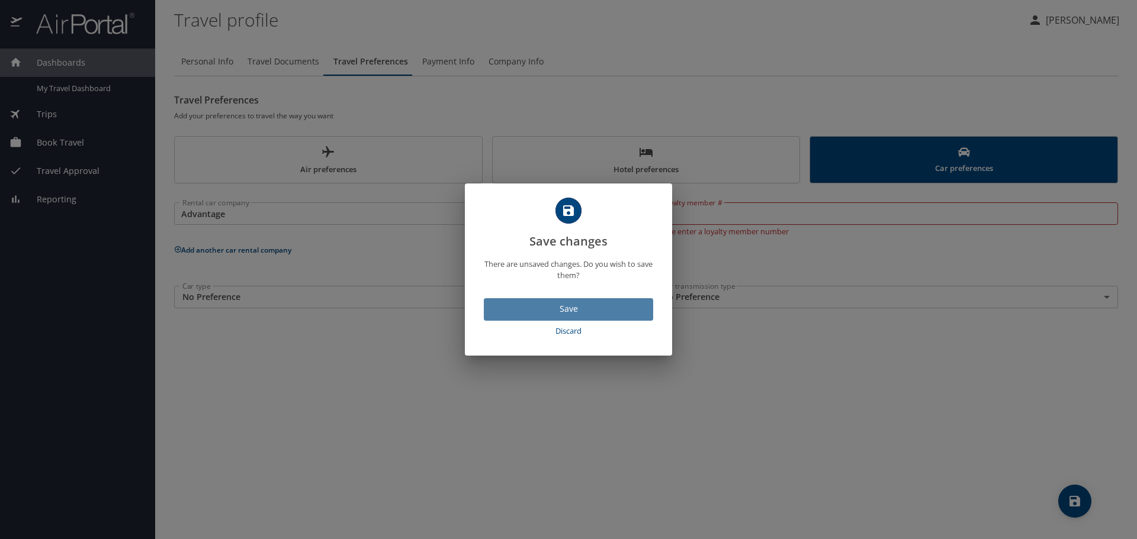
click at [562, 307] on span "Save" at bounding box center [568, 309] width 150 height 15
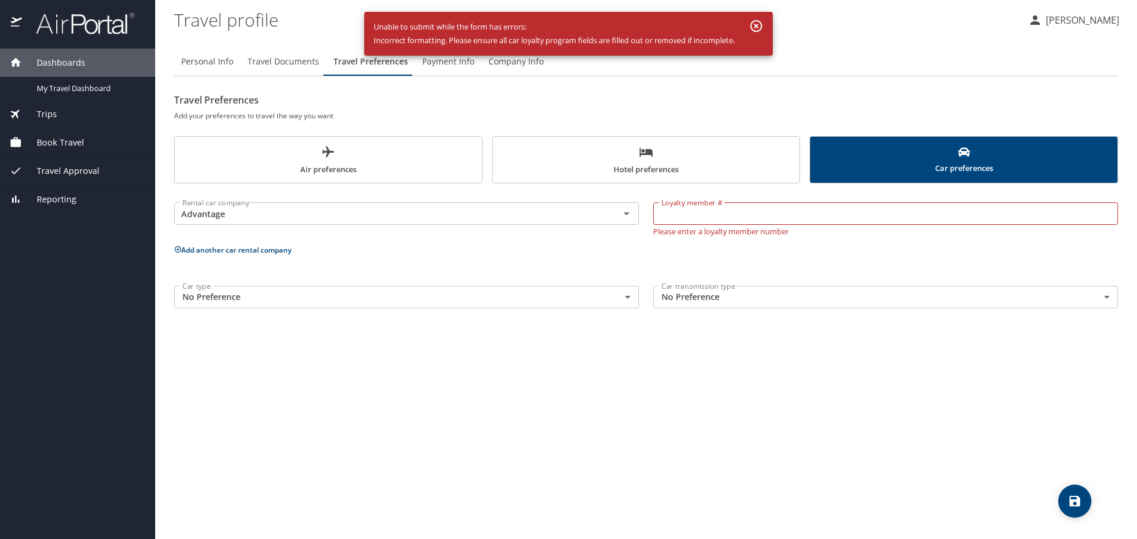
click at [577, 306] on body "Dashboards My Travel Dashboard Trips Current / Future Trips Past Trips Trips Mi…" at bounding box center [568, 269] width 1137 height 539
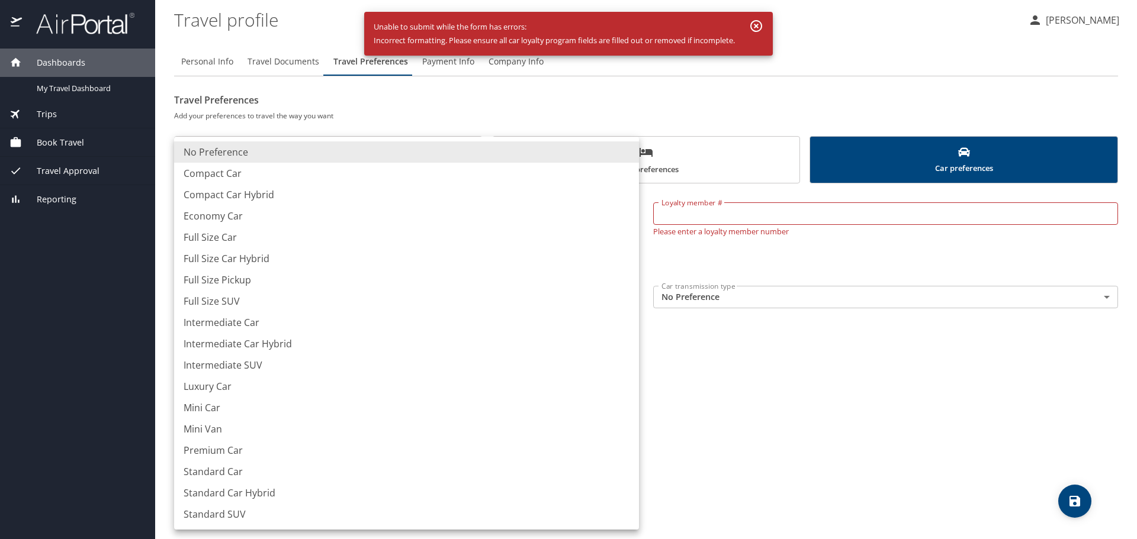
click at [865, 429] on div at bounding box center [568, 269] width 1137 height 539
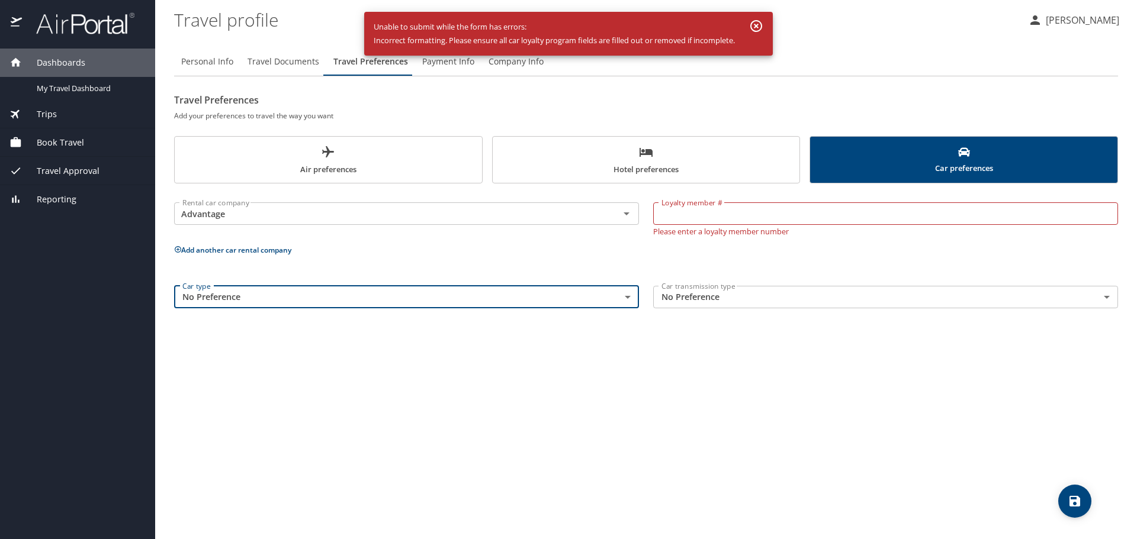
click at [747, 301] on body "Dashboards My Travel Dashboard Trips Current / Future Trips Past Trips Trips Mi…" at bounding box center [568, 269] width 1137 height 539
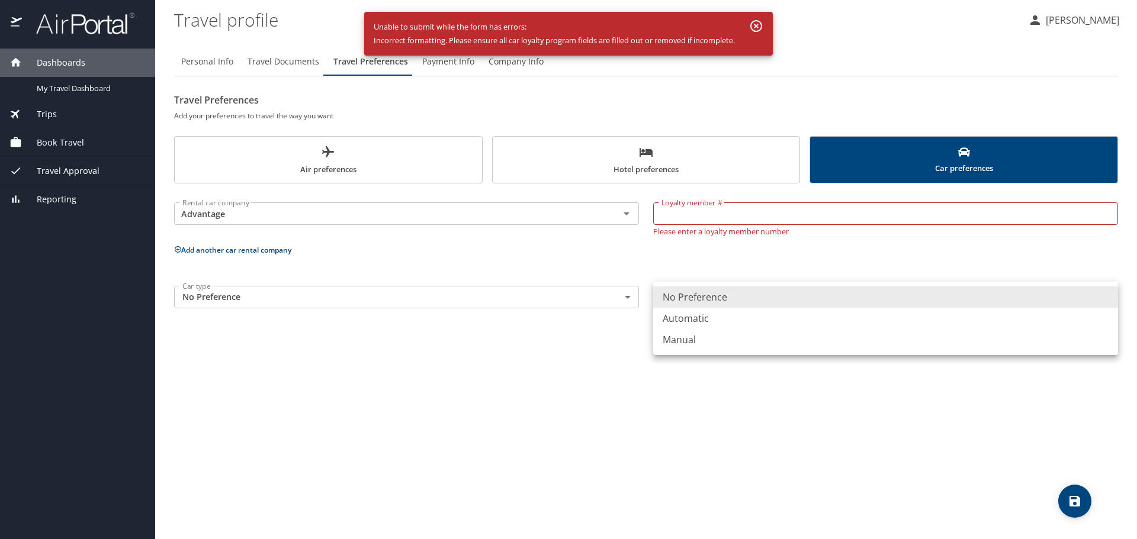
click at [468, 362] on div at bounding box center [568, 269] width 1137 height 539
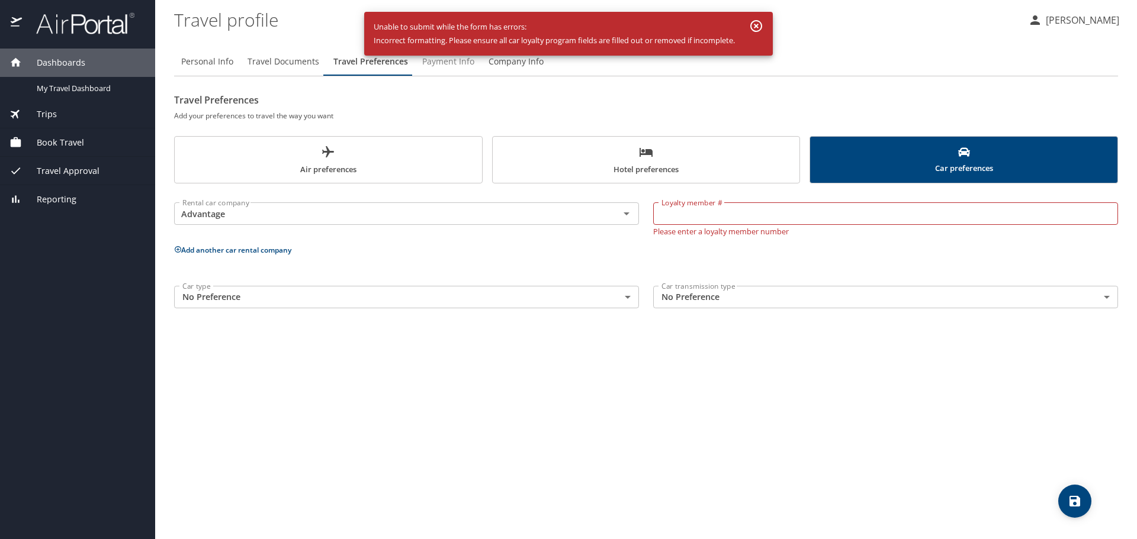
click at [448, 64] on span "Payment Info" at bounding box center [448, 61] width 52 height 15
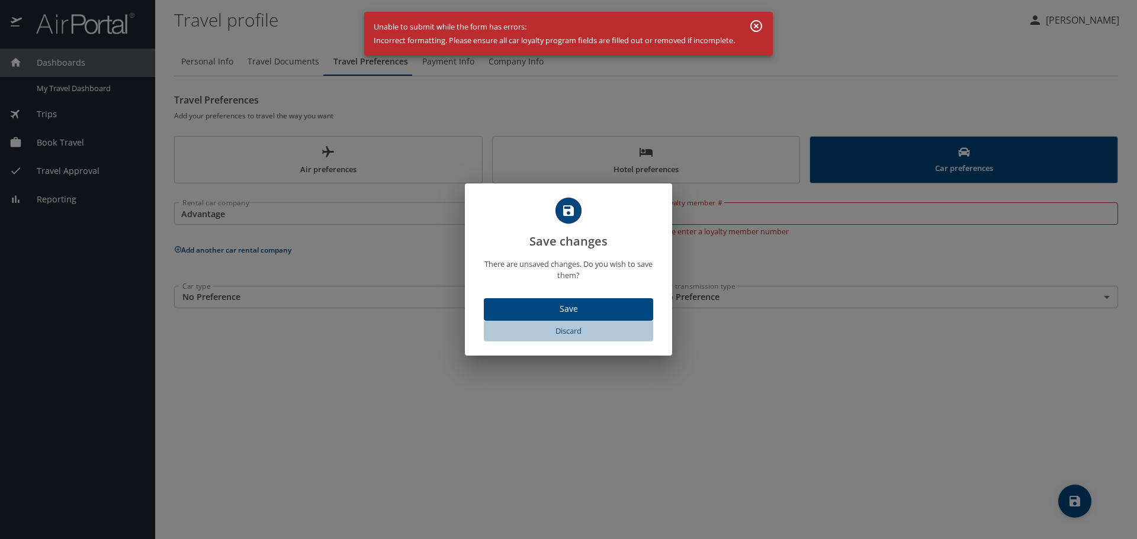
click at [577, 334] on span "Discard" at bounding box center [568, 331] width 160 height 14
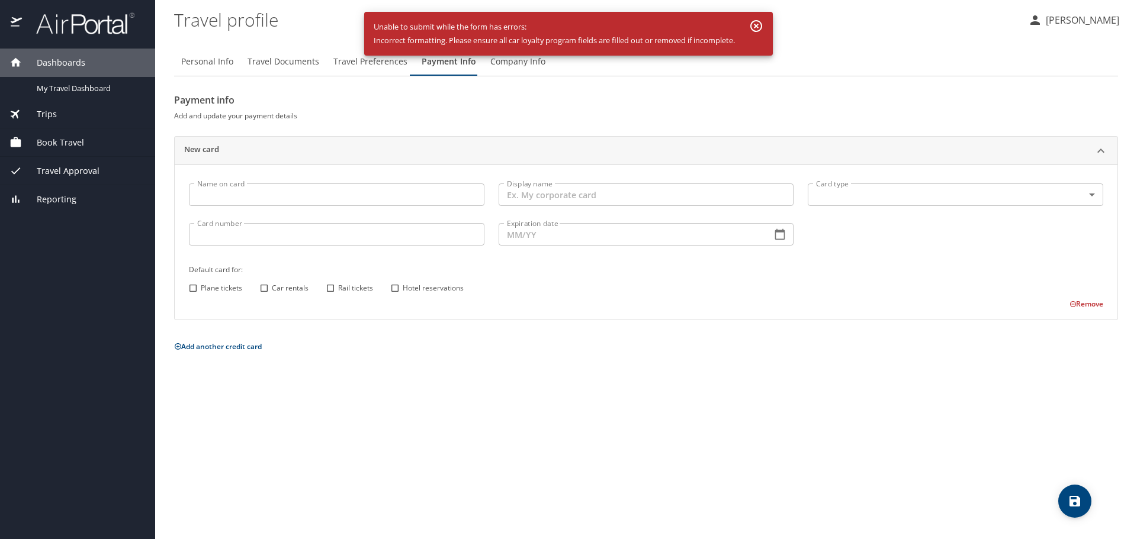
click at [517, 67] on span "Company Info" at bounding box center [517, 61] width 55 height 15
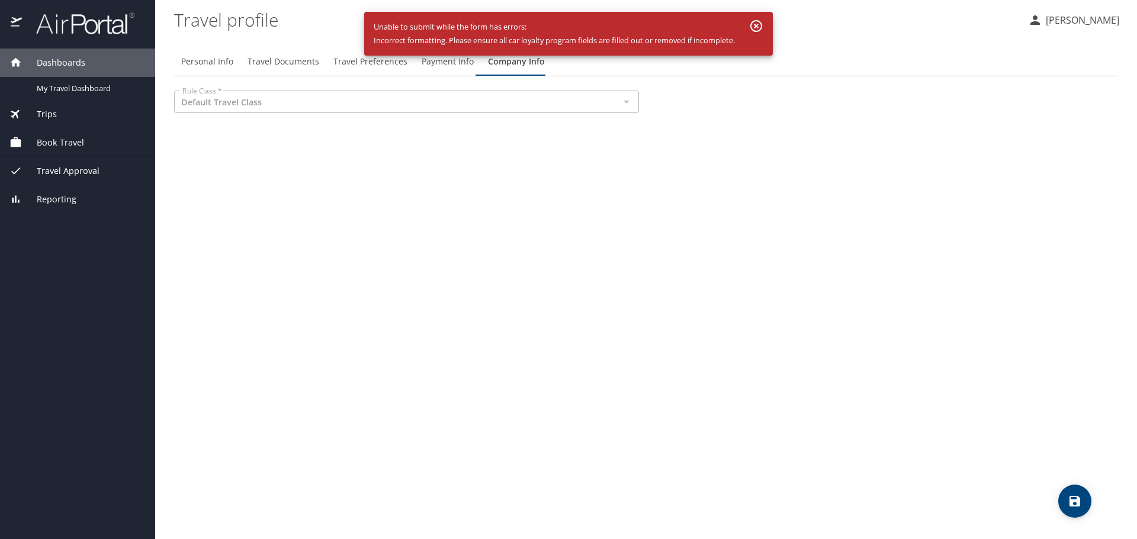
click at [463, 61] on span "Payment Info" at bounding box center [447, 61] width 52 height 15
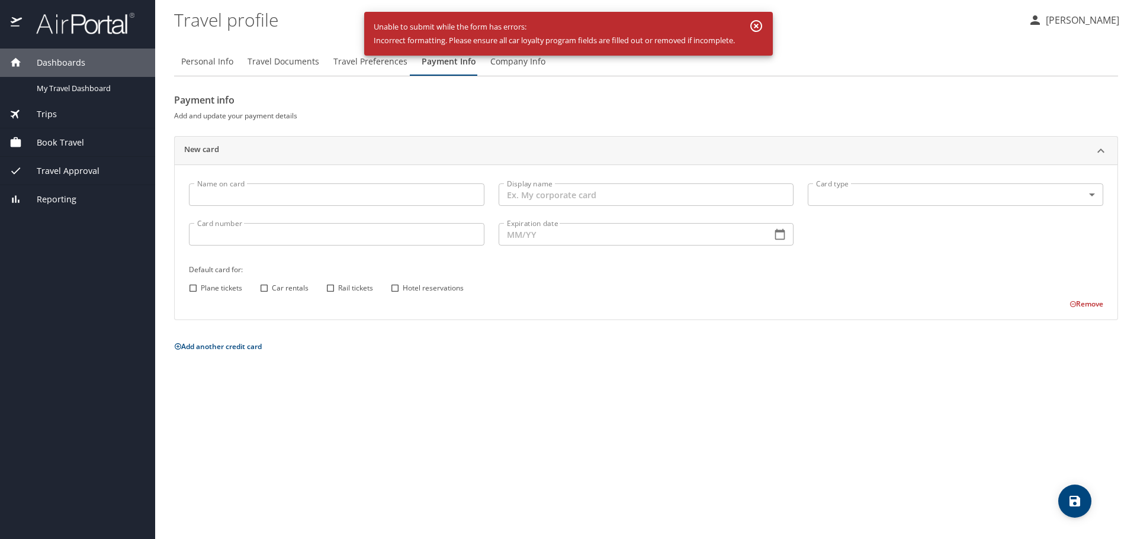
click at [346, 62] on span "Travel Preferences" at bounding box center [370, 61] width 74 height 15
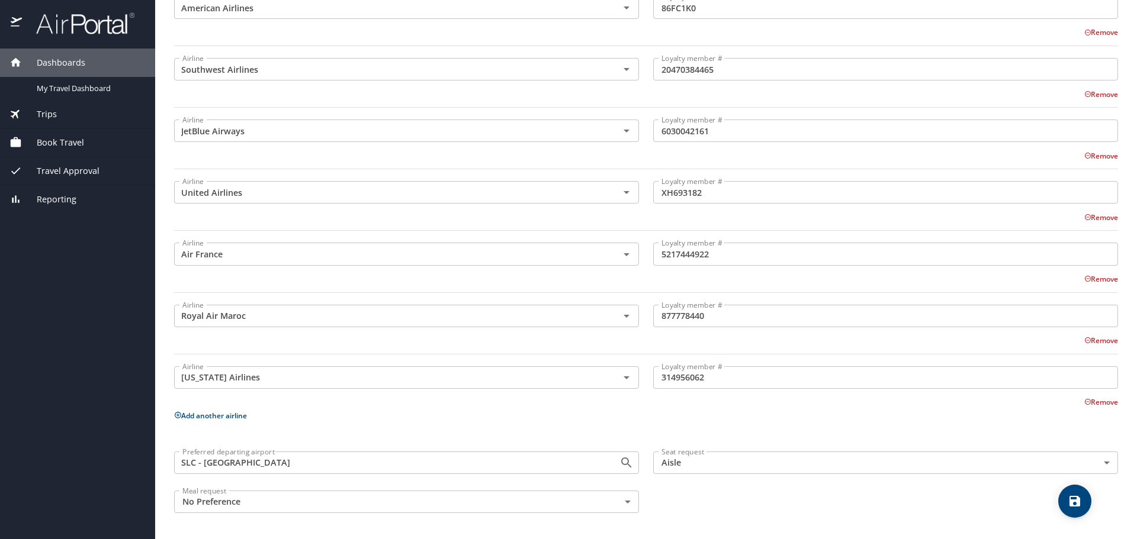
scroll to position [0, 0]
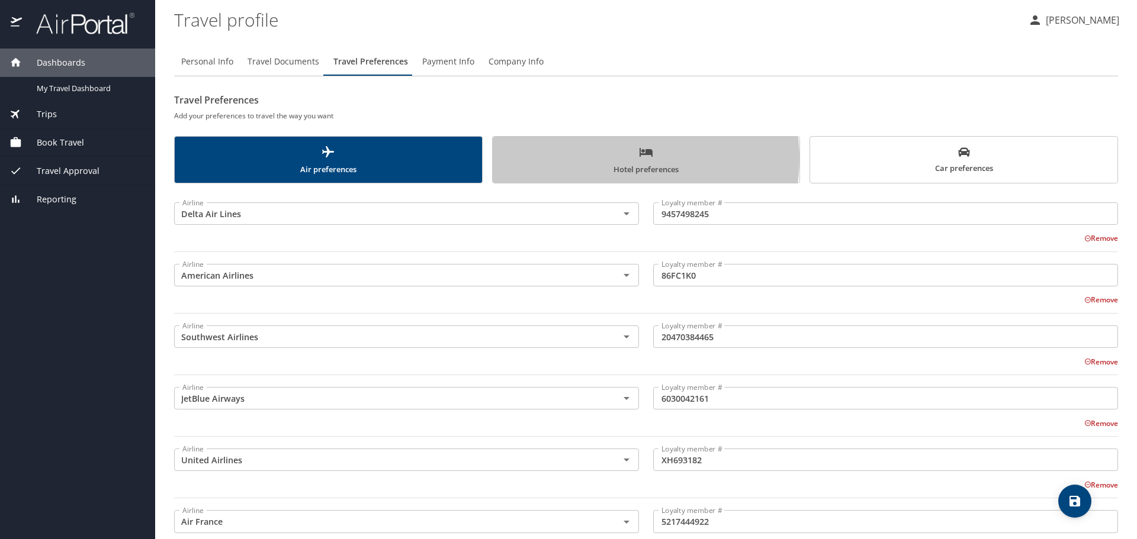
click at [614, 159] on span "Hotel preferences" at bounding box center [646, 160] width 293 height 31
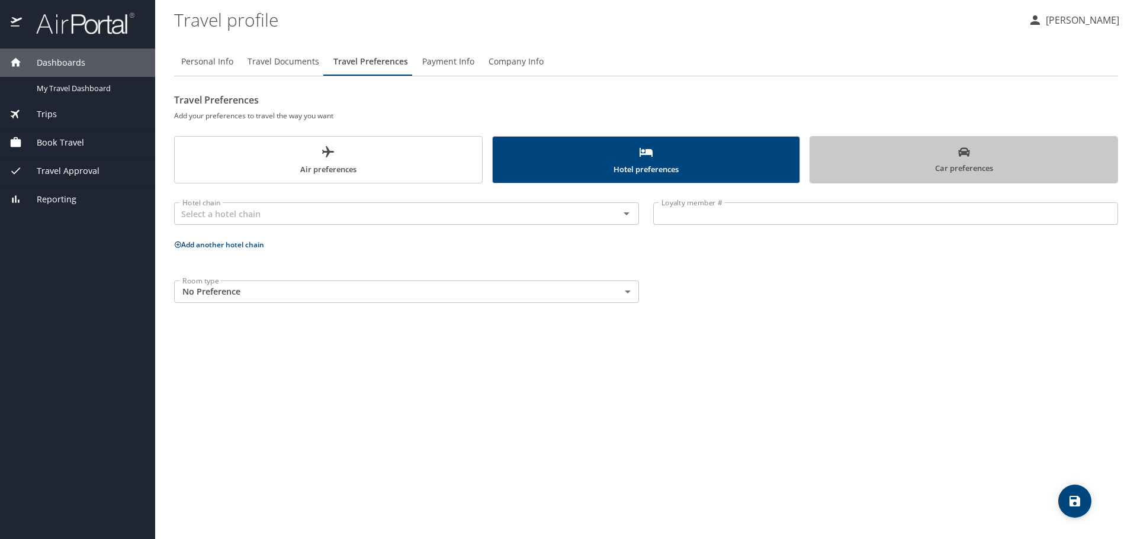
click at [907, 154] on span "Car preferences" at bounding box center [963, 160] width 293 height 29
